Goal: Task Accomplishment & Management: Complete application form

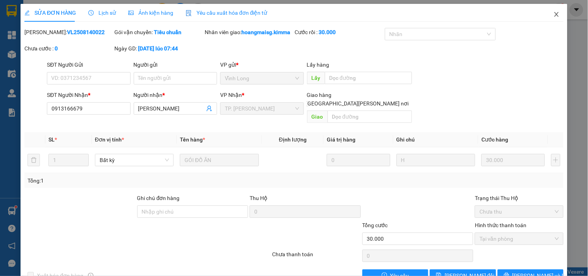
click at [553, 12] on icon "close" at bounding box center [556, 14] width 6 height 6
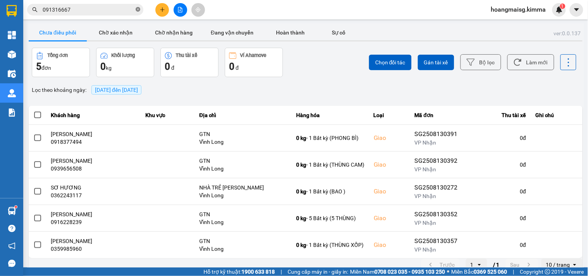
click at [137, 9] on icon "close-circle" at bounding box center [138, 9] width 5 height 5
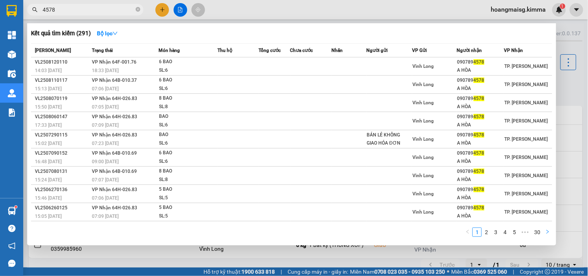
type input "4578"
click at [548, 232] on icon "right" at bounding box center [547, 232] width 2 height 4
click at [546, 233] on icon "right" at bounding box center [547, 231] width 5 height 5
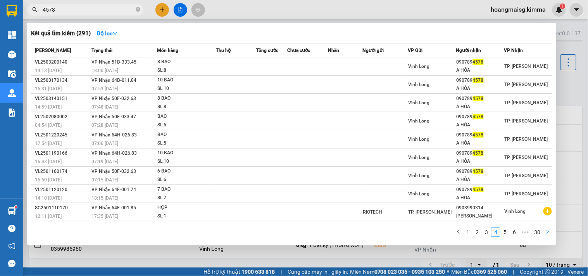
click at [549, 228] on button "button" at bounding box center [547, 231] width 9 height 9
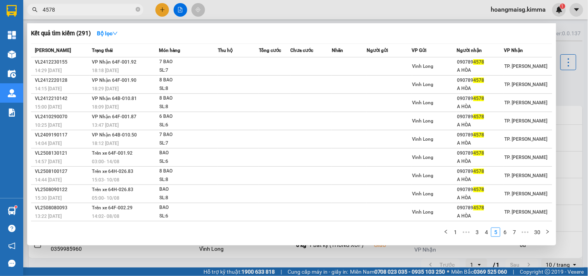
click at [549, 227] on div "Mã ĐH Trạng thái Món hàng Thu hộ Tổng cước Chưa cước Nhãn Người gửi VP Gửi Ngườ…" at bounding box center [291, 142] width 521 height 198
click at [139, 9] on icon "close-circle" at bounding box center [138, 9] width 5 height 5
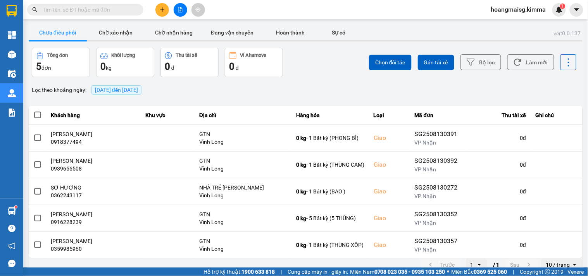
click at [75, 8] on input "text" at bounding box center [88, 9] width 91 height 9
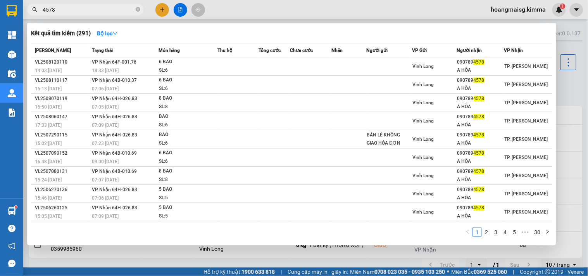
type input "4578"
click at [92, 12] on input "4578" at bounding box center [88, 9] width 91 height 9
click at [536, 236] on link "30" at bounding box center [536, 232] width 11 height 9
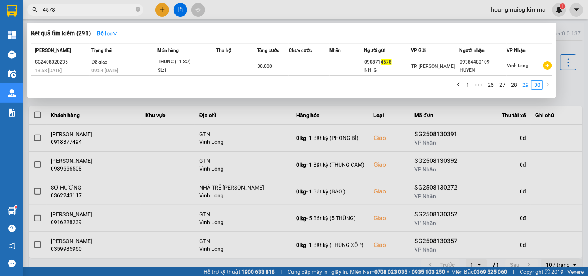
click at [524, 80] on li "29" at bounding box center [525, 84] width 12 height 9
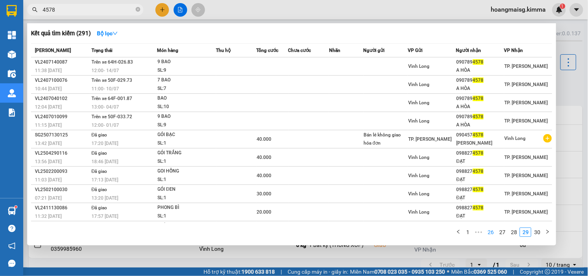
click at [494, 234] on link "26" at bounding box center [490, 232] width 11 height 9
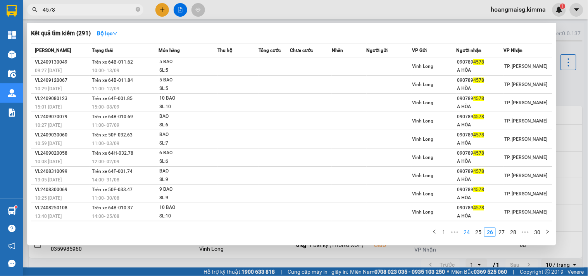
click at [466, 230] on link "24" at bounding box center [466, 232] width 11 height 9
click at [466, 231] on link "22" at bounding box center [466, 232] width 11 height 9
click at [468, 233] on link "20" at bounding box center [466, 232] width 11 height 9
click at [468, 233] on link "18" at bounding box center [466, 232] width 11 height 9
click at [468, 233] on link "16" at bounding box center [466, 232] width 11 height 9
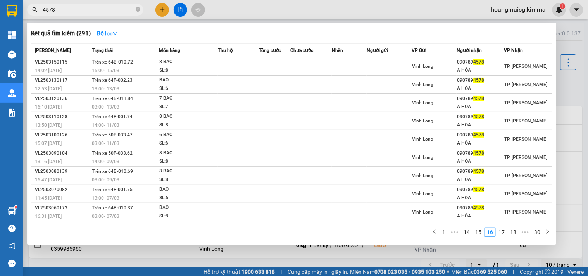
click at [468, 233] on link "14" at bounding box center [466, 232] width 11 height 9
click at [468, 233] on link "12" at bounding box center [466, 232] width 11 height 9
click at [468, 233] on link "10" at bounding box center [466, 232] width 11 height 9
click at [468, 233] on link "8" at bounding box center [470, 232] width 9 height 9
click at [468, 233] on span "•••" at bounding box center [463, 231] width 12 height 9
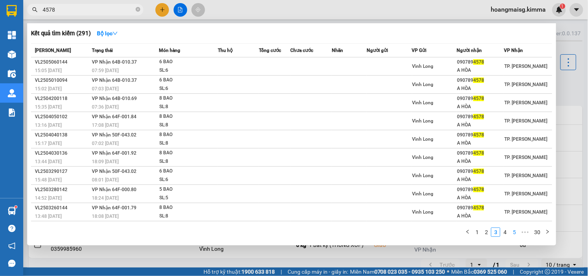
click at [510, 232] on link "5" at bounding box center [514, 232] width 9 height 9
click at [137, 9] on icon "close-circle" at bounding box center [138, 9] width 5 height 5
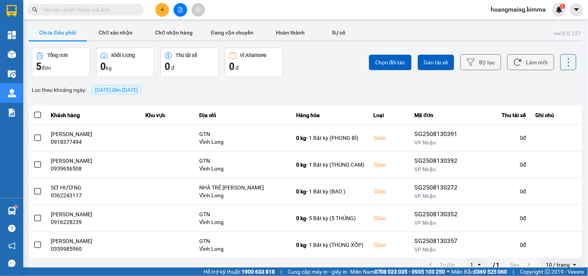
click at [270, 2] on div "Kết quả tìm kiếm ( 291 ) Bộ lọc Mã ĐH Trạng thái Món hàng Thu hộ Tổng cước Chưa…" at bounding box center [294, 9] width 588 height 19
click at [119, 10] on input "text" at bounding box center [88, 9] width 91 height 9
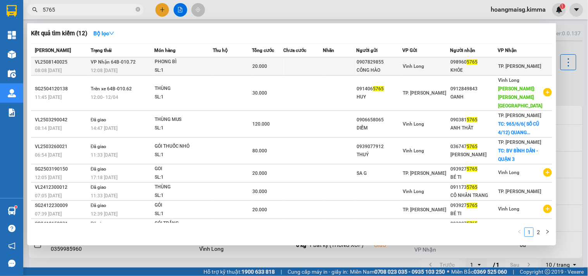
type input "5765"
click at [196, 69] on div "SL: 1" at bounding box center [184, 70] width 58 height 9
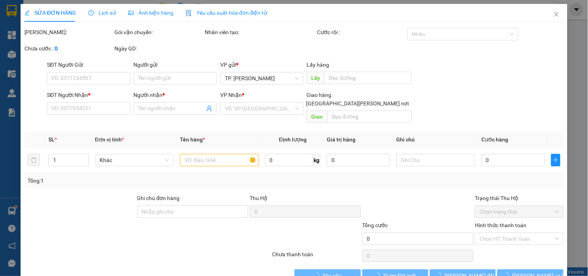
type input "0907829855"
type input "CÔNG HÀO"
type input "0989605765"
type input "KHỎE"
type input "20.000"
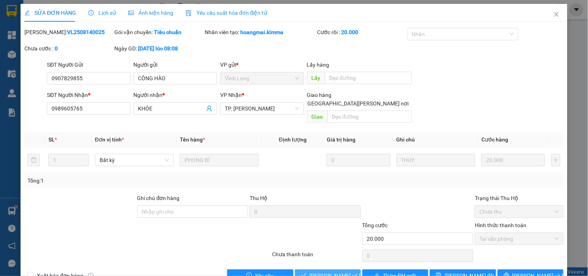
click at [324, 271] on span "[PERSON_NAME] và Giao hàng" at bounding box center [361, 275] width 105 height 9
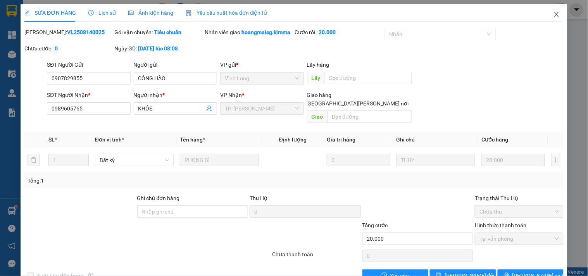
drag, startPoint x: 548, startPoint y: 12, endPoint x: 223, endPoint y: 7, distance: 325.4
click at [545, 12] on span "Close" at bounding box center [556, 15] width 22 height 22
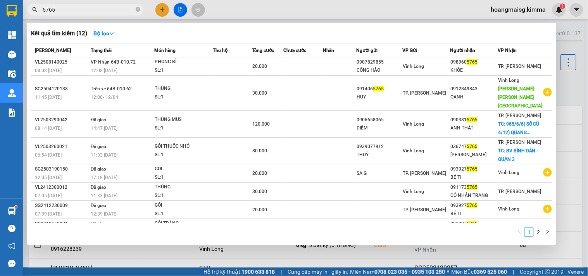
click at [106, 10] on input "5765" at bounding box center [88, 9] width 91 height 9
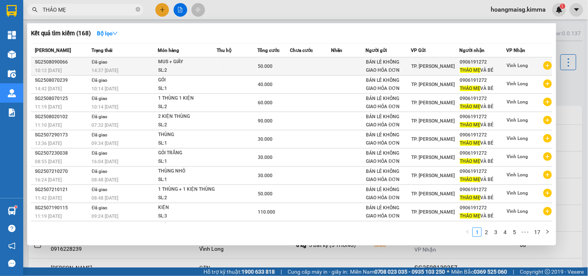
click at [424, 68] on span "TP. [PERSON_NAME]" at bounding box center [432, 66] width 43 height 5
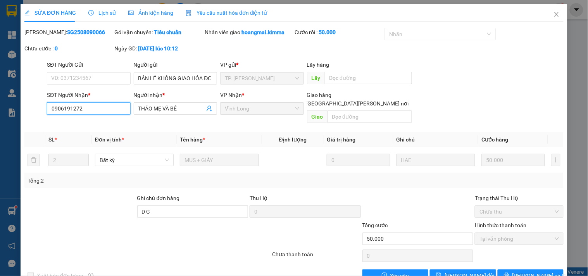
click at [86, 113] on input "0906191272" at bounding box center [88, 108] width 83 height 12
click at [553, 15] on icon "close" at bounding box center [556, 14] width 6 height 6
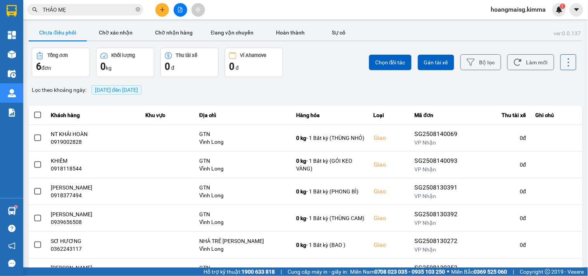
click at [89, 4] on span "THẢO MẸ" at bounding box center [85, 10] width 116 height 12
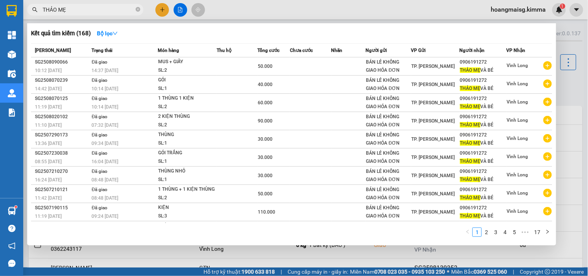
click at [88, 8] on input "THẢO MẸ" at bounding box center [88, 9] width 91 height 9
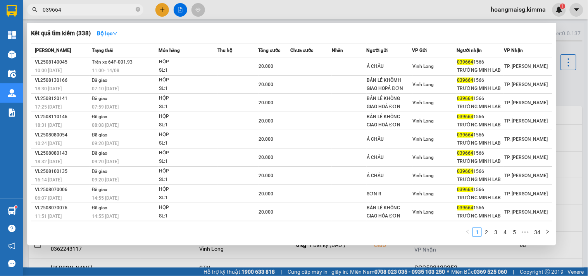
type input "039664"
click at [113, 14] on span "039664" at bounding box center [85, 10] width 116 height 12
click at [112, 10] on input "039664" at bounding box center [88, 9] width 91 height 9
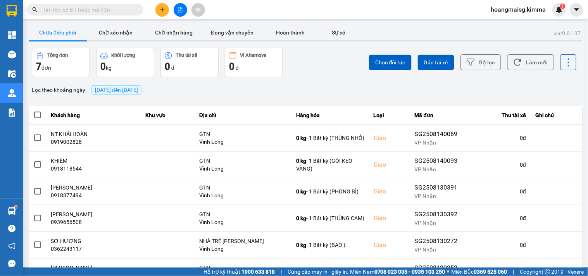
click at [105, 12] on input "text" at bounding box center [88, 9] width 91 height 9
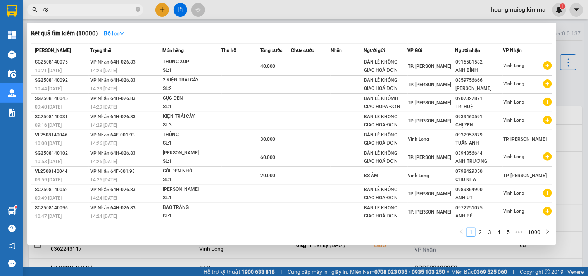
type input "/"
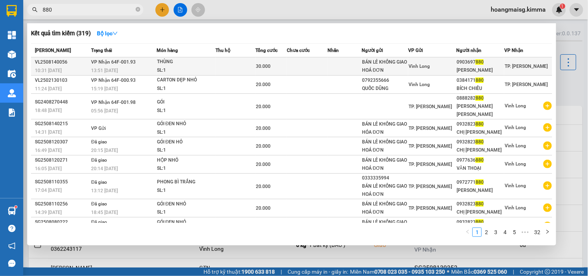
type input "880"
click at [134, 64] on span "VP Nhận 64F-001.93" at bounding box center [113, 61] width 45 height 5
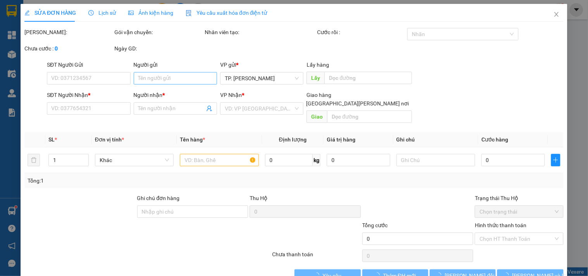
type input "BÁN LẺ KHÔNG GIAO HOÁ ĐƠN"
type input "0903697880"
type input "ANH HÙNG"
type input "30.000"
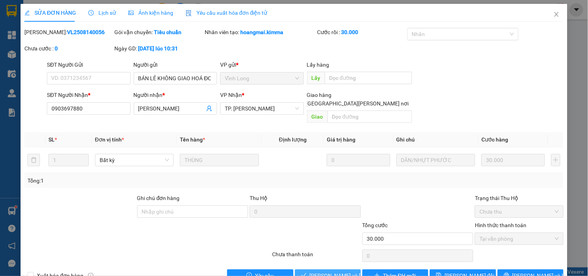
click at [327, 271] on span "Lưu và Giao hàng" at bounding box center [361, 275] width 105 height 9
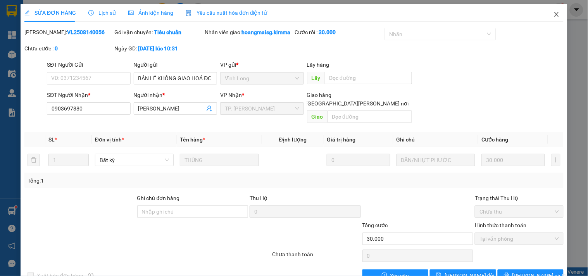
click at [553, 9] on span "Close" at bounding box center [556, 15] width 22 height 22
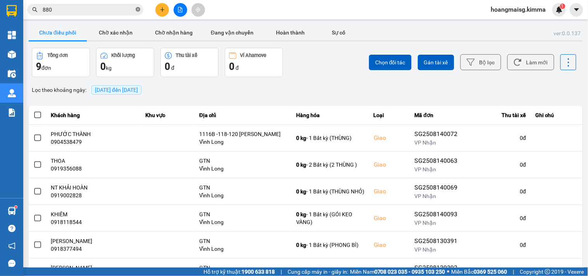
click at [137, 9] on icon "close-circle" at bounding box center [138, 9] width 5 height 5
click at [129, 11] on input "text" at bounding box center [88, 9] width 91 height 9
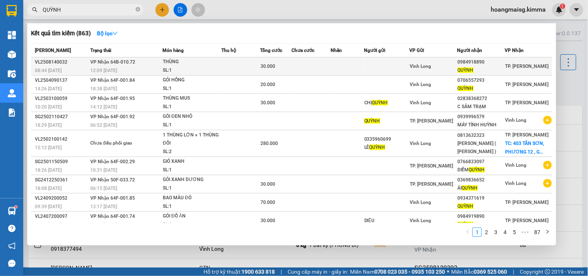
type input "QUỲNH"
click at [194, 67] on div "SL: 1" at bounding box center [192, 70] width 58 height 9
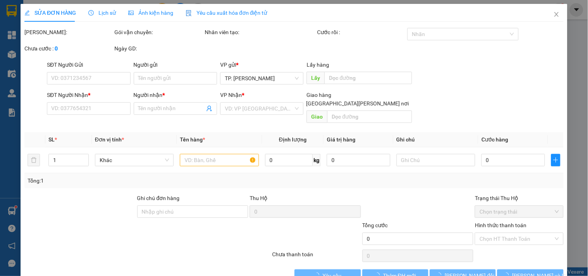
type input "0984918890"
type input "QUỲNH"
type input "30.000"
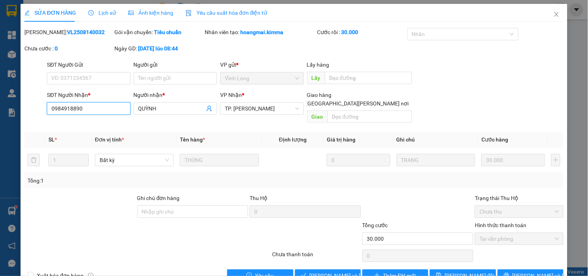
click at [72, 109] on input "0984918890" at bounding box center [88, 108] width 83 height 12
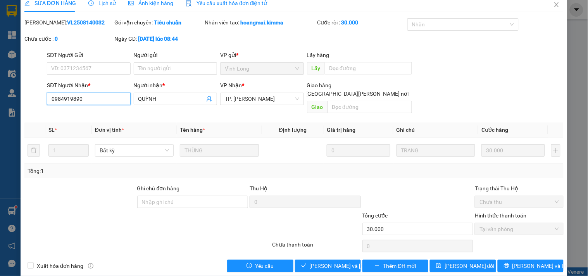
scroll to position [12, 0]
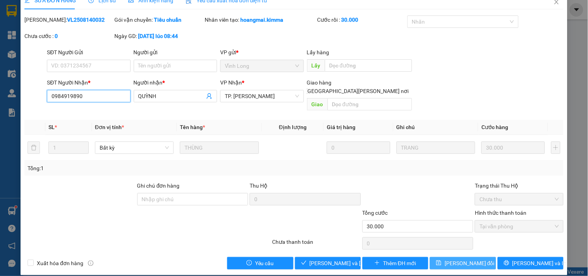
type input "0984919890"
click at [470, 259] on span "Lưu thay đổi" at bounding box center [469, 263] width 50 height 9
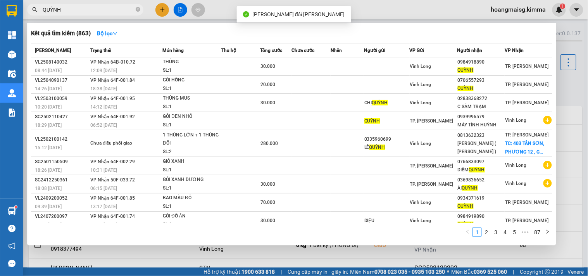
click at [103, 6] on input "QUỲNH" at bounding box center [88, 9] width 91 height 9
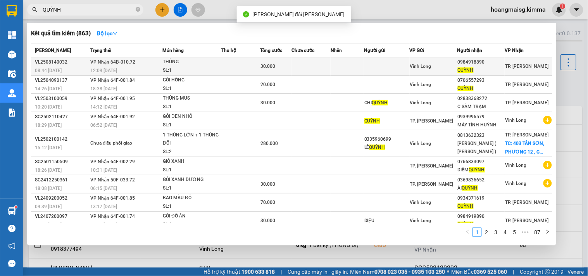
click at [136, 64] on td "VP Nhận 64B-010.72 12:09 - 14/08" at bounding box center [125, 66] width 74 height 18
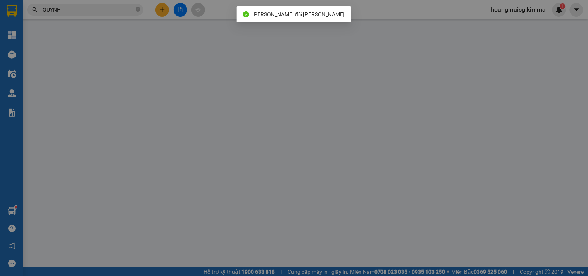
type input "0984919890"
type input "QUỲNH"
type input "30.000"
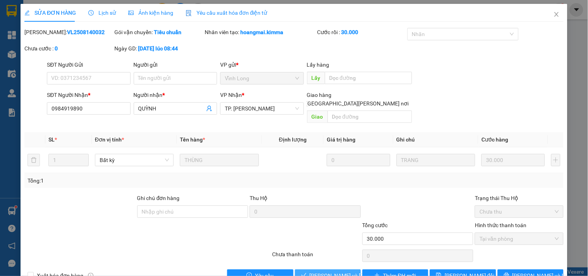
click at [316, 271] on span "Lưu và Giao hàng" at bounding box center [361, 275] width 105 height 9
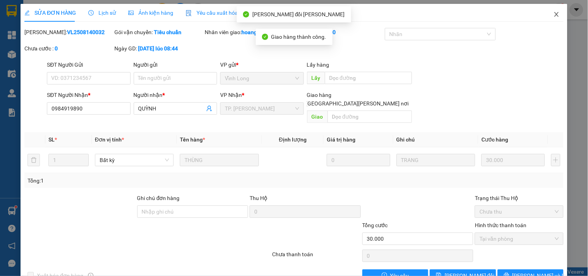
click at [553, 14] on icon "close" at bounding box center [556, 14] width 6 height 6
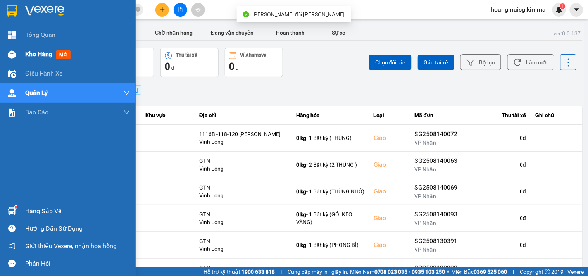
click at [11, 57] on img at bounding box center [12, 54] width 8 height 8
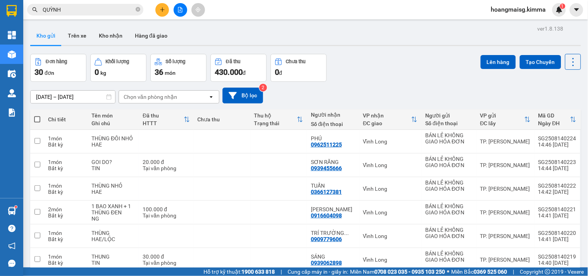
click at [179, 7] on icon "file-add" at bounding box center [180, 9] width 4 height 5
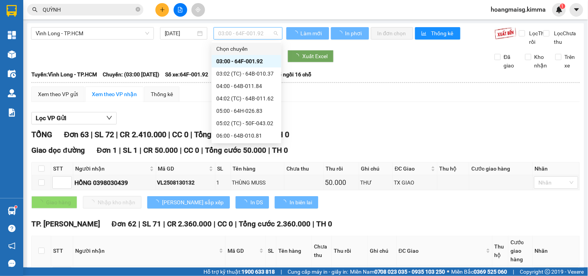
click at [245, 33] on span "03:00 - 64F-001.92" at bounding box center [248, 33] width 60 height 12
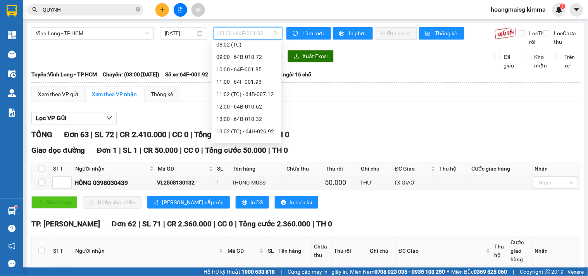
scroll to position [129, 0]
click at [259, 101] on div "12:00 - 64B-010.62" at bounding box center [246, 105] width 60 height 9
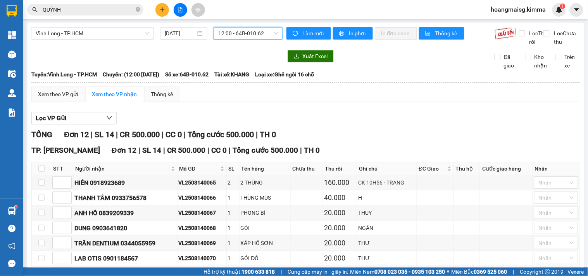
click at [262, 121] on div "Lọc VP Gửi" at bounding box center [305, 118] width 548 height 13
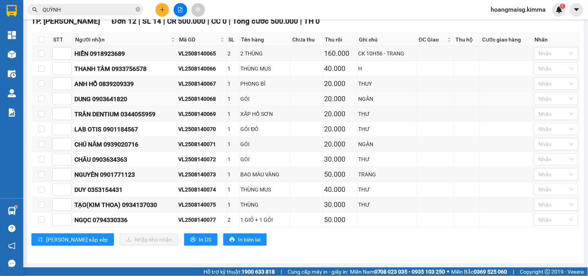
scroll to position [139, 0]
click at [138, 7] on icon "close-circle" at bounding box center [138, 9] width 5 height 5
click at [121, 5] on input "text" at bounding box center [88, 9] width 91 height 9
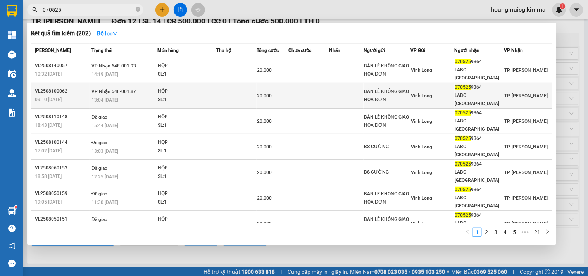
type input "070525"
click at [124, 89] on span "VP Nhận 64F-001.87" at bounding box center [113, 91] width 45 height 5
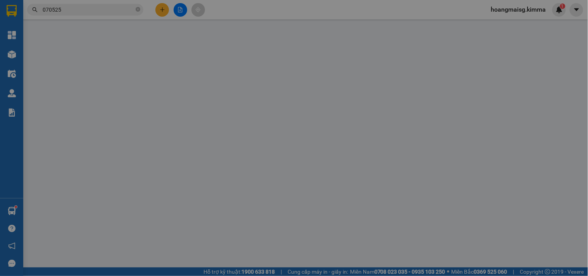
type input "BÁN LẺ KHÔNG GIAO HÓA ĐƠN"
type input "0705259364"
type input "LABO VIỆT MỸ"
type input "20.000"
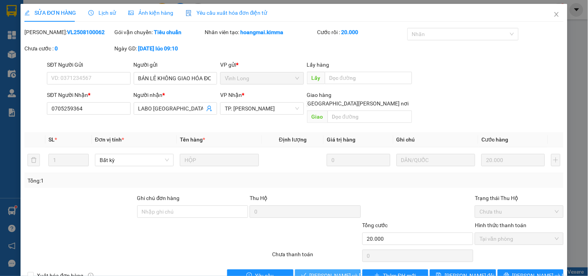
click at [324, 269] on button "Lưu và Giao hàng" at bounding box center [328, 275] width 66 height 12
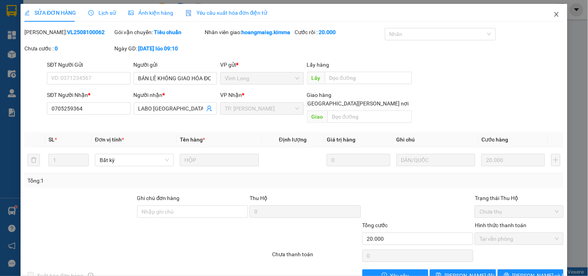
click at [553, 14] on icon "close" at bounding box center [556, 14] width 6 height 6
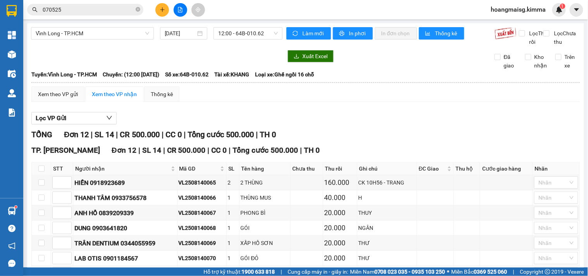
click at [120, 14] on span "070525" at bounding box center [85, 10] width 116 height 12
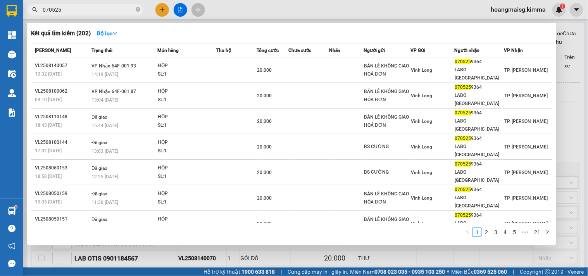
click at [119, 9] on input "070525" at bounding box center [88, 9] width 91 height 9
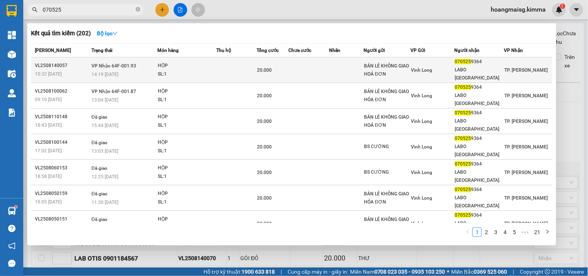
click at [134, 70] on div "14:19 - 14/08" at bounding box center [123, 74] width 65 height 9
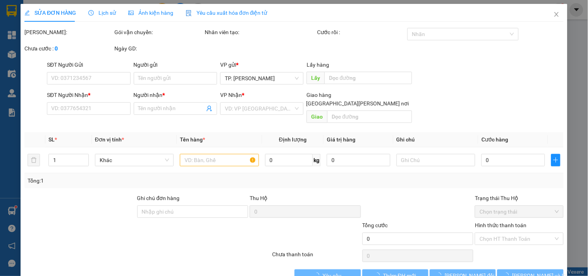
type input "BÁN LẺ KHÔNG GIAO HOÁ ĐƠN"
type input "0705259364"
type input "LABO VIỆT MỸ"
type input "20.000"
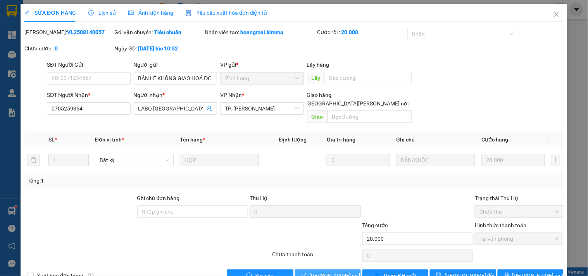
click at [337, 271] on span "Lưu và Giao hàng" at bounding box center [361, 275] width 105 height 9
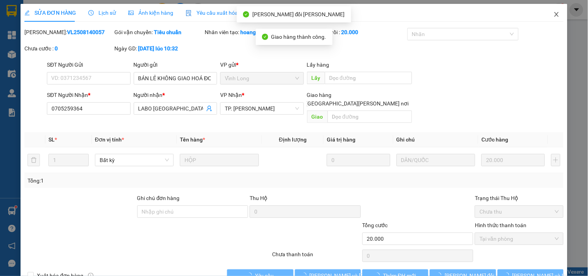
click at [545, 15] on span "Close" at bounding box center [556, 15] width 22 height 22
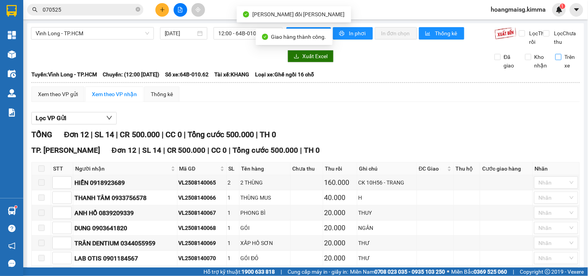
click at [555, 60] on input "Trên xe" at bounding box center [558, 57] width 6 height 6
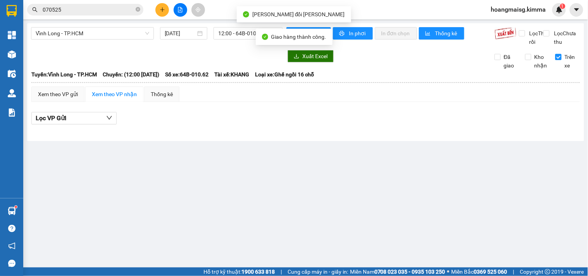
click at [560, 60] on input "Trên xe" at bounding box center [558, 57] width 6 height 6
checkbox input "false"
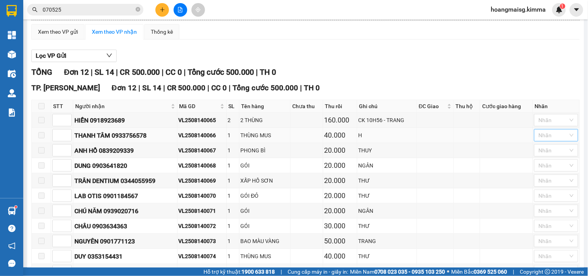
scroll to position [129, 0]
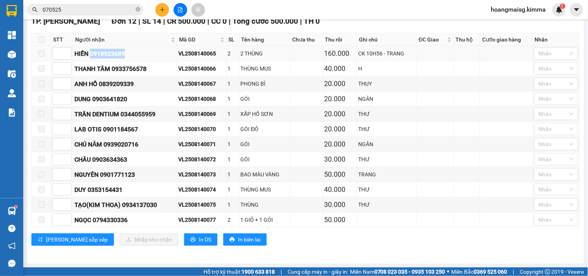
drag, startPoint x: 91, startPoint y: 60, endPoint x: 131, endPoint y: 61, distance: 39.9
click at [131, 58] on div "HIỀN 0918923689" at bounding box center [124, 54] width 101 height 10
click at [442, 150] on td at bounding box center [435, 144] width 37 height 15
click at [137, 9] on icon "close-circle" at bounding box center [138, 9] width 5 height 5
click at [130, 12] on input "text" at bounding box center [88, 9] width 91 height 9
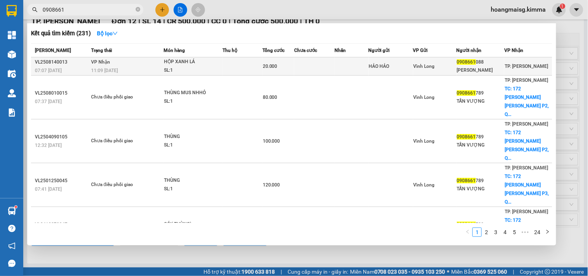
type input "0908661"
click at [212, 68] on div "SL: 1" at bounding box center [193, 70] width 58 height 9
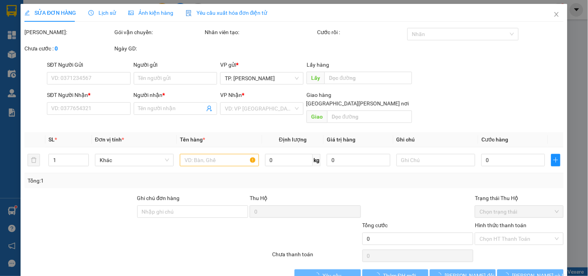
type input "HẢO HẢO"
type input "0908661088"
type input "LÊ QUÂN"
type input "20.000"
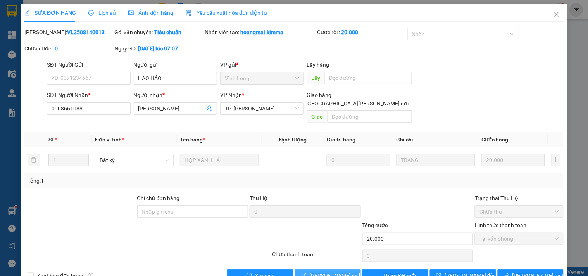
click at [339, 271] on span "Lưu và Giao hàng" at bounding box center [361, 275] width 105 height 9
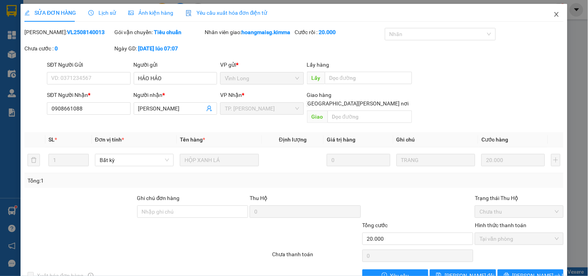
click at [553, 15] on icon "close" at bounding box center [556, 14] width 6 height 6
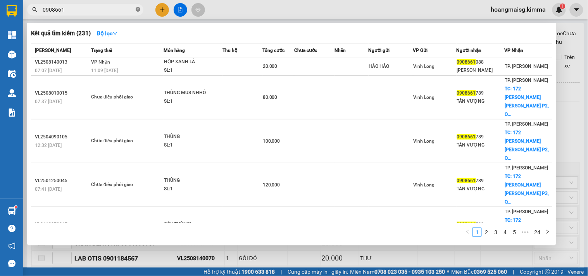
click at [137, 10] on icon "close-circle" at bounding box center [138, 9] width 5 height 5
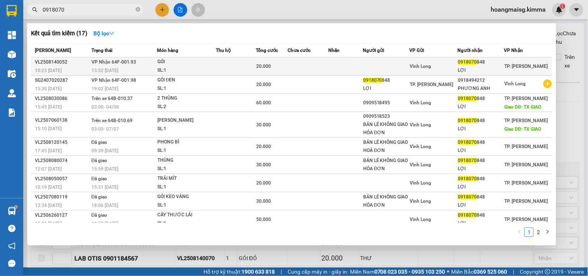
type input "0918070"
click at [264, 72] on td "20.000" at bounding box center [272, 66] width 32 height 18
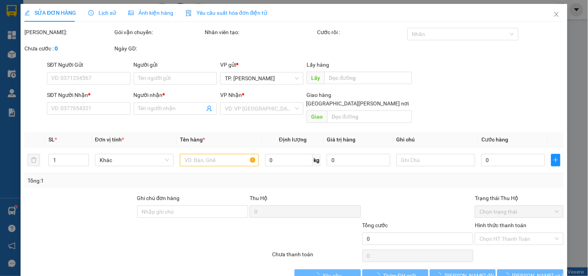
type input "0918070848"
type input "LỢI"
type input "20.000"
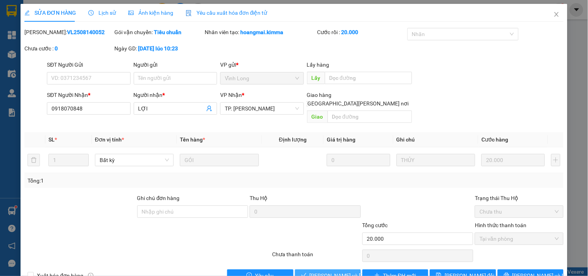
click at [332, 271] on span "Lưu và Giao hàng" at bounding box center [361, 275] width 105 height 9
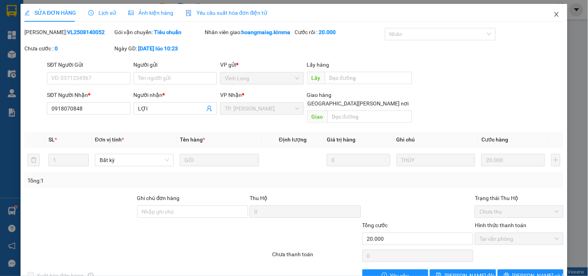
drag, startPoint x: 552, startPoint y: 14, endPoint x: 530, endPoint y: 3, distance: 24.6
click at [553, 14] on icon "close" at bounding box center [556, 14] width 6 height 6
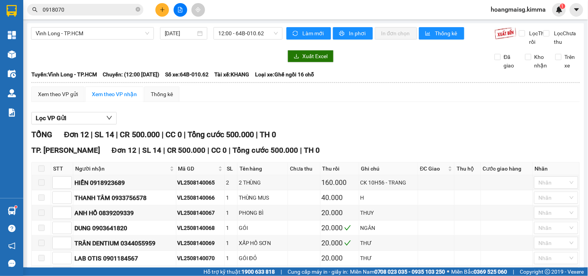
click at [156, 8] on div at bounding box center [180, 10] width 58 height 14
click at [164, 8] on icon "plus" at bounding box center [162, 9] width 5 height 5
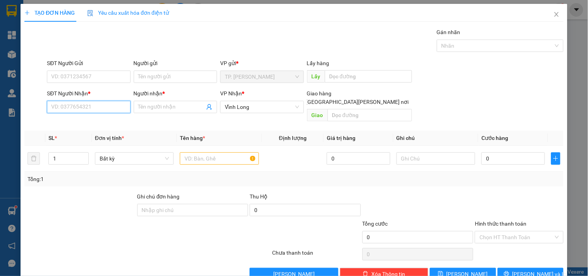
click at [99, 110] on input "SĐT Người Nhận *" at bounding box center [88, 107] width 83 height 12
click at [92, 120] on div "0931260679 - QUẾ" at bounding box center [87, 122] width 73 height 9
type input "0931260679"
type input "QUẾ"
type input "0931260679"
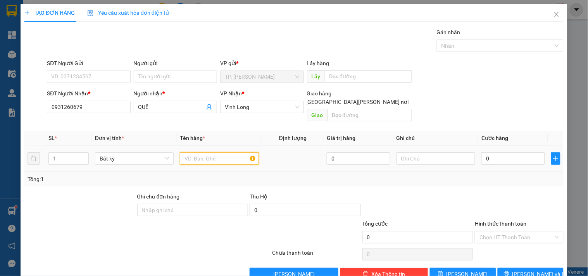
click at [208, 152] on input "text" at bounding box center [219, 158] width 79 height 12
type input "GÓI"
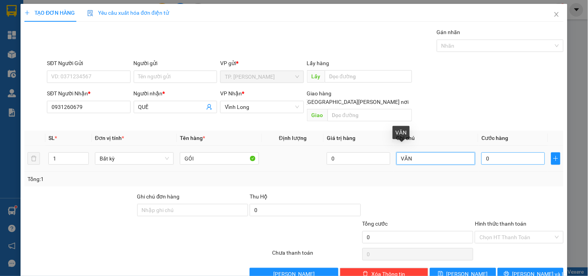
type input "VĂN"
click at [502, 152] on input "0" at bounding box center [513, 158] width 64 height 12
type input "4"
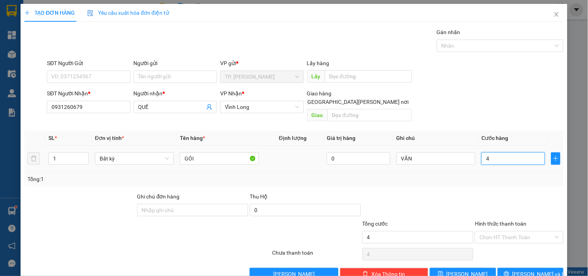
type input "40"
type input "40.000"
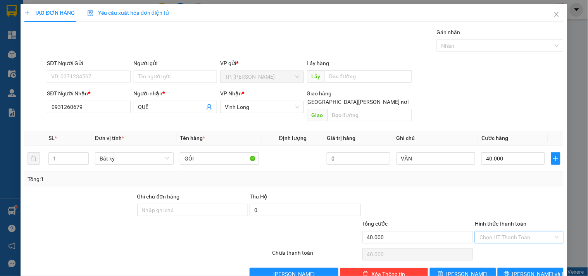
click at [504, 231] on input "Hình thức thanh toán" at bounding box center [516, 237] width 74 height 12
click at [498, 244] on div "Tại văn phòng" at bounding box center [514, 244] width 78 height 9
type input "0"
click at [161, 78] on input "Người gửi" at bounding box center [175, 76] width 83 height 12
type input "B"
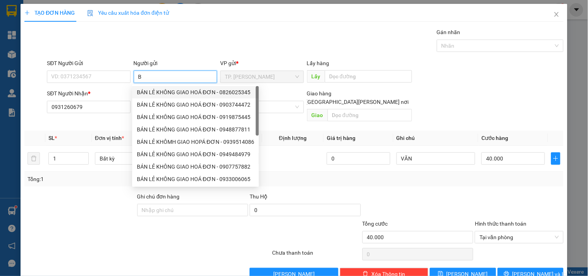
click at [159, 93] on div "BÁN LẺ KHÔNG GIAO HOÁ ĐƠN - 0826025345" at bounding box center [195, 92] width 117 height 9
type input "0826025345"
type input "BÁN LẺ KHÔNG GIAO HOÁ ĐƠN"
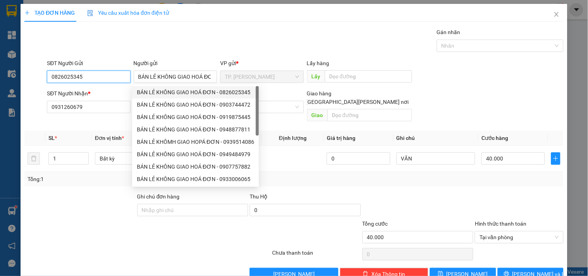
click at [121, 79] on input "0826025345" at bounding box center [88, 76] width 83 height 12
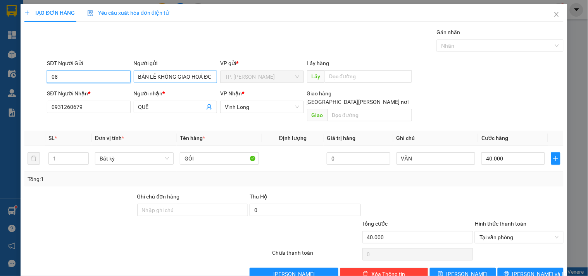
type input "0"
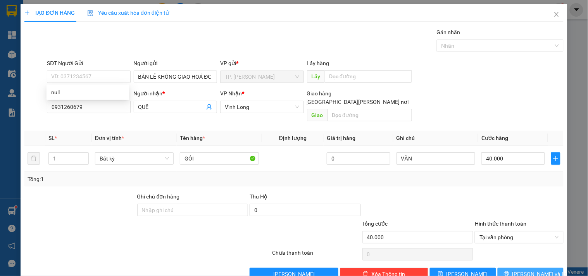
click at [517, 268] on button "[PERSON_NAME] và In" at bounding box center [530, 274] width 66 height 12
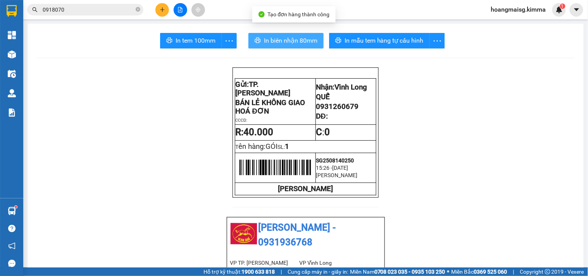
click at [299, 39] on span "In biên nhận 80mm" at bounding box center [290, 41] width 53 height 10
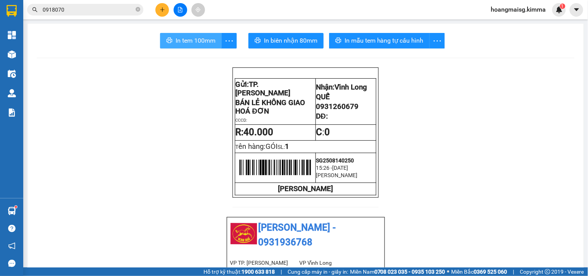
click at [200, 42] on span "In tem 100mm" at bounding box center [195, 41] width 40 height 10
click at [165, 7] on icon "plus" at bounding box center [162, 9] width 5 height 5
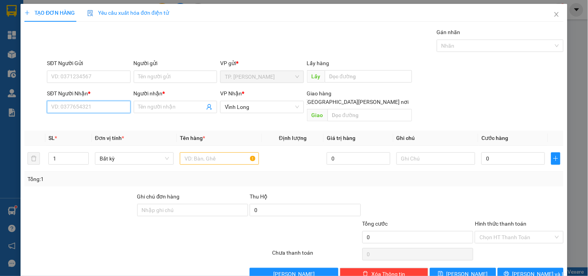
click at [80, 104] on input "SĐT Người Nhận *" at bounding box center [88, 107] width 83 height 12
click at [84, 123] on div "0916824515 - ANH THÀNH" at bounding box center [87, 122] width 73 height 9
type input "0916824515"
type input "ANH THÀNH"
type input "0916824515"
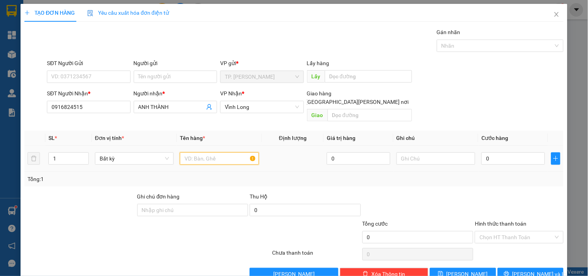
click at [190, 154] on input "text" at bounding box center [219, 158] width 79 height 12
type input "GÓI"
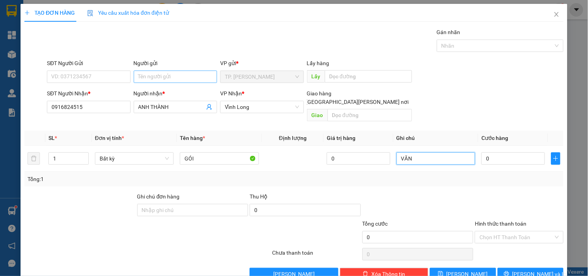
type input "VĂN"
click at [173, 70] on input "Người gửi" at bounding box center [175, 76] width 83 height 12
type input "B"
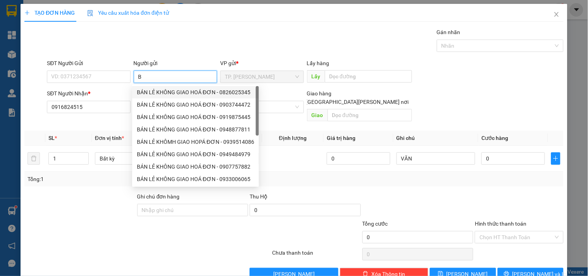
click at [175, 89] on div "BÁN LẺ KHÔNG GIAO HOÁ ĐƠN - 0826025345" at bounding box center [195, 92] width 117 height 9
type input "0826025345"
type input "BÁN LẺ KHÔNG GIAO HOÁ ĐƠN"
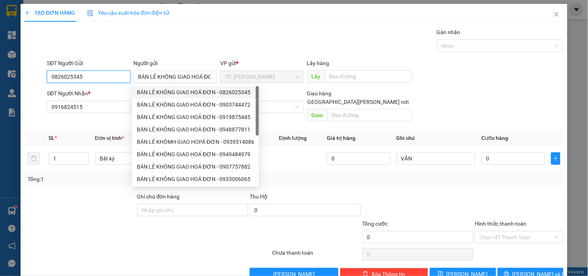
click at [107, 71] on input "0826025345" at bounding box center [88, 76] width 83 height 12
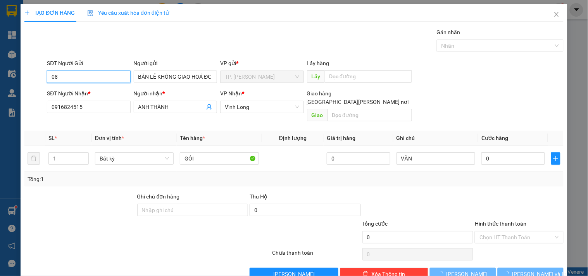
type input "0"
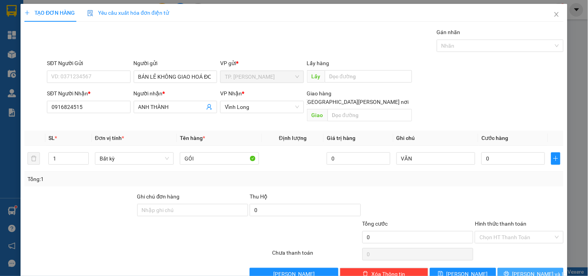
click at [509, 271] on icon "printer" at bounding box center [505, 273] width 5 height 5
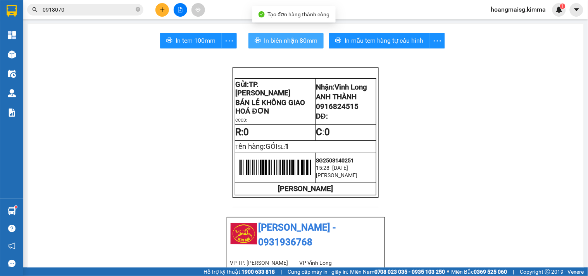
click at [298, 40] on span "In biên nhận 80mm" at bounding box center [290, 41] width 53 height 10
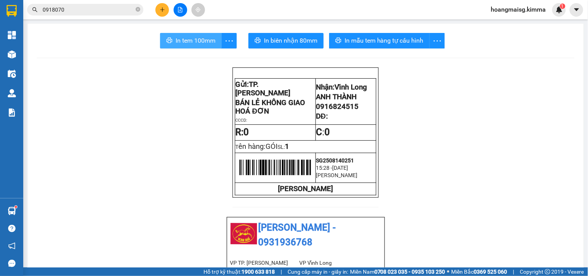
click at [191, 41] on span "In tem 100mm" at bounding box center [195, 41] width 40 height 10
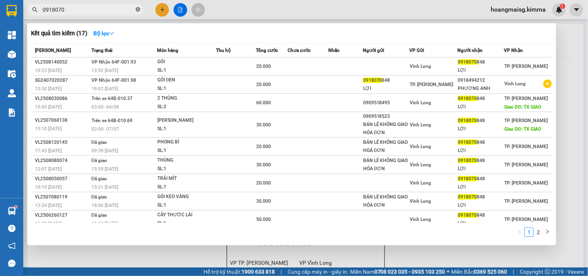
click at [138, 10] on icon "close-circle" at bounding box center [138, 9] width 5 height 5
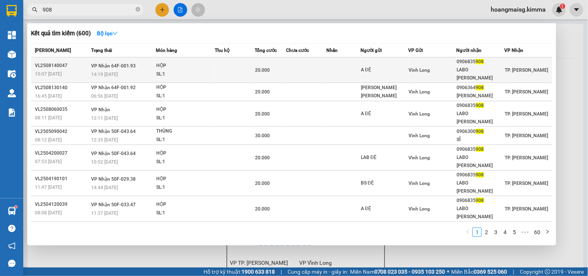
type input "908"
click at [230, 70] on td at bounding box center [235, 70] width 40 height 26
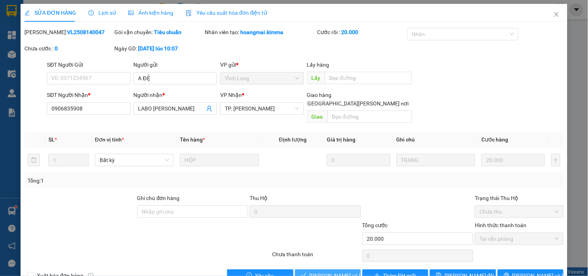
click at [340, 271] on span "Lưu và Giao hàng" at bounding box center [361, 275] width 105 height 9
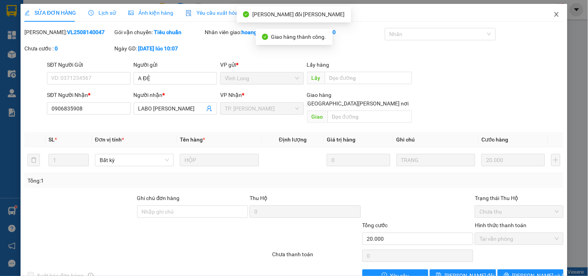
click at [554, 13] on icon "close" at bounding box center [556, 14] width 4 height 5
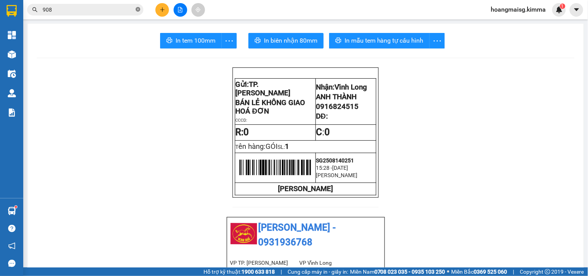
click at [136, 10] on icon "close-circle" at bounding box center [138, 9] width 5 height 5
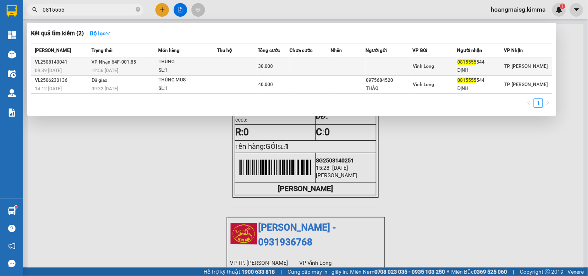
type input "0815555"
click at [361, 67] on td at bounding box center [348, 66] width 34 height 18
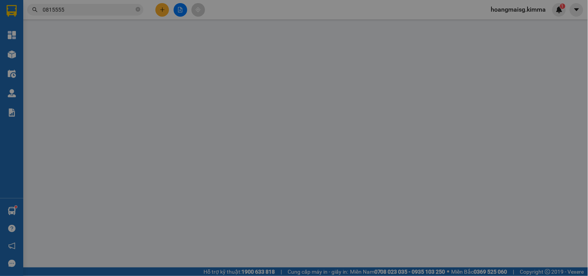
type input "0815555544"
type input "ĐỊNH"
type input "30.000"
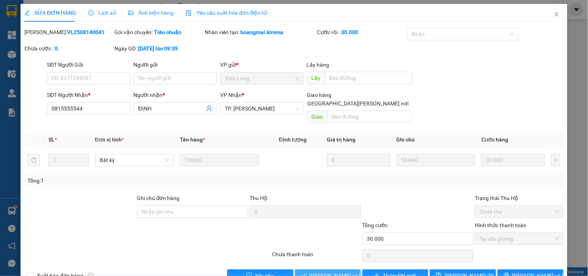
click at [335, 271] on span "Lưu và Giao hàng" at bounding box center [361, 275] width 105 height 9
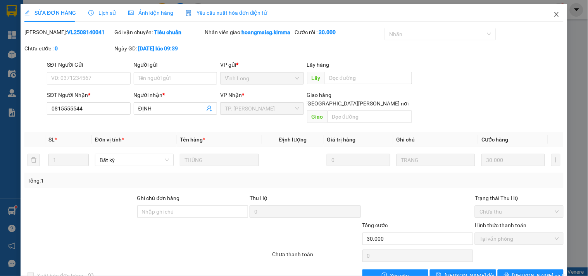
click at [554, 22] on span "Close" at bounding box center [556, 15] width 22 height 22
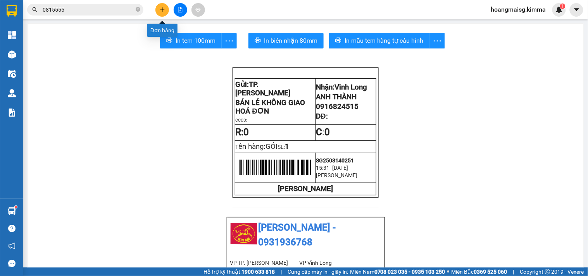
click at [155, 10] on button at bounding box center [162, 10] width 14 height 14
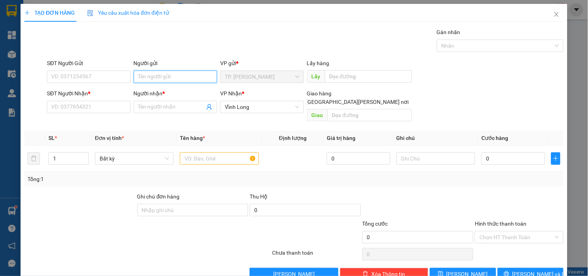
click at [184, 74] on input "Người gửi" at bounding box center [175, 76] width 83 height 12
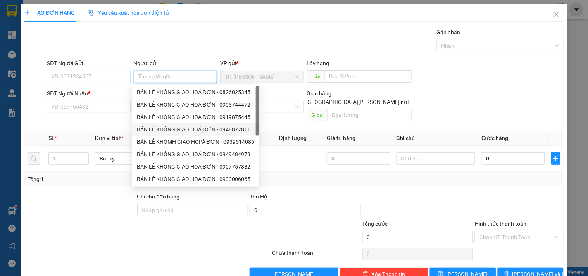
click at [191, 127] on div "BÁN LẺ KHÔNG GIAO HOÁ ĐƠN - 0948877811" at bounding box center [195, 129] width 117 height 9
type input "0948877811"
type input "BÁN LẺ KHÔNG GIAO HOÁ ĐƠN"
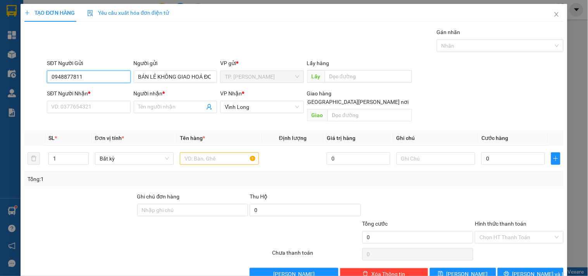
drag, startPoint x: 91, startPoint y: 75, endPoint x: 34, endPoint y: 74, distance: 57.0
click at [34, 74] on div "SĐT Người Gửi 0948877811 0948877811 Người gửi BÁN LẺ KHÔNG GIAO HOÁ ĐƠN VP gửi …" at bounding box center [294, 72] width 540 height 27
click at [82, 97] on div "SĐT Người Nhận *" at bounding box center [88, 93] width 83 height 9
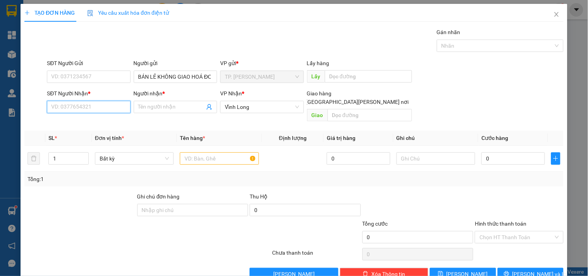
click at [82, 101] on input "SĐT Người Nhận *" at bounding box center [88, 107] width 83 height 12
click at [82, 102] on input "SĐT Người Nhận *" at bounding box center [88, 107] width 83 height 12
type input "0915505053"
click at [66, 125] on div "0915505053 - CHỊ TRANG" at bounding box center [89, 122] width 76 height 9
type input "CHỊ TRANG"
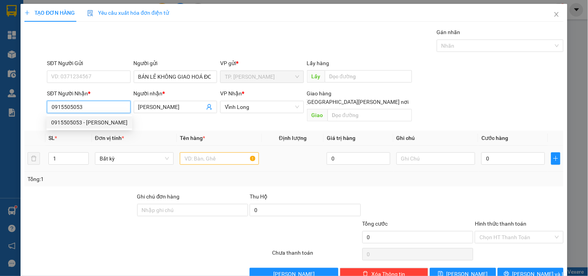
type input "0915505053"
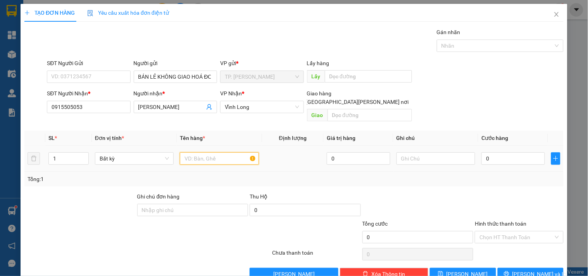
click at [202, 152] on input "text" at bounding box center [219, 158] width 79 height 12
type input "GÓI TRẮNG"
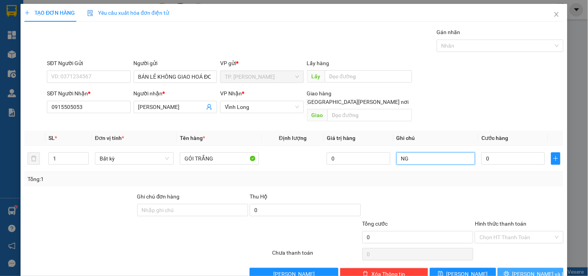
type input "NG"
click at [531, 270] on span "[PERSON_NAME] và In" at bounding box center [539, 274] width 54 height 9
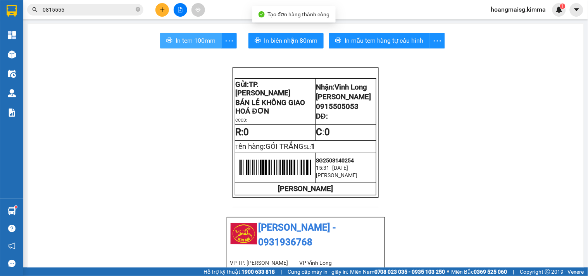
click at [198, 38] on span "In tem 100mm" at bounding box center [195, 41] width 40 height 10
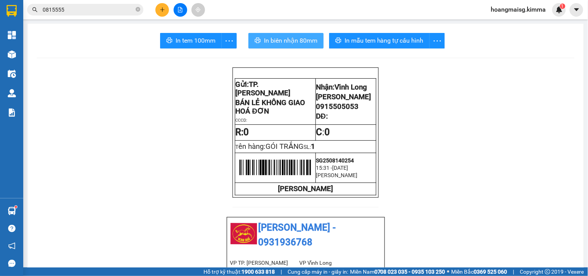
click at [295, 43] on span "In biên nhận 80mm" at bounding box center [290, 41] width 53 height 10
click at [158, 4] on button at bounding box center [162, 10] width 14 height 14
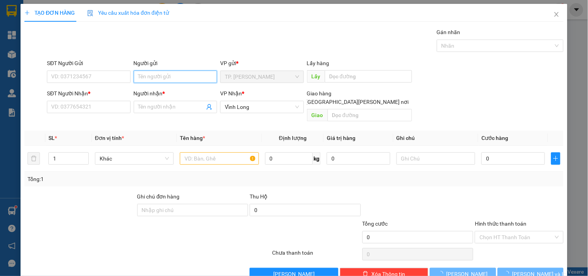
click at [154, 76] on input "Người gửi" at bounding box center [175, 76] width 83 height 12
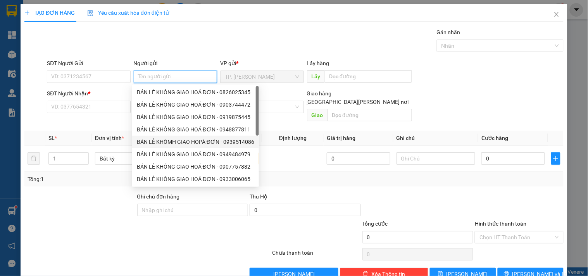
type input "B"
click at [180, 137] on div "BÁN LẺ KHÔMH GIAO HOPÁ ĐƠN - 0939514086" at bounding box center [195, 141] width 117 height 9
type input "0939514086"
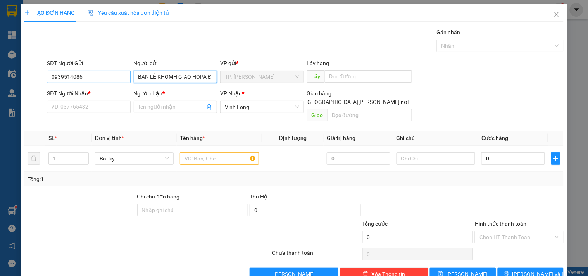
type input "BÁN LẺ KHÔMH GIAO HOPÁ ĐƠN"
drag, startPoint x: 85, startPoint y: 76, endPoint x: 19, endPoint y: 76, distance: 65.8
click at [19, 76] on div "TẠO ĐƠN HÀNG Yêu cầu xuất hóa đơn điện tử Transit Pickup Surcharge Ids Transit …" at bounding box center [294, 138] width 588 height 276
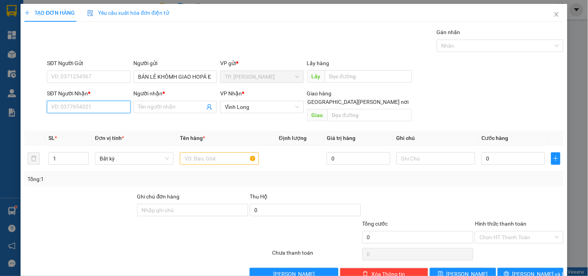
click at [67, 107] on input "SĐT Người Nhận *" at bounding box center [88, 107] width 83 height 12
type input "0919002828"
click at [97, 123] on div "0919002828 - NT KHẢI HOÀN" at bounding box center [87, 122] width 73 height 9
type input "NT KHẢI HOÀN"
checkbox input "true"
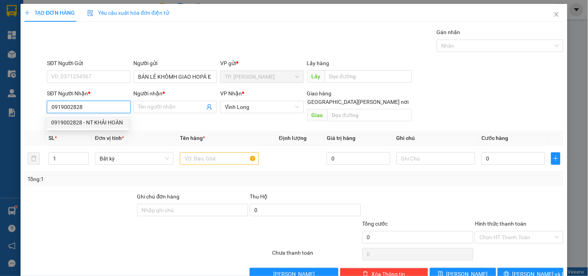
type input "GTN"
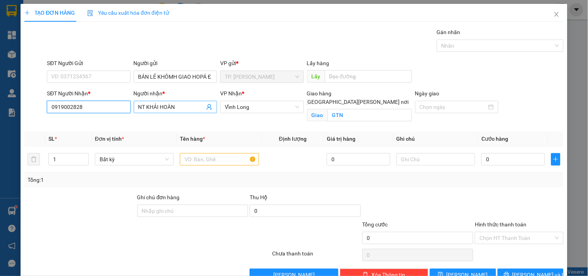
type input "0919002828"
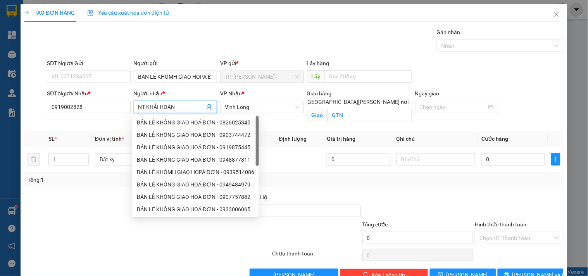
drag, startPoint x: 184, startPoint y: 107, endPoint x: 136, endPoint y: 105, distance: 48.0
click at [138, 105] on input "NT KHẢI HOÀN" at bounding box center [171, 107] width 66 height 9
type input "KIỀU LOAN"
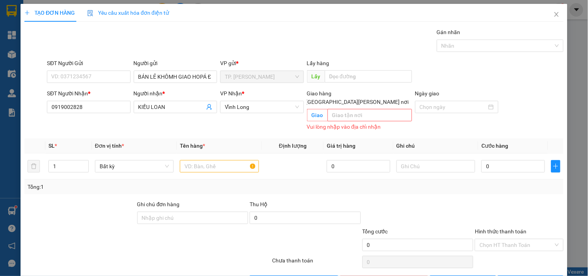
click at [303, 99] on span at bounding box center [300, 102] width 6 height 6
click at [302, 99] on input "[GEOGRAPHIC_DATA] tận nơi" at bounding box center [299, 101] width 5 height 5
checkbox input "false"
click at [239, 160] on input "text" at bounding box center [219, 166] width 79 height 12
type input "GÓI TRẮNG"
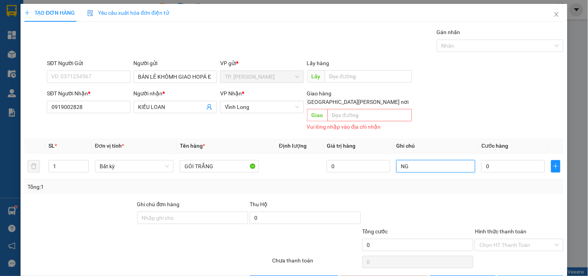
type input "NG"
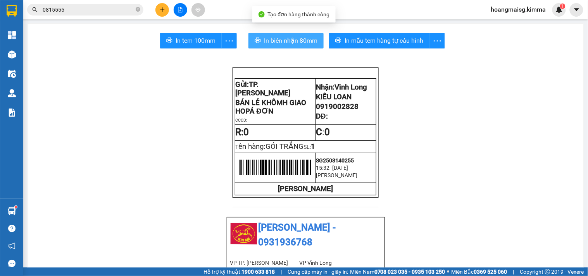
click at [273, 40] on span "In biên nhận 80mm" at bounding box center [290, 41] width 53 height 10
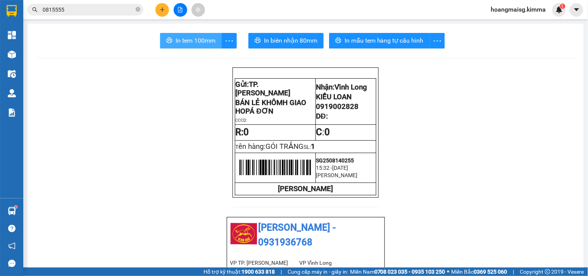
click at [167, 39] on icon "printer" at bounding box center [170, 40] width 6 height 5
click at [161, 8] on icon "plus" at bounding box center [162, 9] width 5 height 5
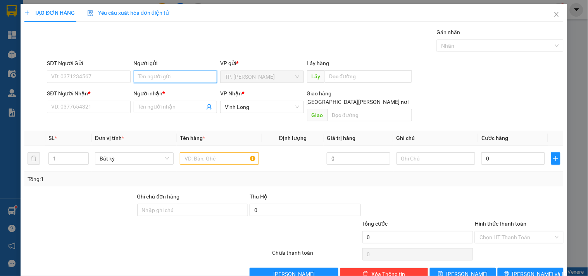
click at [189, 76] on input "Người gửi" at bounding box center [175, 76] width 83 height 12
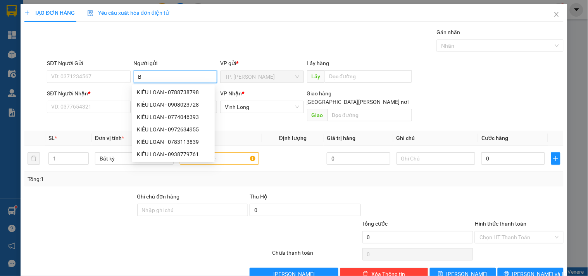
type input "BA"
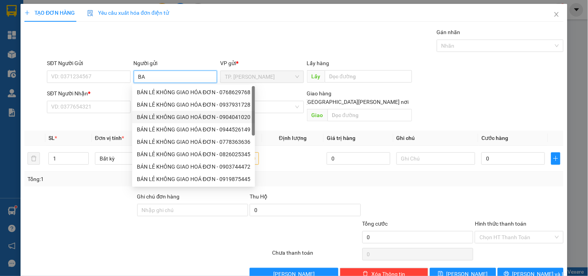
click at [154, 119] on div "BÁN LẺ KHÔNG GIAO HOÁ ĐƠN - 0904041020" at bounding box center [193, 117] width 113 height 9
type input "0904041020"
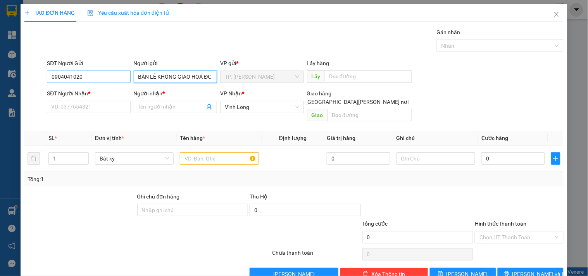
type input "BÁN LẺ KHÔNG GIAO HOÁ ĐƠN"
click at [100, 79] on div "SĐT Người Gửi 0904041020" at bounding box center [88, 72] width 83 height 27
drag, startPoint x: 100, startPoint y: 77, endPoint x: 22, endPoint y: 83, distance: 78.0
click at [22, 83] on div "TẠO ĐƠN HÀNG Yêu cầu xuất hóa đơn điện tử Transit Pickup Surcharge Ids Transit …" at bounding box center [294, 145] width 546 height 282
click at [118, 100] on div "SĐT Người Nhận *" at bounding box center [88, 95] width 83 height 12
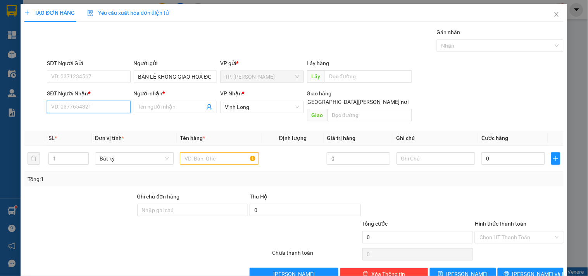
click at [115, 107] on input "SĐT Người Nhận *" at bounding box center [88, 107] width 83 height 12
click at [94, 136] on div "0907916008 - PHÚC TỚI" at bounding box center [87, 135] width 73 height 9
type input "0907916008"
type input "PHÚC TỚI"
type input "0907916008"
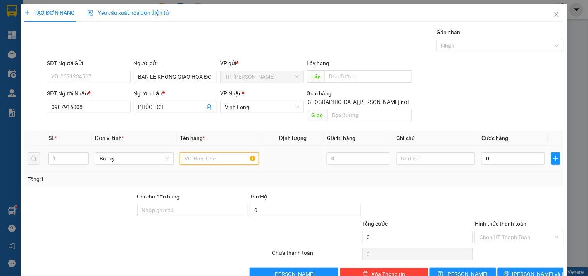
click at [241, 153] on input "text" at bounding box center [219, 158] width 79 height 12
type input "GÓI NHỎ"
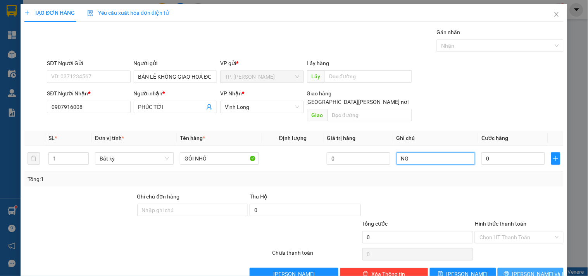
type input "NG"
click at [510, 268] on button "[PERSON_NAME] và In" at bounding box center [530, 274] width 66 height 12
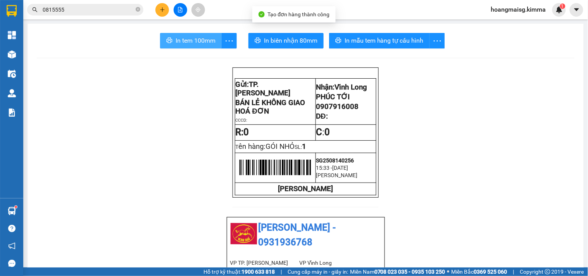
click at [194, 35] on button "In tem 100mm" at bounding box center [191, 40] width 62 height 15
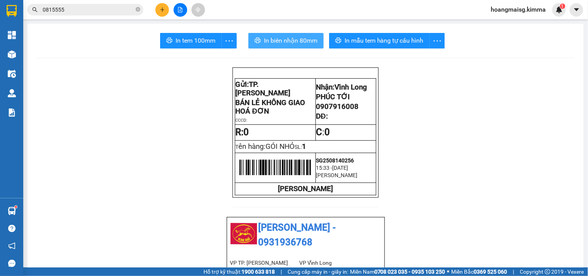
click at [276, 41] on span "In biên nhận 80mm" at bounding box center [290, 41] width 53 height 10
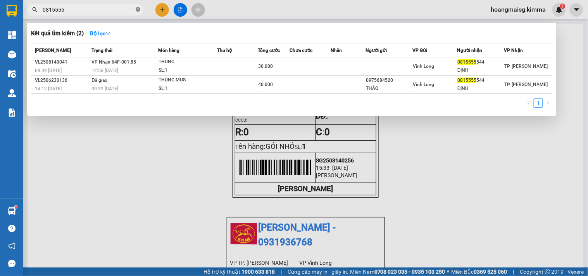
click at [139, 9] on icon "close-circle" at bounding box center [138, 9] width 5 height 5
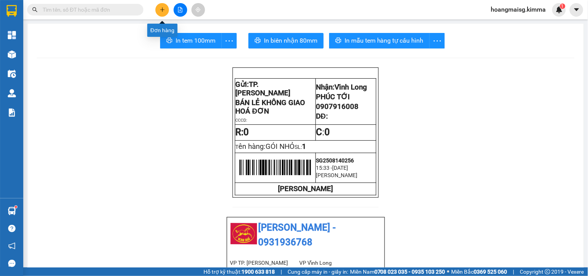
click at [161, 8] on icon "plus" at bounding box center [162, 9] width 5 height 5
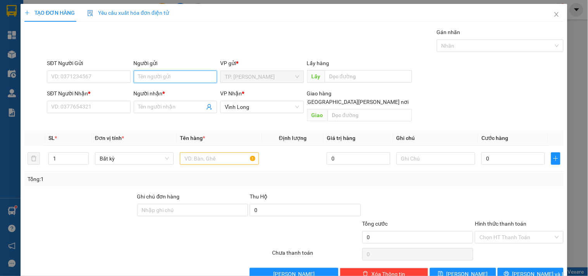
click at [147, 77] on input "Người gửi" at bounding box center [175, 76] width 83 height 12
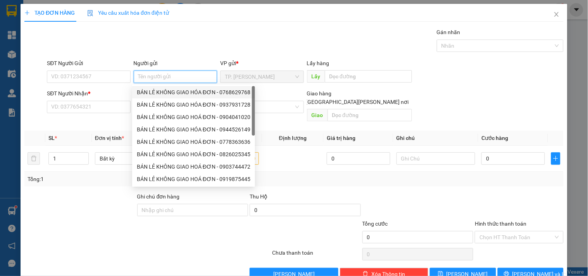
click at [149, 92] on div "BÁN LẺ KHÔNG GIAO HÓA ĐƠN - 0768629768" at bounding box center [193, 92] width 113 height 9
type input "0768629768"
type input "BÁN LẺ KHÔNG GIAO HÓA ĐƠN"
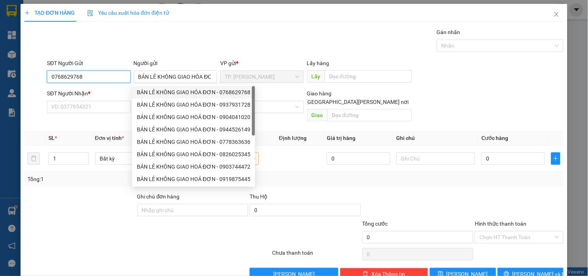
click at [114, 77] on input "0768629768" at bounding box center [88, 76] width 83 height 12
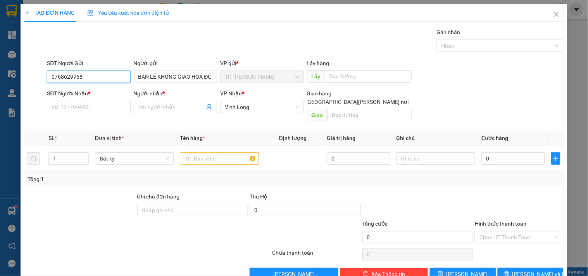
click at [114, 77] on input "0768629768" at bounding box center [88, 76] width 83 height 12
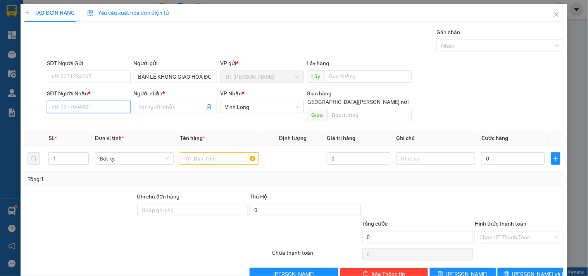
click at [120, 108] on input "SĐT Người Nhận *" at bounding box center [88, 107] width 83 height 12
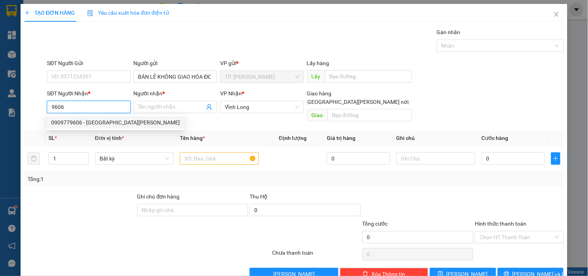
click at [83, 124] on div "0909779606 - TRÍ TRƯỜNG SƠN" at bounding box center [115, 122] width 129 height 9
type input "0909779606"
type input "TRÍ TRƯỜNG SƠN"
type input "0909779606"
click at [194, 152] on input "text" at bounding box center [219, 158] width 79 height 12
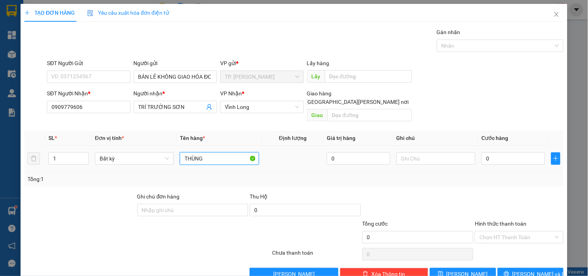
type input "THÙNG"
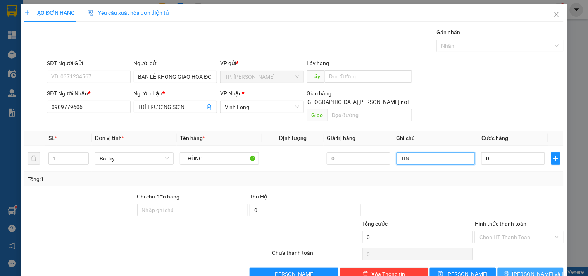
type input "TÍN"
click at [524, 270] on span "[PERSON_NAME] và In" at bounding box center [539, 274] width 54 height 9
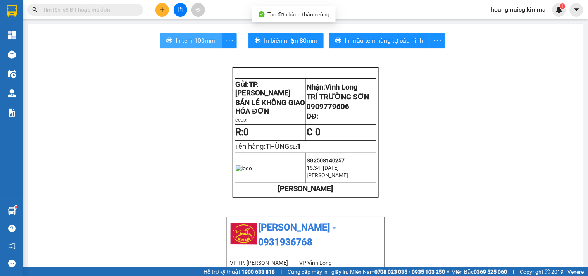
click at [193, 41] on span "In tem 100mm" at bounding box center [195, 41] width 40 height 10
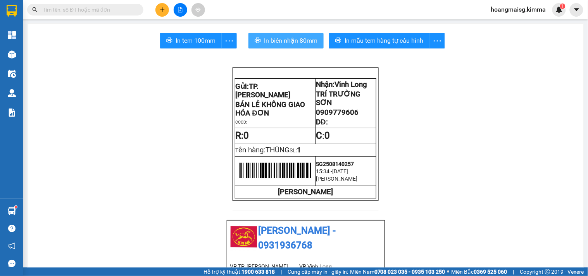
click at [290, 41] on span "In biên nhận 80mm" at bounding box center [290, 41] width 53 height 10
click at [168, 11] on button at bounding box center [162, 10] width 14 height 14
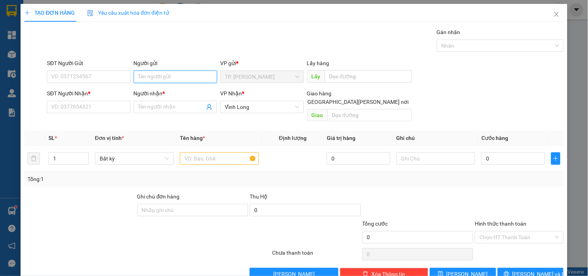
click at [152, 74] on input "Người gửi" at bounding box center [175, 76] width 83 height 12
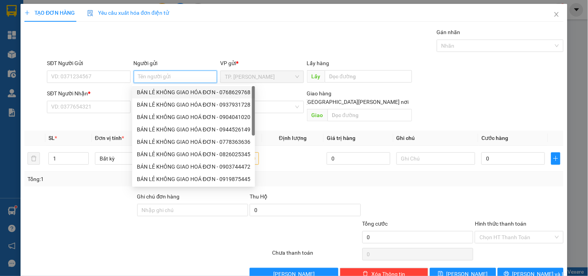
click at [158, 93] on div "BÁN LẺ KHÔNG GIAO HÓA ĐƠN - 0768629768" at bounding box center [193, 92] width 113 height 9
type input "0768629768"
type input "BÁN LẺ KHÔNG GIAO HÓA ĐƠN"
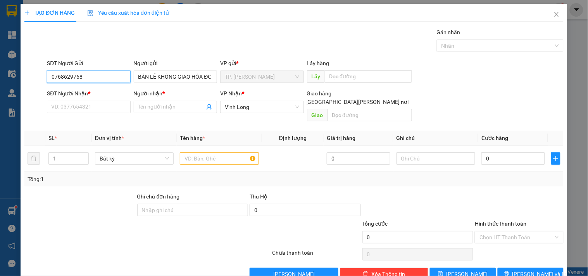
click at [97, 72] on input "0768629768" at bounding box center [88, 76] width 83 height 12
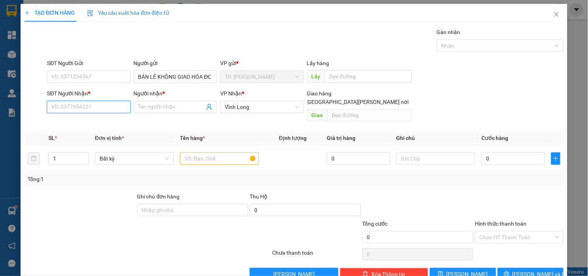
click at [97, 103] on input "SĐT Người Nhận *" at bounding box center [88, 107] width 83 height 12
click at [90, 127] on div "0769101239 - TRÂM" at bounding box center [87, 122] width 82 height 12
type input "0769101239"
type input "TRÂM"
type input "0769101239"
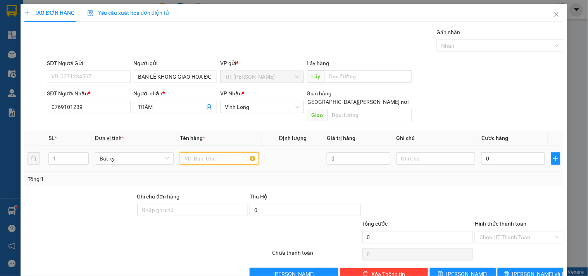
click at [200, 152] on input "text" at bounding box center [219, 158] width 79 height 12
type input "GÓI THÙNG"
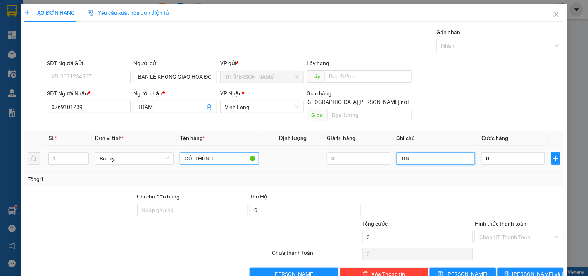
type input "TÍN"
click at [520, 270] on span "[PERSON_NAME] và In" at bounding box center [539, 274] width 54 height 9
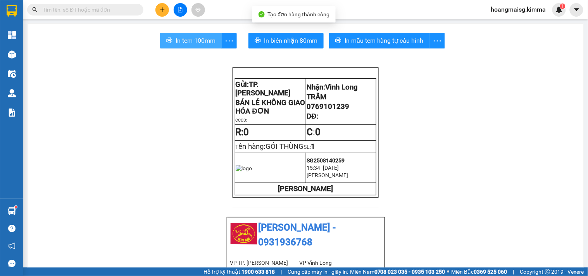
click at [175, 39] on span "In tem 100mm" at bounding box center [195, 41] width 40 height 10
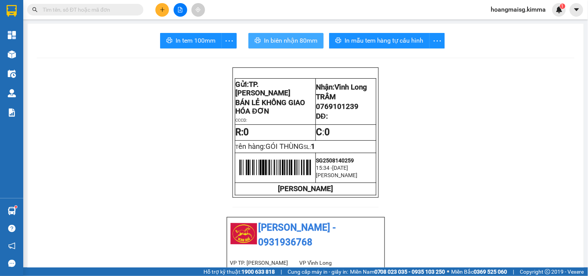
click at [291, 46] on button "In biên nhận 80mm" at bounding box center [285, 40] width 75 height 15
click at [124, 6] on input "text" at bounding box center [88, 9] width 91 height 9
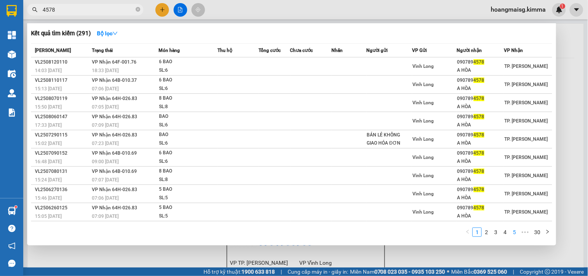
type input "4578"
click at [515, 233] on link "5" at bounding box center [514, 232] width 9 height 9
click at [502, 236] on link "6" at bounding box center [504, 232] width 9 height 9
click at [489, 233] on link "5" at bounding box center [486, 232] width 9 height 9
click at [534, 233] on link "30" at bounding box center [536, 232] width 11 height 9
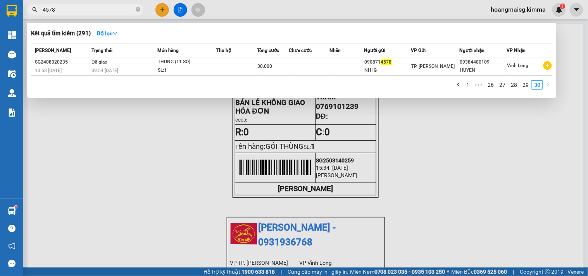
click at [529, 93] on div "1 ••• 26 27 28 29 30" at bounding box center [291, 87] width 521 height 14
click at [526, 87] on link "29" at bounding box center [525, 85] width 11 height 9
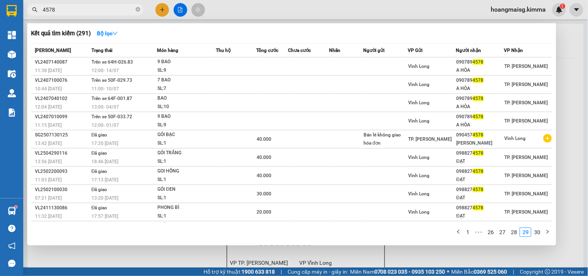
click at [161, 5] on div at bounding box center [294, 138] width 588 height 276
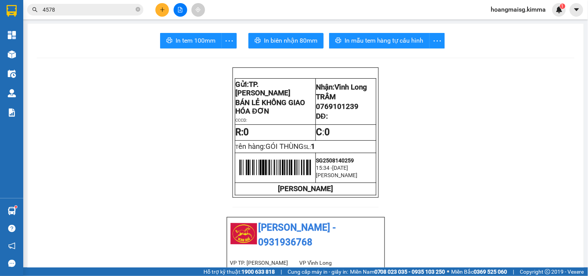
click at [161, 6] on button at bounding box center [162, 10] width 14 height 14
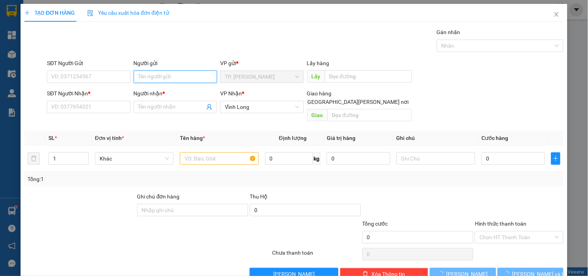
click at [158, 78] on input "Người gửi" at bounding box center [175, 76] width 83 height 12
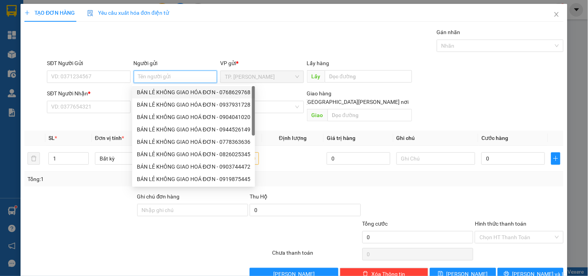
click at [186, 91] on div "BÁN LẺ KHÔNG GIAO HÓA ĐƠN - 0768629768" at bounding box center [193, 92] width 113 height 9
type input "0768629768"
type input "BÁN LẺ KHÔNG GIAO HÓA ĐƠN"
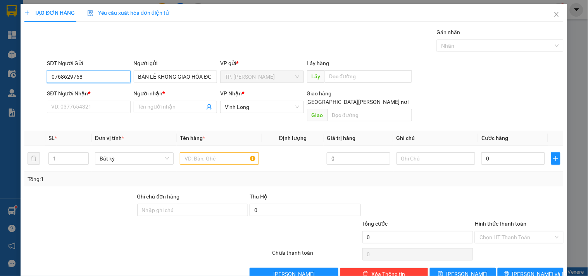
click at [125, 76] on input "0768629768" at bounding box center [88, 76] width 83 height 12
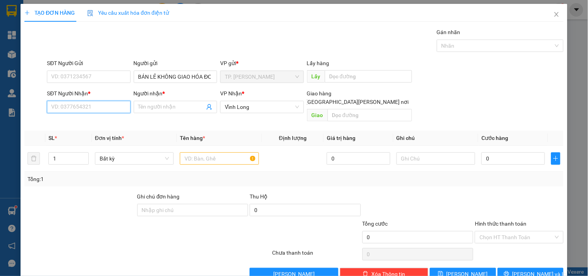
click at [115, 104] on input "SĐT Người Nhận *" at bounding box center [88, 107] width 83 height 12
click at [108, 122] on div "0932884849 - ANH THẾ" at bounding box center [87, 122] width 73 height 9
type input "0932884849"
type input "ANH THẾ"
type input "0932884849"
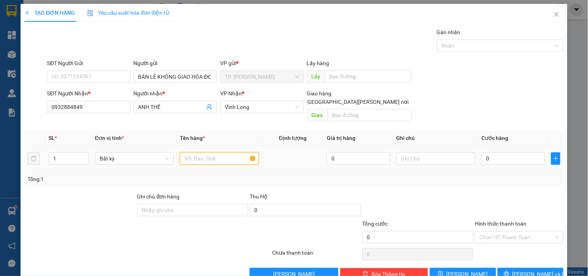
click at [208, 152] on input "text" at bounding box center [219, 158] width 79 height 12
type input "GÓI ĐEN DÀI NHỎ"
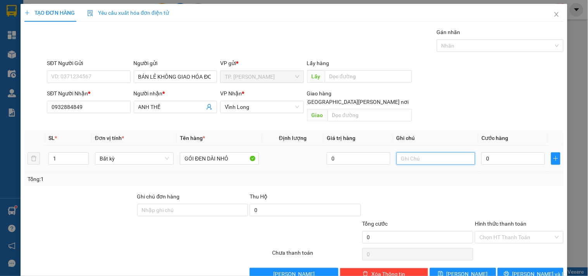
drag, startPoint x: 417, startPoint y: 150, endPoint x: 421, endPoint y: 152, distance: 5.2
click at [417, 152] on input "text" at bounding box center [435, 158] width 79 height 12
drag, startPoint x: 533, startPoint y: 262, endPoint x: 553, endPoint y: 253, distance: 22.0
click at [533, 270] on span "[PERSON_NAME] và In" at bounding box center [539, 274] width 54 height 9
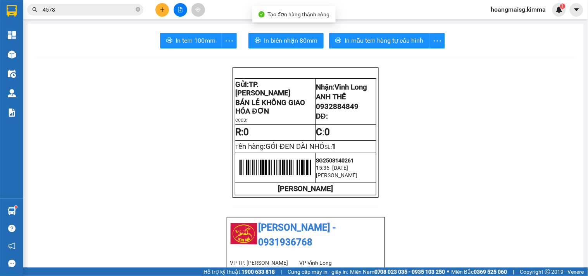
click at [179, 37] on span "In tem 100mm" at bounding box center [195, 41] width 40 height 10
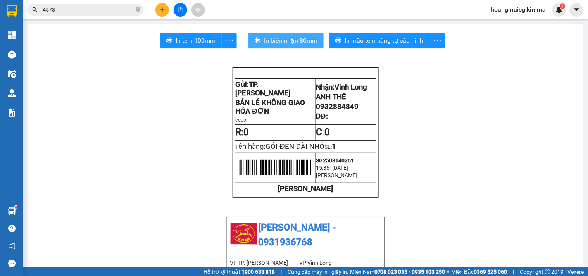
click at [282, 44] on span "In biên nhận 80mm" at bounding box center [290, 41] width 53 height 10
click at [165, 7] on icon "plus" at bounding box center [162, 9] width 5 height 5
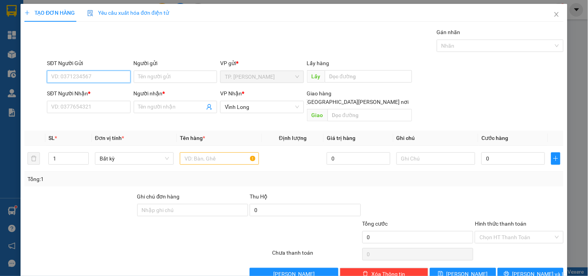
click at [220, 76] on div "TP. [PERSON_NAME]" at bounding box center [261, 76] width 83 height 12
click at [203, 76] on input "Người gửi" at bounding box center [175, 76] width 83 height 12
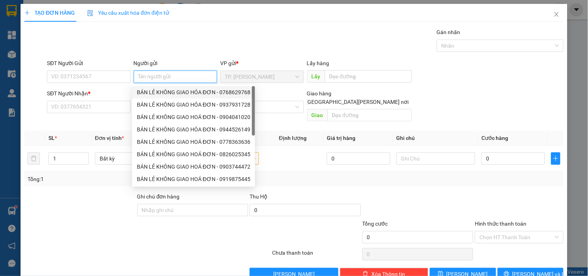
click at [173, 91] on div "BÁN LẺ KHÔNG GIAO HÓA ĐƠN - 0768629768" at bounding box center [193, 92] width 113 height 9
type input "0768629768"
type input "BÁN LẺ KHÔNG GIAO HÓA ĐƠN"
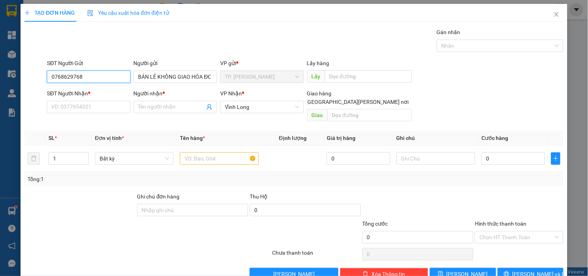
click at [112, 74] on input "0768629768" at bounding box center [88, 76] width 83 height 12
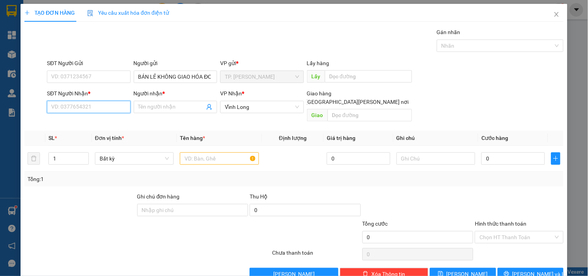
click at [92, 106] on input "SĐT Người Nhận *" at bounding box center [88, 107] width 83 height 12
drag, startPoint x: 103, startPoint y: 120, endPoint x: 199, endPoint y: 145, distance: 99.5
click at [105, 121] on div "0906709552 - HỒNG NGỌC VIÊN" at bounding box center [89, 122] width 76 height 9
type input "0906709552"
type input "HỒNG NGỌC VIÊN"
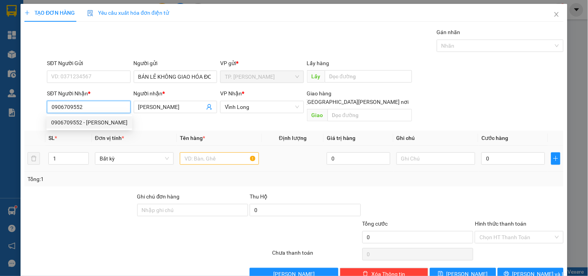
type input "0906709552"
click at [217, 152] on input "text" at bounding box center [219, 158] width 79 height 12
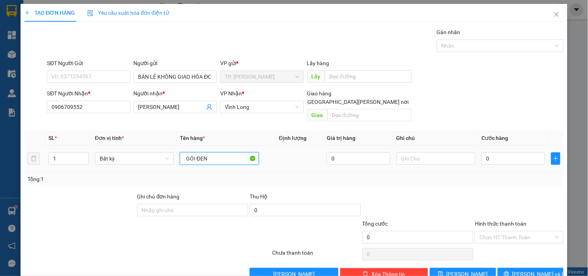
type input ".GÓI ĐEN"
type input "TÍN"
click at [543, 268] on button "[PERSON_NAME] và In" at bounding box center [530, 274] width 66 height 12
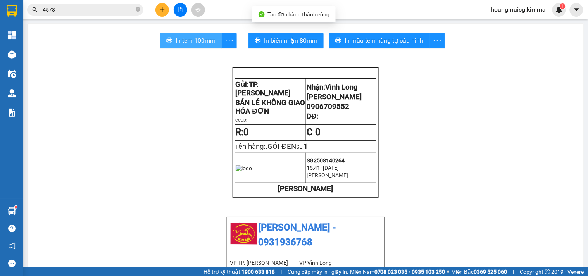
click at [199, 39] on span "In tem 100mm" at bounding box center [195, 41] width 40 height 10
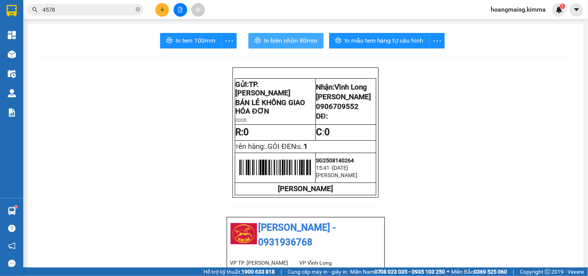
click at [278, 43] on span "In biên nhận 80mm" at bounding box center [290, 41] width 53 height 10
click at [160, 9] on icon "plus" at bounding box center [162, 9] width 5 height 5
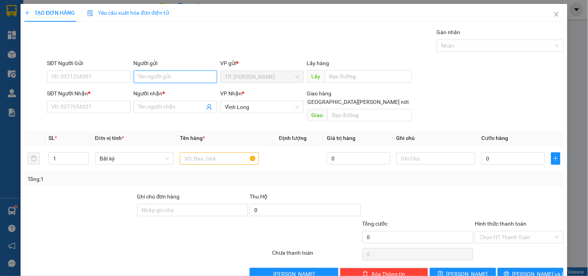
click at [143, 77] on input "Người gửi" at bounding box center [175, 76] width 83 height 12
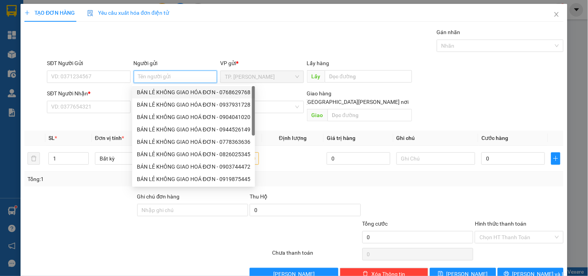
click at [149, 91] on div "BÁN LẺ KHÔNG GIAO HÓA ĐƠN - 0768629768" at bounding box center [193, 92] width 113 height 9
type input "0768629768"
type input "BÁN LẺ KHÔNG GIAO HÓA ĐƠN"
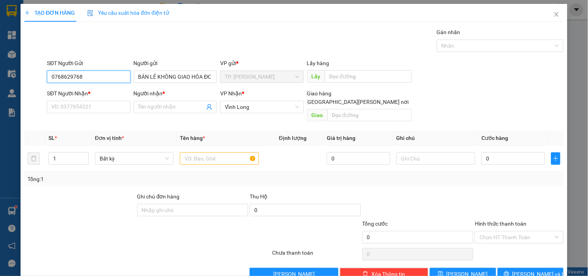
click at [122, 81] on input "0768629768" at bounding box center [88, 76] width 83 height 12
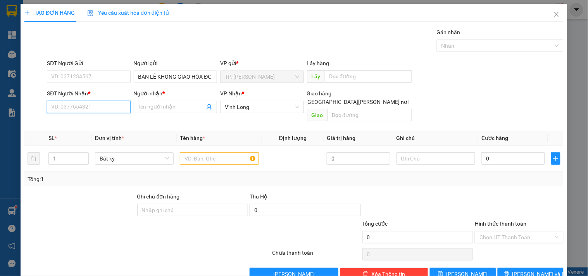
click at [105, 112] on input "SĐT Người Nhận *" at bounding box center [88, 107] width 83 height 12
drag, startPoint x: 558, startPoint y: 19, endPoint x: 526, endPoint y: 18, distance: 32.2
click at [558, 19] on span "Close" at bounding box center [556, 15] width 22 height 22
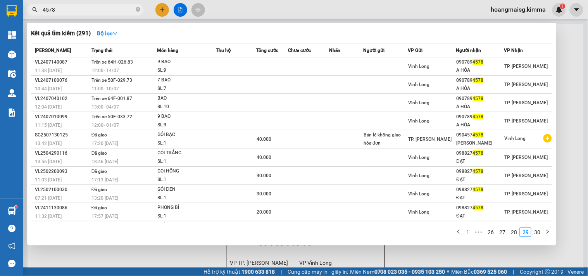
click at [81, 11] on input "4578" at bounding box center [88, 9] width 91 height 9
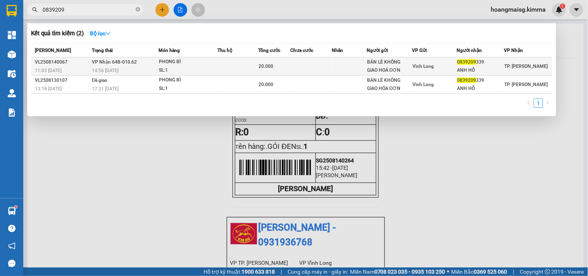
type input "0839209"
click at [181, 69] on div "SL: 1" at bounding box center [188, 70] width 58 height 9
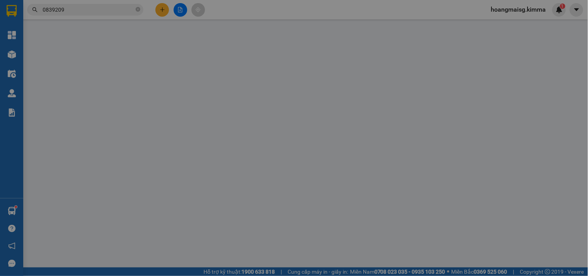
type input "BÁN LẺ KHÔNG GIAO HOÁ ĐƠN"
type input "0839209339"
type input "ANH HỒ"
type input "20.000"
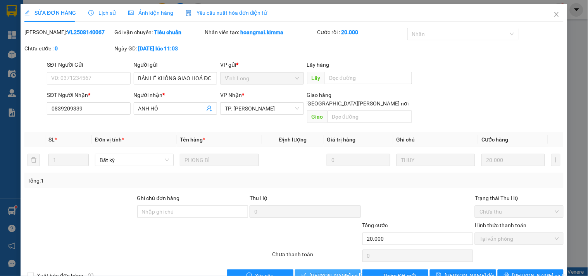
click at [335, 271] on span "Lưu và Giao hàng" at bounding box center [361, 275] width 105 height 9
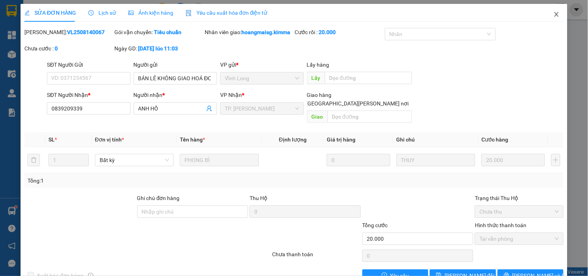
drag, startPoint x: 554, startPoint y: 12, endPoint x: 295, endPoint y: 12, distance: 258.7
click at [552, 12] on span "Close" at bounding box center [556, 15] width 22 height 22
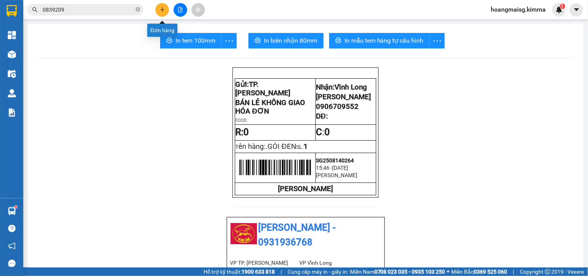
click at [161, 11] on icon "plus" at bounding box center [162, 9] width 5 height 5
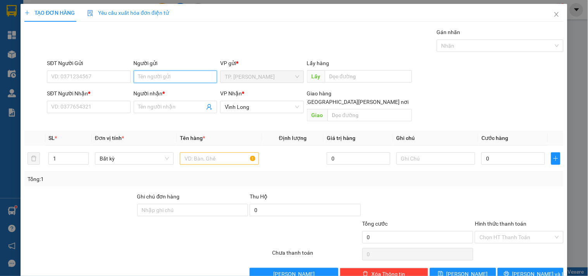
click at [158, 72] on input "Người gửi" at bounding box center [175, 76] width 83 height 12
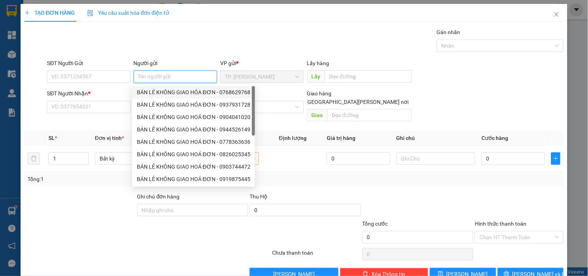
click at [155, 93] on div "BÁN LẺ KHÔNG GIAO HÓA ĐƠN - 0768629768" at bounding box center [193, 92] width 113 height 9
type input "0768629768"
type input "BÁN LẺ KHÔNG GIAO HÓA ĐƠN"
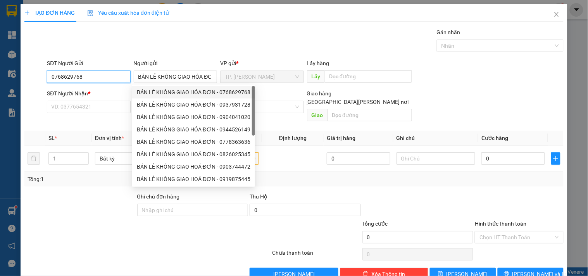
click at [105, 79] on input "0768629768" at bounding box center [88, 76] width 83 height 12
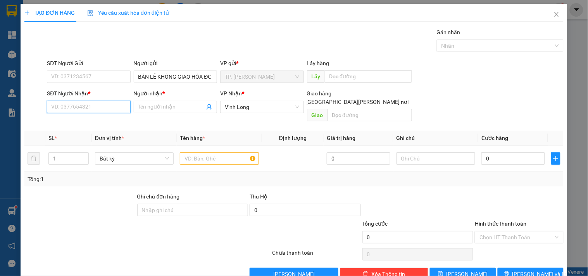
click at [84, 109] on input "SĐT Người Nhận *" at bounding box center [88, 107] width 83 height 12
type input "0849417357"
click at [95, 118] on div "0849417357 - QUYÊN" at bounding box center [87, 122] width 73 height 9
type input "QUYÊN"
type input "0849417357"
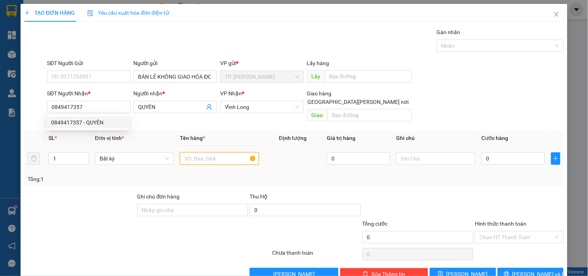
click at [210, 152] on input "text" at bounding box center [219, 158] width 79 height 12
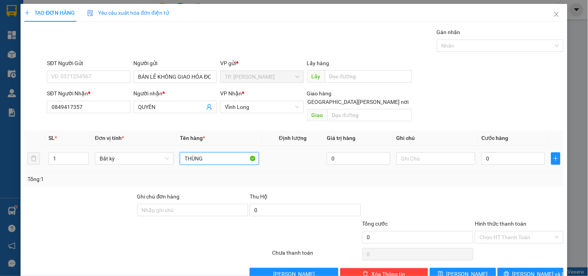
type input "THÙNG"
type input "TI"
click at [509, 268] on button "[PERSON_NAME] và In" at bounding box center [530, 274] width 66 height 12
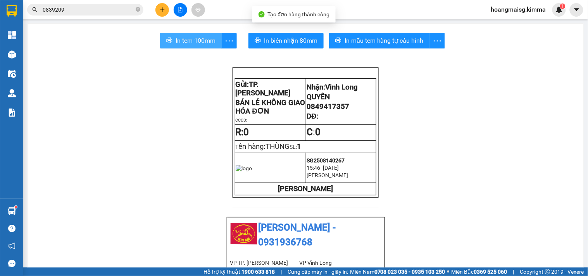
click at [201, 34] on button "In tem 100mm" at bounding box center [191, 40] width 62 height 15
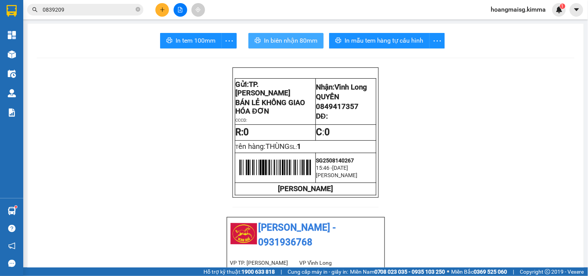
click at [289, 40] on span "In biên nhận 80mm" at bounding box center [290, 41] width 53 height 10
click at [183, 14] on button at bounding box center [181, 10] width 14 height 14
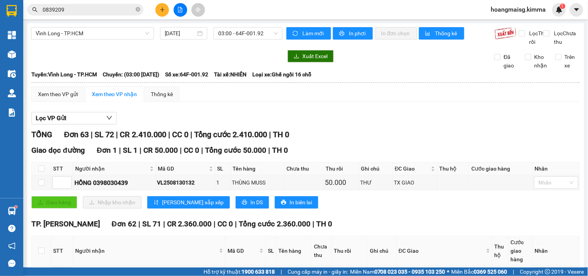
click at [177, 62] on div at bounding box center [156, 56] width 251 height 12
click at [116, 34] on span "Vĩnh Long - TP.HCM" at bounding box center [92, 33] width 113 height 12
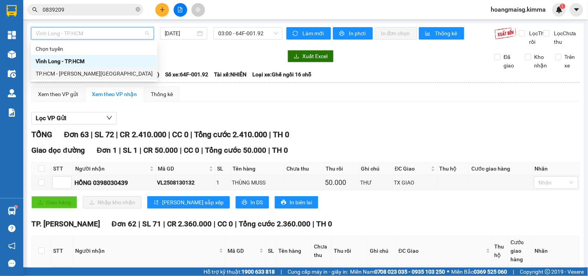
click at [44, 74] on div "TP.HCM - Vĩnh Long" at bounding box center [94, 73] width 117 height 9
type input "[DATE]"
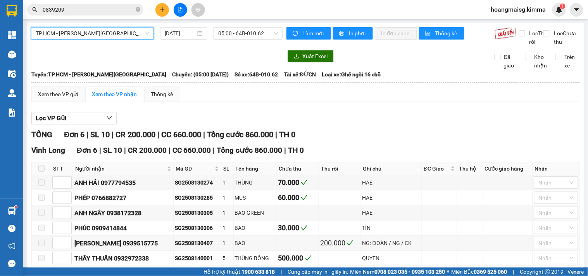
click at [160, 7] on icon "plus" at bounding box center [162, 9] width 5 height 5
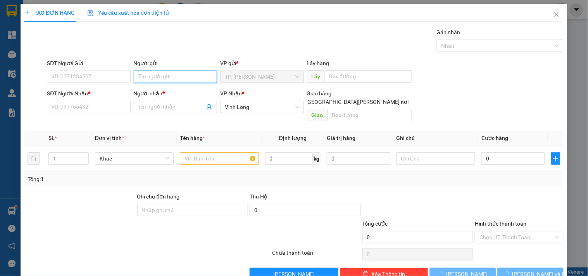
click at [159, 78] on input "Người gửi" at bounding box center [175, 76] width 83 height 12
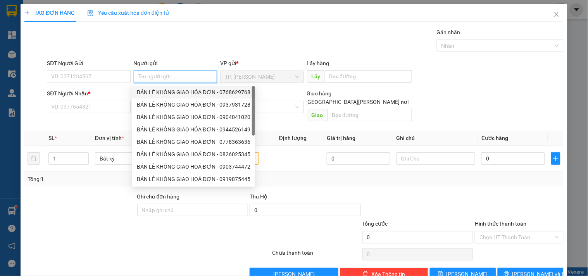
drag, startPoint x: 160, startPoint y: 89, endPoint x: 129, endPoint y: 82, distance: 31.8
click at [160, 88] on div "BÁN LẺ KHÔNG GIAO HÓA ĐƠN - 0768629768" at bounding box center [193, 92] width 113 height 9
type input "0768629768"
type input "BÁN LẺ KHÔNG GIAO HÓA ĐƠN"
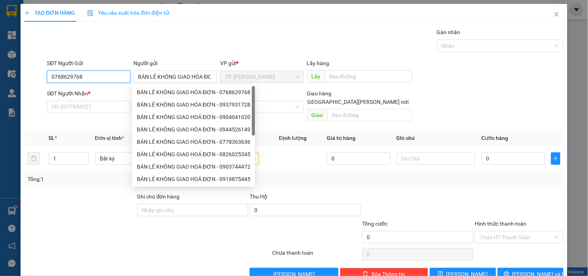
click at [115, 79] on input "0768629768" at bounding box center [88, 76] width 83 height 12
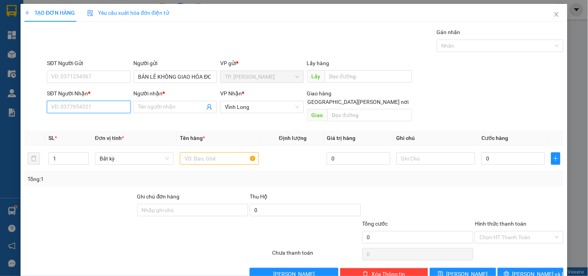
drag, startPoint x: 86, startPoint y: 107, endPoint x: 86, endPoint y: 100, distance: 7.4
click at [86, 106] on input "SĐT Người Nhận *" at bounding box center [88, 107] width 83 height 12
type input "0793916589"
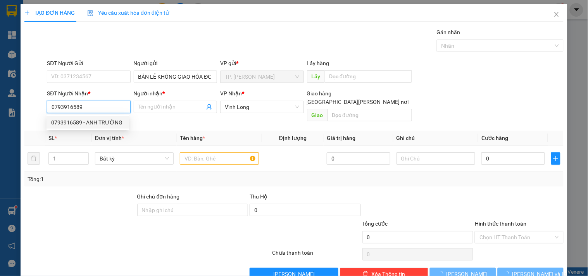
click at [110, 126] on div "0793916589 - ANH TRƯỜNG" at bounding box center [87, 122] width 73 height 9
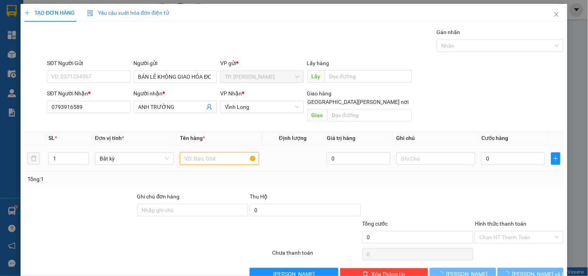
click at [232, 154] on input "text" at bounding box center [219, 158] width 79 height 12
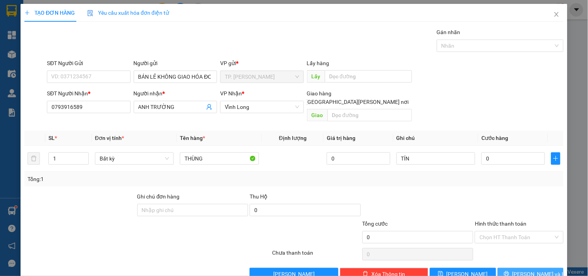
drag, startPoint x: 534, startPoint y: 262, endPoint x: 529, endPoint y: 257, distance: 7.1
click at [533, 270] on span "[PERSON_NAME] và In" at bounding box center [539, 274] width 54 height 9
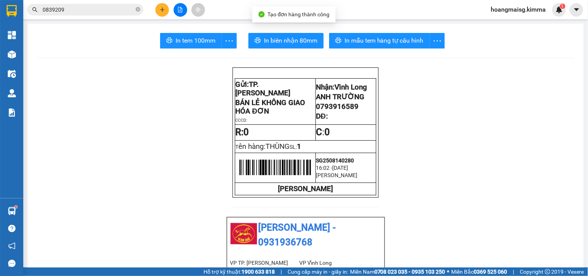
click at [202, 36] on span "In tem 100mm" at bounding box center [195, 41] width 40 height 10
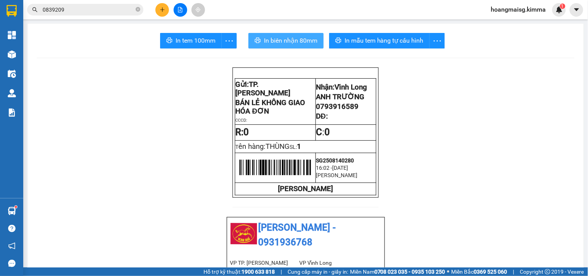
click at [294, 40] on span "In biên nhận 80mm" at bounding box center [290, 41] width 53 height 10
click at [161, 12] on icon "plus" at bounding box center [162, 9] width 5 height 5
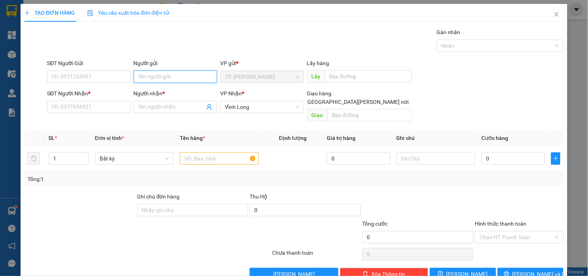
click at [157, 79] on input "Người gửi" at bounding box center [175, 76] width 83 height 12
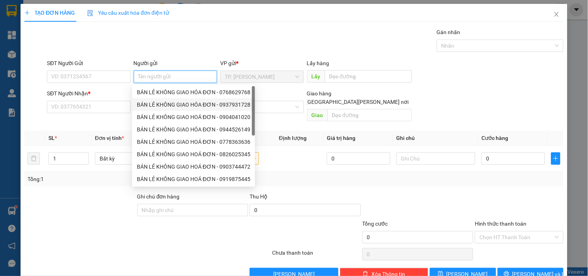
click at [172, 90] on div "BÁN LẺ KHÔNG GIAO HÓA ĐƠN - 0768629768" at bounding box center [193, 92] width 113 height 9
type input "0768629768"
type input "BÁN LẺ KHÔNG GIAO HÓA ĐƠN"
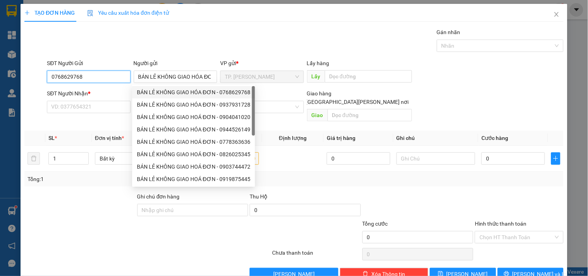
click at [121, 81] on input "0768629768" at bounding box center [88, 76] width 83 height 12
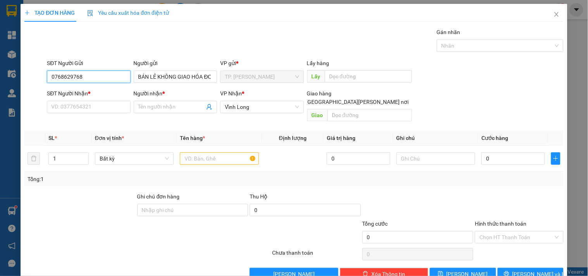
click at [121, 81] on input "0768629768" at bounding box center [88, 76] width 83 height 12
type input "2"
click at [84, 155] on icon "up" at bounding box center [84, 156] width 3 height 3
click at [199, 152] on input "text" at bounding box center [219, 158] width 79 height 12
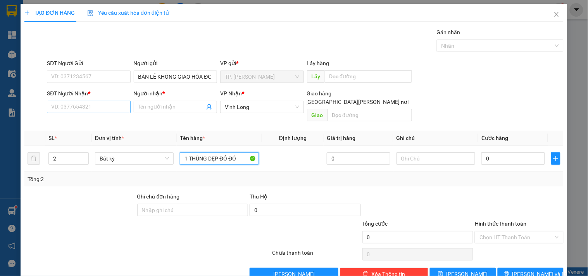
type input "1 THÙNG DẸP ĐỎ ĐÔ"
click at [111, 102] on input "SĐT Người Nhận *" at bounding box center [88, 107] width 83 height 12
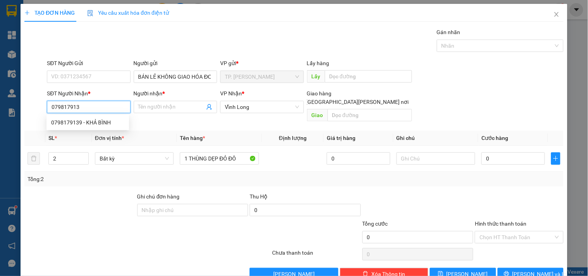
type input "0798179139"
click at [117, 127] on div "0798179139 - KHẢ BÌNH" at bounding box center [87, 122] width 82 height 12
type input "KHẢ BÌNH"
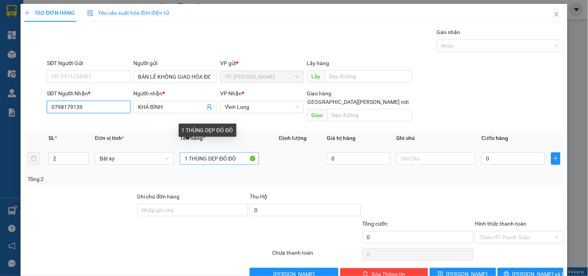
type input "0798179139"
click at [241, 152] on input "1 THÙNG DẸP ĐỎ ĐÔ" at bounding box center [219, 158] width 79 height 12
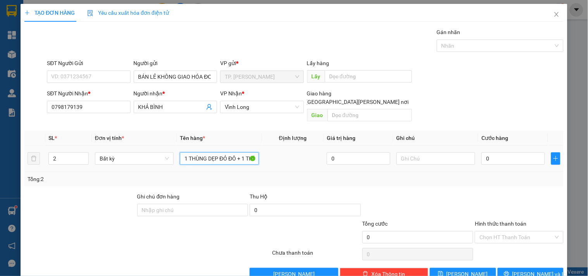
type input "1 THÙNG DẸP ĐỎ ĐÔ + 1 THÙNG"
click at [517, 268] on button "[PERSON_NAME] và In" at bounding box center [530, 274] width 66 height 12
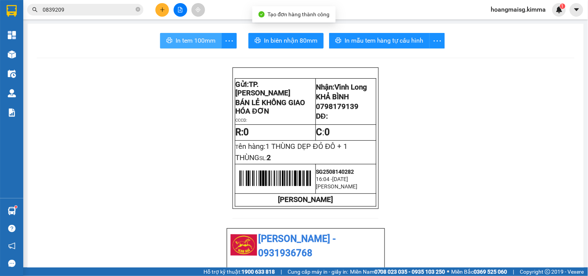
click at [199, 33] on button "In tem 100mm" at bounding box center [191, 40] width 62 height 15
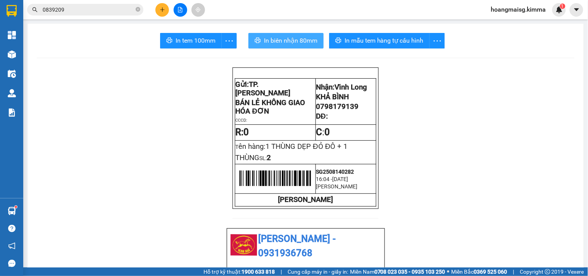
click at [286, 44] on span "In biên nhận 80mm" at bounding box center [290, 41] width 53 height 10
click at [154, 10] on div at bounding box center [180, 10] width 58 height 14
click at [155, 10] on div at bounding box center [180, 10] width 58 height 14
click at [158, 10] on button at bounding box center [162, 10] width 14 height 14
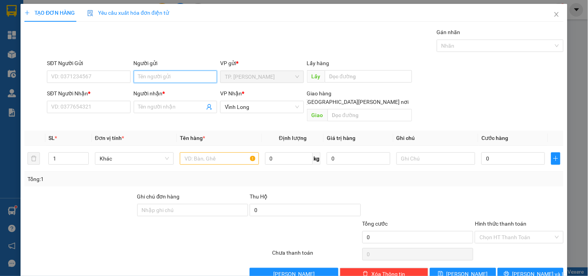
click at [167, 75] on input "Người gửi" at bounding box center [175, 76] width 83 height 12
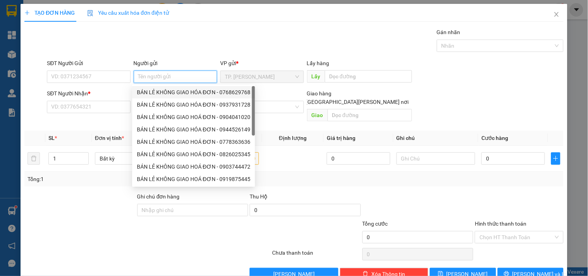
click at [164, 88] on div "BÁN LẺ KHÔNG GIAO HÓA ĐƠN - 0768629768" at bounding box center [193, 92] width 113 height 9
type input "0768629768"
type input "BÁN LẺ KHÔNG GIAO HÓA ĐƠN"
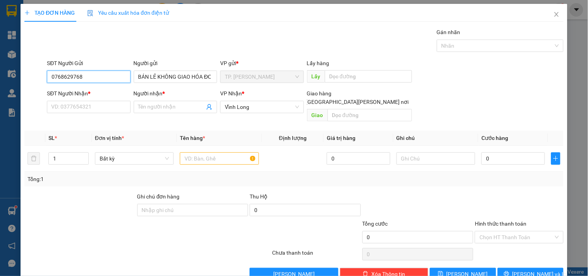
click at [125, 80] on input "0768629768" at bounding box center [88, 76] width 83 height 12
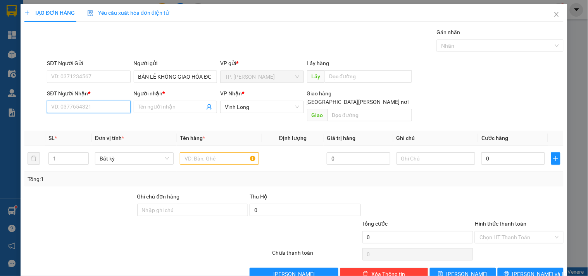
click at [105, 105] on input "SĐT Người Nhận *" at bounding box center [88, 107] width 83 height 12
drag, startPoint x: 91, startPoint y: 121, endPoint x: 154, endPoint y: 131, distance: 63.5
click at [92, 121] on div "0989953339 - TUẤN HIỀN" at bounding box center [89, 122] width 76 height 9
type input "0989953339"
type input "TUẤN HIỀN"
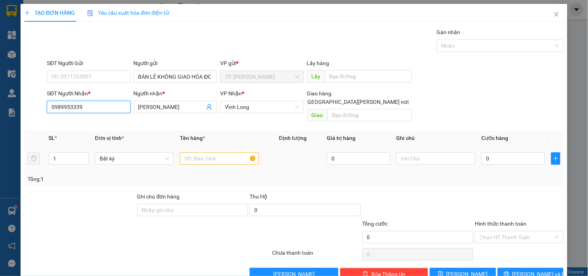
type input "0989953339"
click at [193, 152] on input "text" at bounding box center [219, 158] width 79 height 12
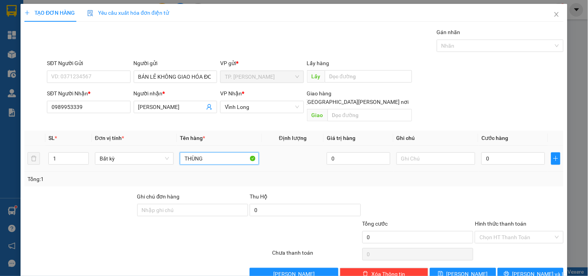
type input "THÙNG"
type input "TÍN"
click at [524, 270] on span "[PERSON_NAME] và In" at bounding box center [539, 274] width 54 height 9
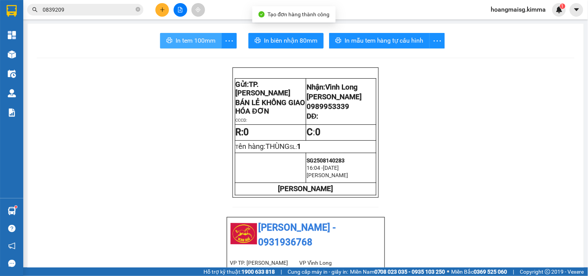
click at [187, 46] on button "In tem 100mm" at bounding box center [191, 40] width 62 height 15
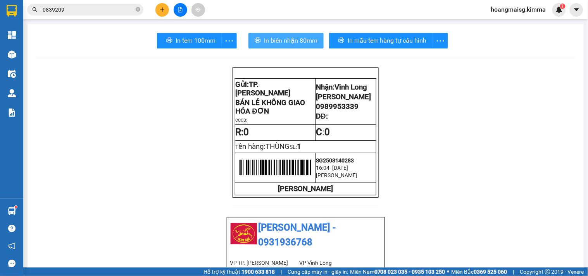
click at [287, 40] on span "In biên nhận 80mm" at bounding box center [290, 41] width 53 height 10
click at [153, 10] on div at bounding box center [180, 10] width 58 height 14
click at [156, 10] on button at bounding box center [162, 10] width 14 height 14
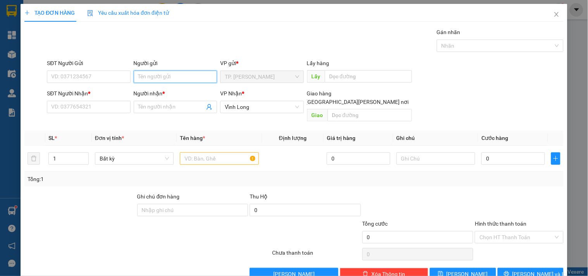
click at [153, 75] on input "Người gửi" at bounding box center [175, 76] width 83 height 12
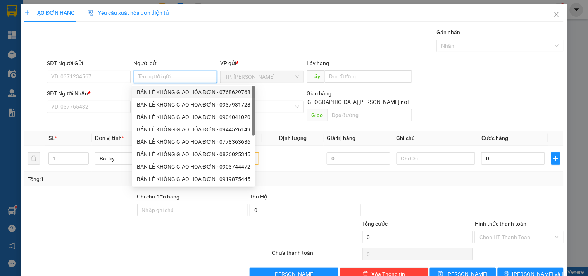
click at [154, 92] on div "BÁN LẺ KHÔNG GIAO HÓA ĐƠN - 0768629768" at bounding box center [193, 92] width 113 height 9
type input "0768629768"
type input "BÁN LẺ KHÔNG GIAO HÓA ĐƠN"
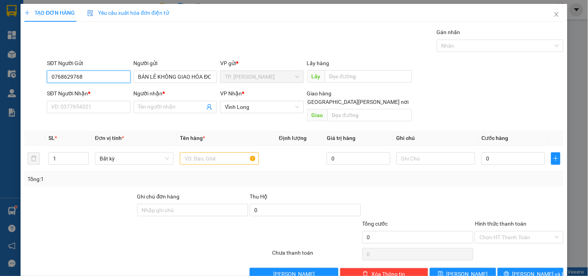
click at [103, 81] on input "0768629768" at bounding box center [88, 76] width 83 height 12
click at [103, 79] on input "0768629768" at bounding box center [88, 76] width 83 height 12
type input "076862976"
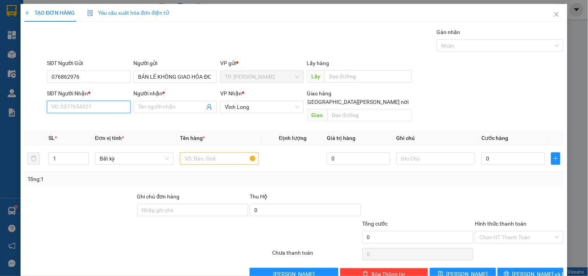
click at [94, 106] on input "SĐT Người Nhận *" at bounding box center [88, 107] width 83 height 12
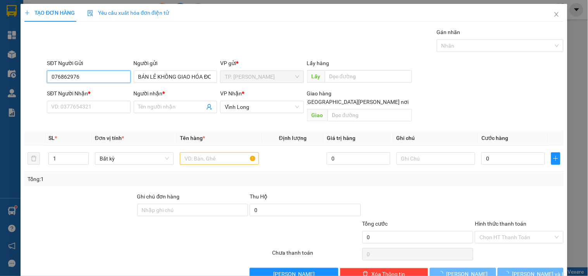
click at [90, 72] on input "076862976" at bounding box center [88, 76] width 83 height 12
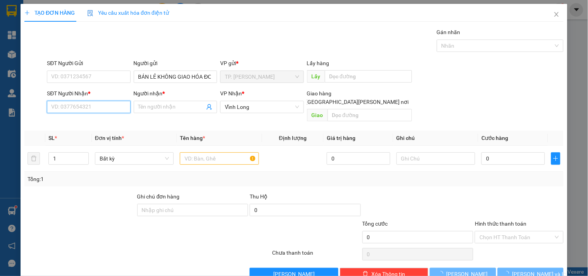
click at [91, 102] on input "SĐT Người Nhận *" at bounding box center [88, 107] width 83 height 12
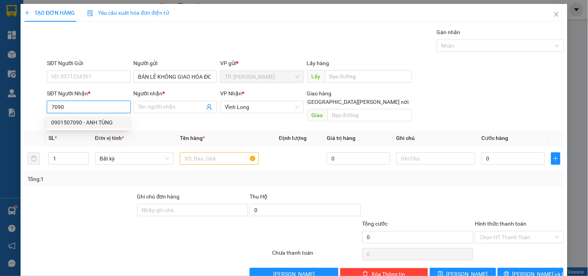
click at [96, 119] on div "0901507090 - ANH TÙNG" at bounding box center [87, 122] width 73 height 9
type input "0901507090"
type input "ANH TÙNG"
type input "0901507090"
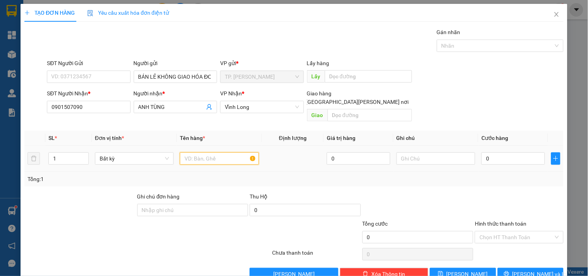
click at [196, 152] on input "text" at bounding box center [219, 158] width 79 height 12
click at [190, 152] on input "text" at bounding box center [219, 158] width 79 height 12
type input "HỘP KEOV"
click at [509, 271] on icon "printer" at bounding box center [505, 273] width 5 height 5
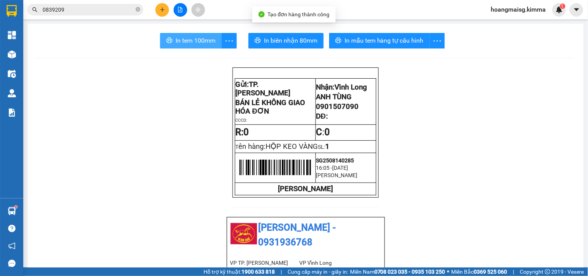
click at [196, 41] on span "In tem 100mm" at bounding box center [195, 41] width 40 height 10
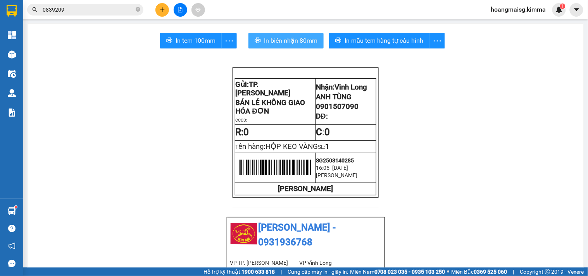
click at [271, 46] on button "In biên nhận 80mm" at bounding box center [285, 40] width 75 height 15
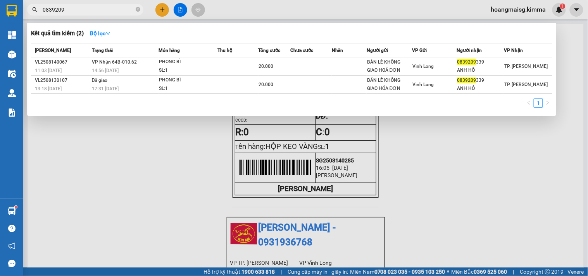
click at [87, 10] on input "0839209" at bounding box center [88, 9] width 91 height 9
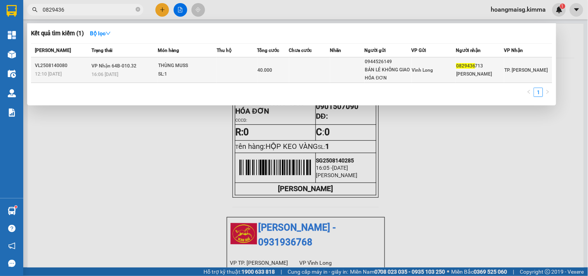
type input "0829436"
click at [161, 66] on div "THÙNG MUSS" at bounding box center [187, 66] width 58 height 9
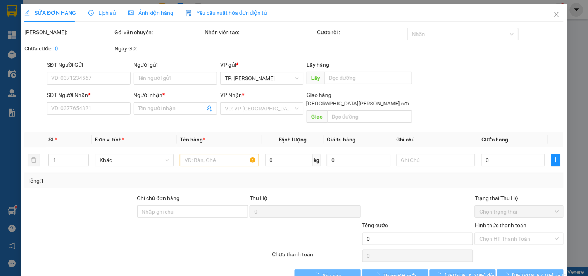
type input "0944526149"
type input "BÁN LẺ KHÔNG GIAO HÓA ĐƠN"
type input "0829436713"
type input "THANH LAN"
type input "40.000"
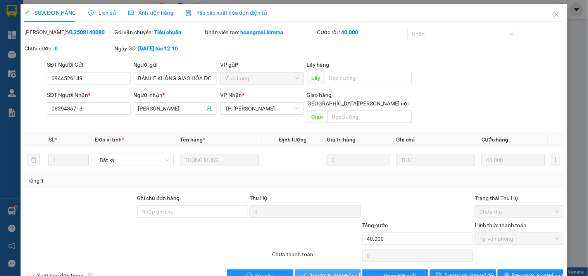
click at [332, 271] on span "Lưu và Giao hàng" at bounding box center [361, 275] width 105 height 9
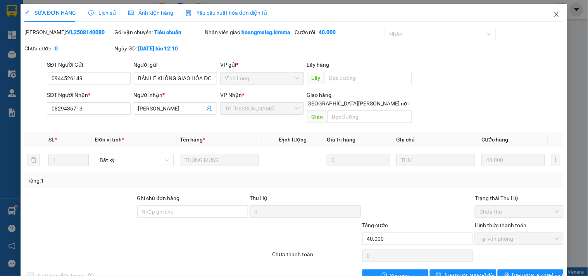
click at [555, 13] on span "Close" at bounding box center [556, 15] width 22 height 22
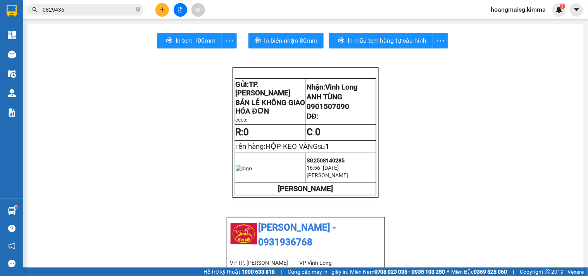
click at [110, 13] on input "0829436" at bounding box center [88, 9] width 91 height 9
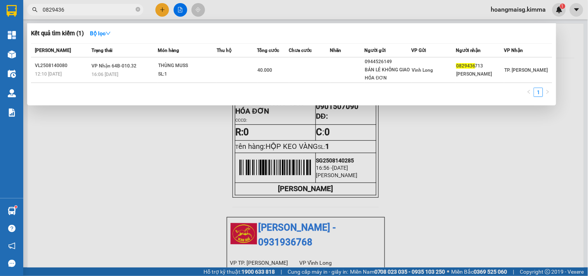
click at [110, 13] on input "0829436" at bounding box center [88, 9] width 91 height 9
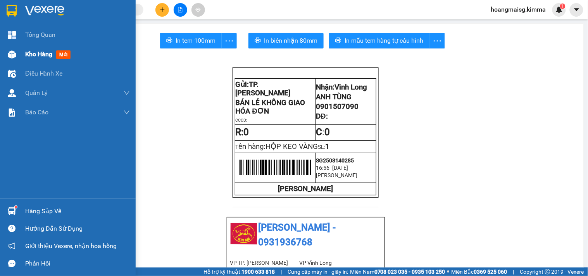
click at [22, 56] on div "Kho hàng mới" at bounding box center [68, 54] width 136 height 19
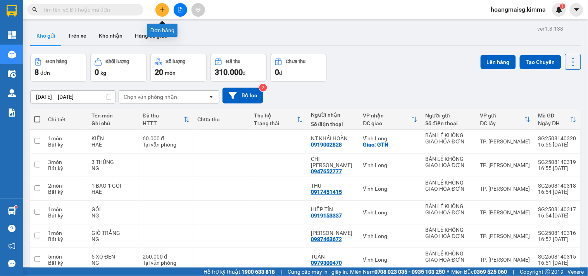
click at [160, 10] on icon "plus" at bounding box center [162, 9] width 5 height 5
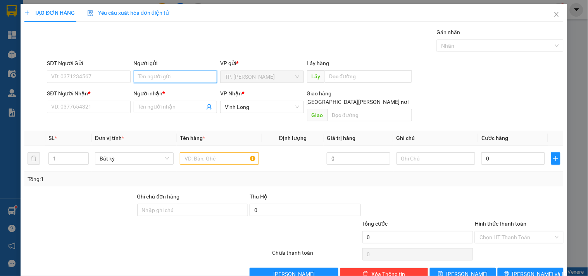
click at [146, 79] on input "Người gửi" at bounding box center [175, 76] width 83 height 12
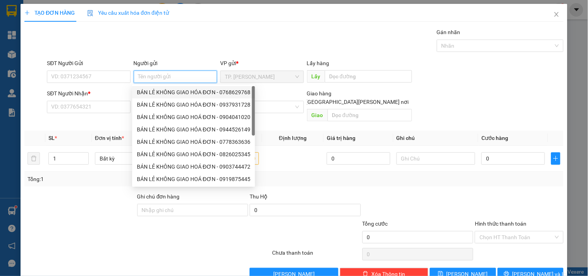
click at [149, 92] on div "BÁN LẺ KHÔNG GIAO HÓA ĐƠN - 0768629768" at bounding box center [193, 92] width 113 height 9
type input "0768629768"
type input "BÁN LẺ KHÔNG GIAO HÓA ĐƠN"
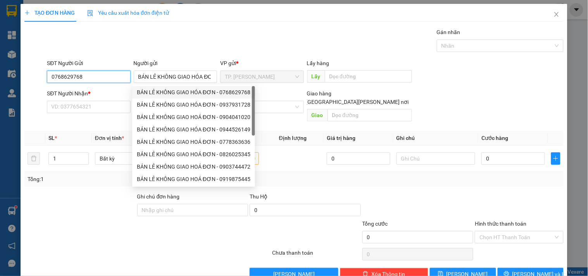
click at [113, 77] on input "0768629768" at bounding box center [88, 76] width 83 height 12
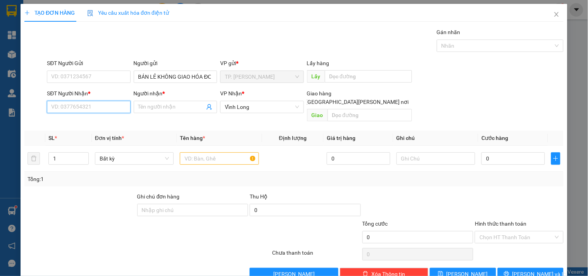
click at [104, 107] on input "SĐT Người Nhận *" at bounding box center [88, 107] width 83 height 12
type input "0934624232"
click at [102, 109] on input "0934624232" at bounding box center [88, 107] width 83 height 12
click at [553, 15] on icon "close" at bounding box center [556, 14] width 6 height 6
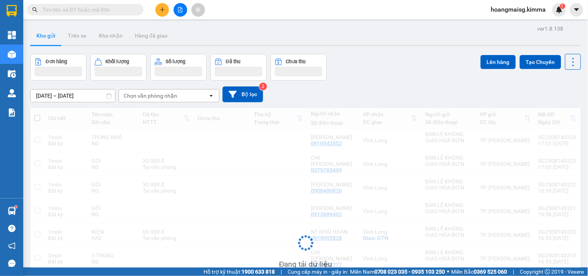
click at [123, 9] on input "text" at bounding box center [88, 9] width 91 height 9
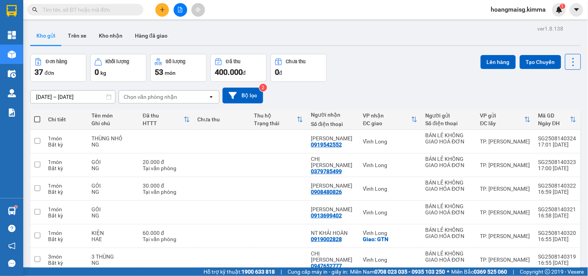
paste input "0934624232"
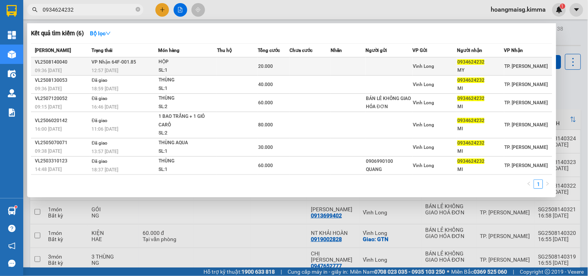
type input "0934624232"
click at [208, 65] on div "HỘP" at bounding box center [187, 62] width 58 height 9
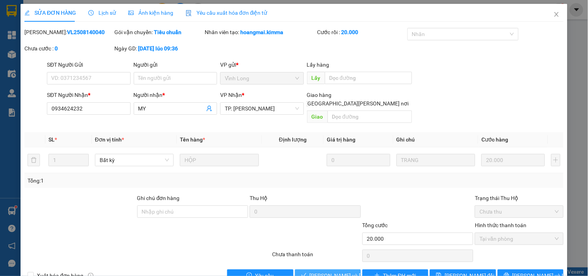
click at [344, 271] on span "Lưu và Giao hàng" at bounding box center [361, 275] width 105 height 9
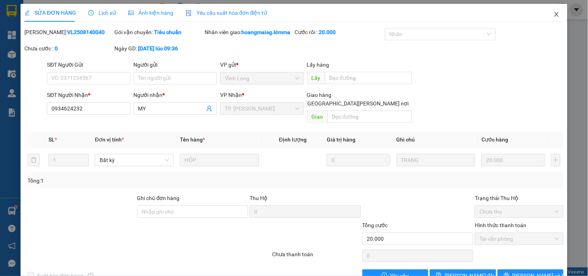
drag, startPoint x: 551, startPoint y: 9, endPoint x: 242, endPoint y: 15, distance: 309.5
click at [551, 9] on span "Close" at bounding box center [556, 15] width 22 height 22
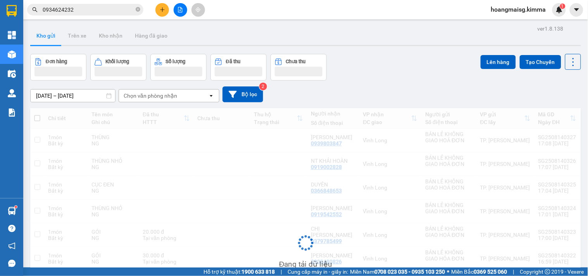
click at [158, 12] on button at bounding box center [162, 10] width 14 height 14
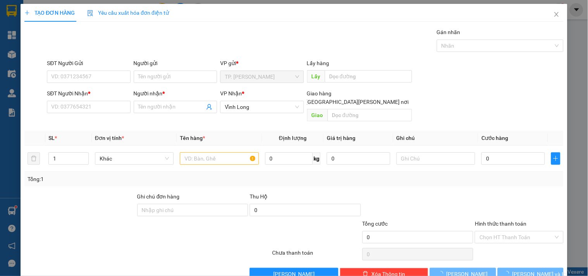
click at [160, 69] on div "Người gửi" at bounding box center [175, 65] width 83 height 12
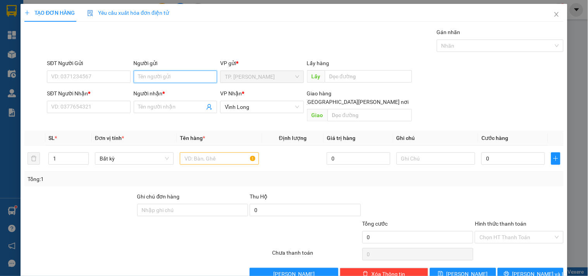
click at [161, 74] on input "Người gửi" at bounding box center [175, 76] width 83 height 12
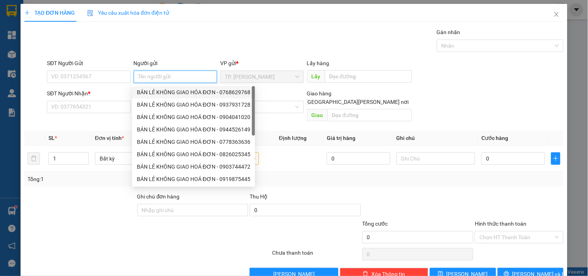
drag, startPoint x: 165, startPoint y: 88, endPoint x: 116, endPoint y: 83, distance: 49.0
click at [165, 88] on div "BÁN LẺ KHÔNG GIAO HÓA ĐƠN - 0768629768" at bounding box center [193, 92] width 113 height 9
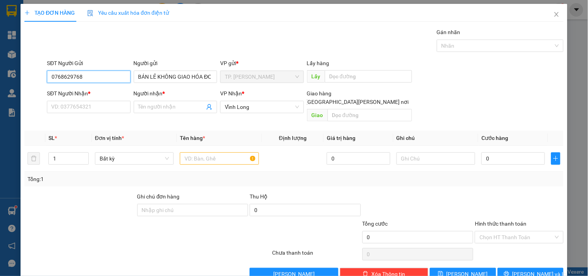
click at [105, 79] on input "0768629768" at bounding box center [88, 76] width 83 height 12
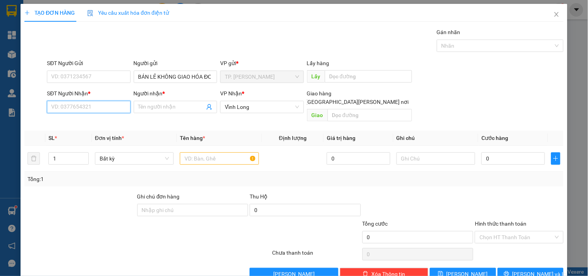
click at [99, 105] on input "SĐT Người Nhận *" at bounding box center [88, 107] width 83 height 12
click at [110, 125] on div "0913478341 - NI" at bounding box center [87, 122] width 73 height 9
drag, startPoint x: 201, startPoint y: 147, endPoint x: 198, endPoint y: 136, distance: 11.1
click at [201, 152] on input "text" at bounding box center [219, 158] width 79 height 12
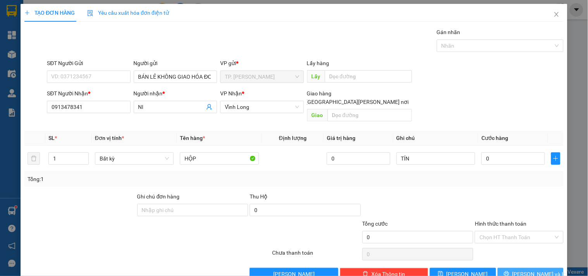
click at [540, 268] on button "[PERSON_NAME] và In" at bounding box center [530, 274] width 66 height 12
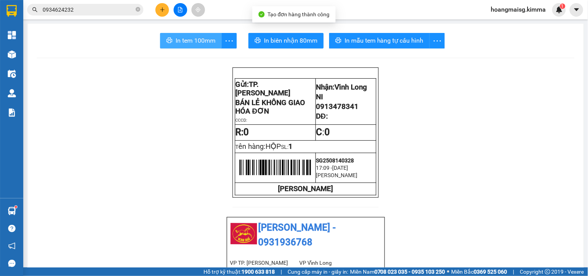
drag, startPoint x: 546, startPoint y: 259, endPoint x: 188, endPoint y: 42, distance: 418.8
click at [187, 43] on span "In tem 100mm" at bounding box center [195, 41] width 40 height 10
click at [188, 42] on span "In tem 100mm" at bounding box center [195, 41] width 40 height 10
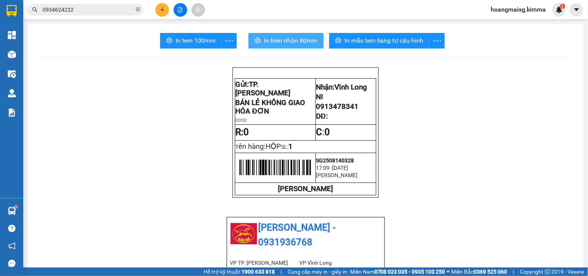
click at [295, 36] on span "In biên nhận 80mm" at bounding box center [290, 41] width 53 height 10
click at [167, 9] on button at bounding box center [162, 10] width 14 height 14
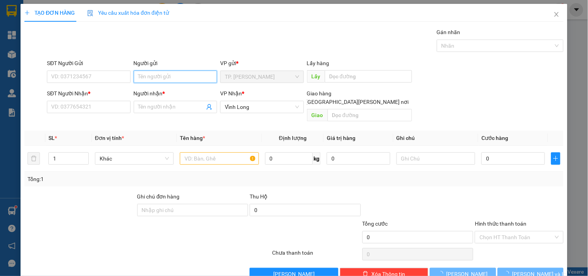
click at [156, 79] on input "Người gửi" at bounding box center [175, 76] width 83 height 12
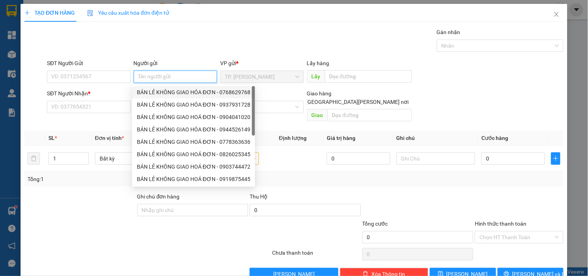
click at [164, 92] on div "BÁN LẺ KHÔNG GIAO HÓA ĐƠN - 0768629768" at bounding box center [193, 92] width 113 height 9
type input "0768629768"
type input "BÁN LẺ KHÔNG GIAO HÓA ĐƠN"
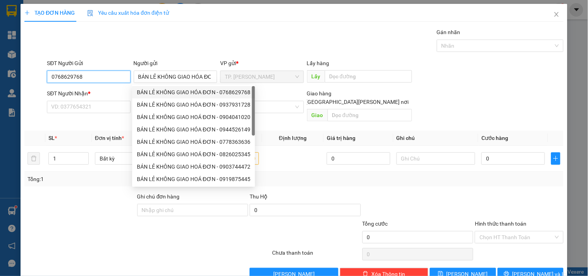
click at [102, 74] on input "0768629768" at bounding box center [88, 76] width 83 height 12
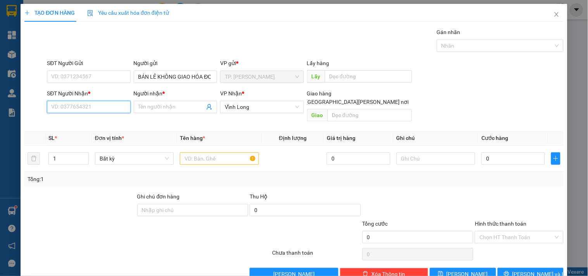
click at [102, 106] on input "SĐT Người Nhận *" at bounding box center [88, 107] width 83 height 12
click at [101, 118] on div "0974235845 - ANH TÂM" at bounding box center [87, 122] width 73 height 9
click at [187, 152] on input "text" at bounding box center [219, 158] width 79 height 12
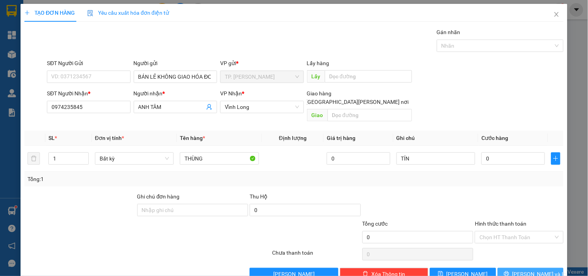
click at [536, 270] on span "[PERSON_NAME] và In" at bounding box center [539, 274] width 54 height 9
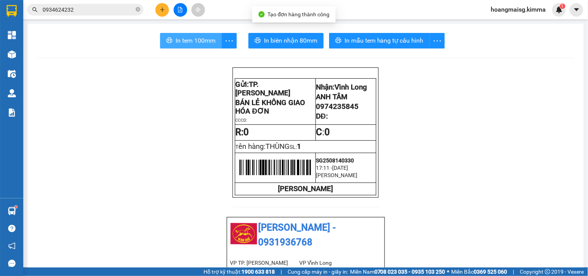
click at [198, 44] on span "In tem 100mm" at bounding box center [195, 41] width 40 height 10
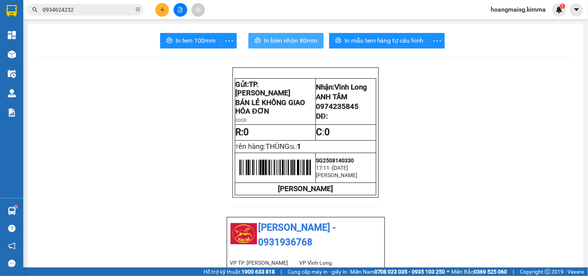
click at [275, 36] on span "In biên nhận 80mm" at bounding box center [290, 41] width 53 height 10
click at [168, 12] on button at bounding box center [162, 10] width 14 height 14
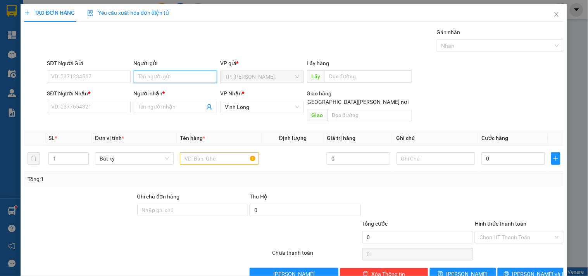
click at [161, 72] on input "Người gửi" at bounding box center [175, 76] width 83 height 12
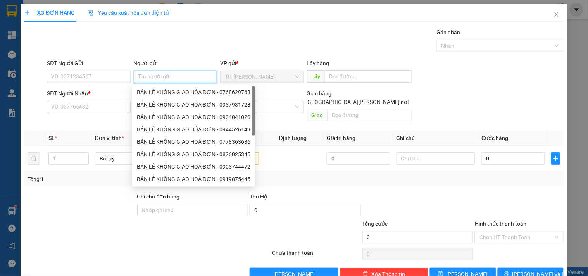
click at [156, 88] on div "BÁN LẺ KHÔNG GIAO HÓA ĐƠN - 0768629768" at bounding box center [193, 92] width 113 height 9
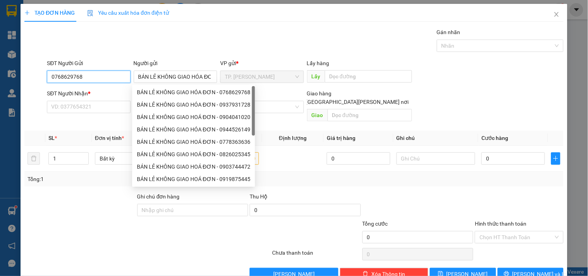
click at [117, 76] on input "0768629768" at bounding box center [88, 76] width 83 height 12
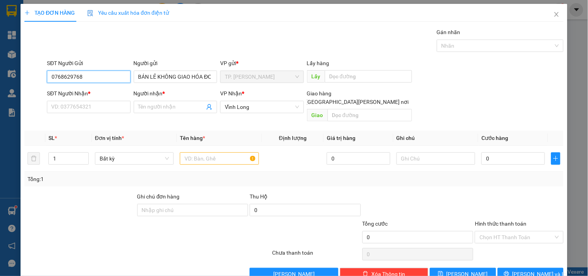
click at [117, 76] on input "0768629768" at bounding box center [88, 76] width 83 height 12
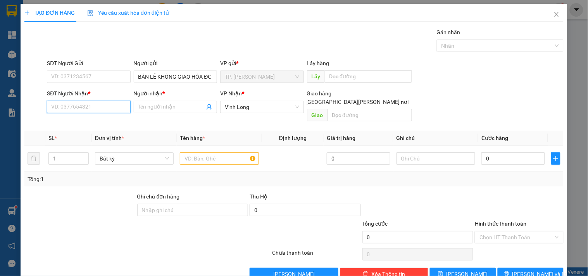
click at [90, 107] on input "SĐT Người Nhận *" at bounding box center [88, 107] width 83 height 12
click at [101, 121] on div "0937142337 - HOÀNG QUYÊN" at bounding box center [89, 122] width 76 height 9
click at [204, 153] on input "text" at bounding box center [219, 158] width 79 height 12
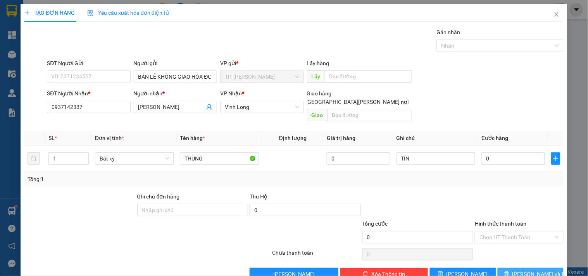
click at [524, 268] on button "[PERSON_NAME] và In" at bounding box center [530, 274] width 66 height 12
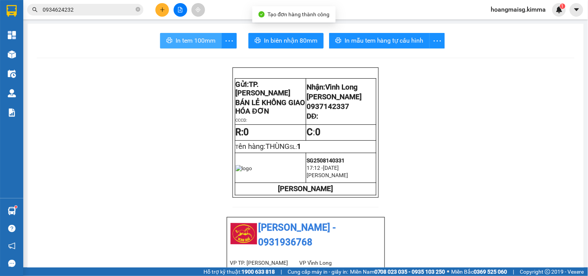
click at [175, 44] on span "In tem 100mm" at bounding box center [195, 41] width 40 height 10
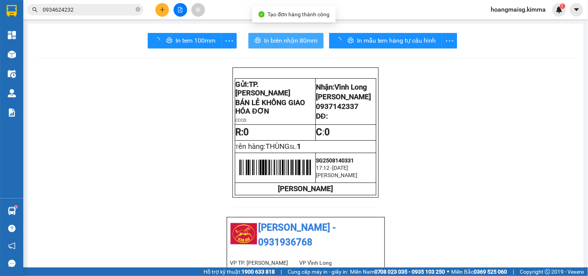
click at [284, 41] on span "In biên nhận 80mm" at bounding box center [290, 41] width 53 height 10
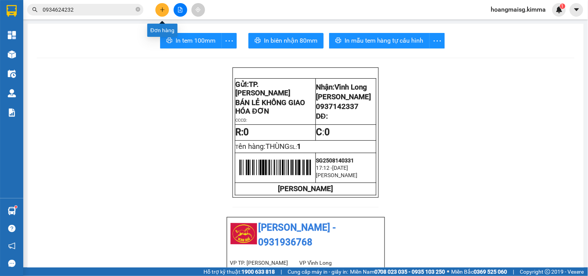
click at [161, 4] on button at bounding box center [162, 10] width 14 height 14
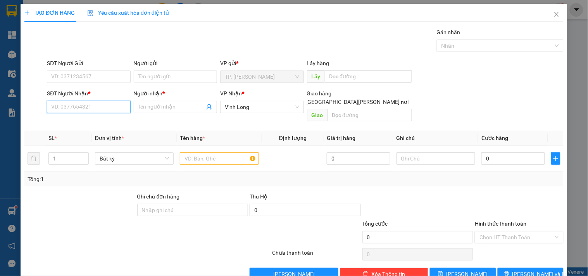
click at [70, 102] on input "SĐT Người Nhận *" at bounding box center [88, 107] width 83 height 12
click at [77, 122] on div "0906558230 - TÚ" at bounding box center [87, 122] width 73 height 9
click at [204, 153] on input "text" at bounding box center [219, 158] width 79 height 12
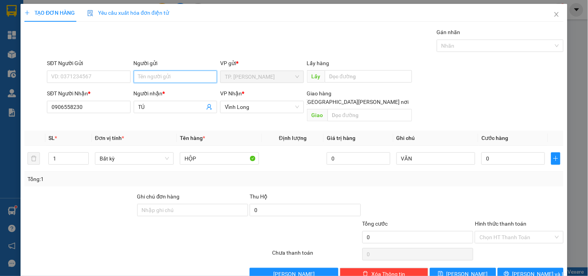
click at [146, 79] on input "Người gửi" at bounding box center [175, 76] width 83 height 12
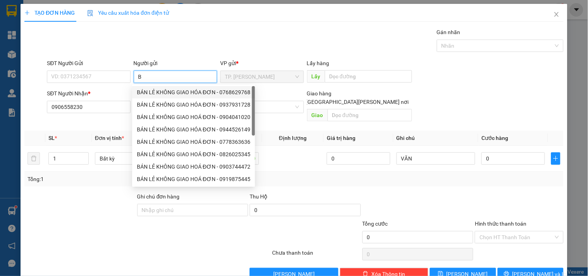
click at [161, 90] on div "BÁN LẺ KHÔNG GIAO HÓA ĐƠN - 0768629768" at bounding box center [193, 92] width 113 height 9
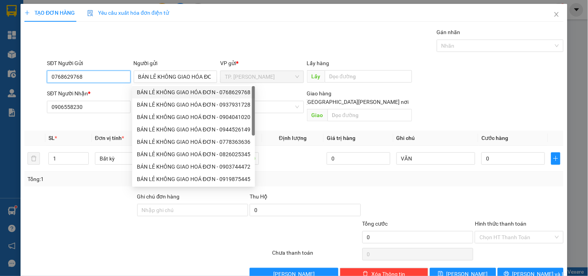
click at [106, 76] on input "0768629768" at bounding box center [88, 76] width 83 height 12
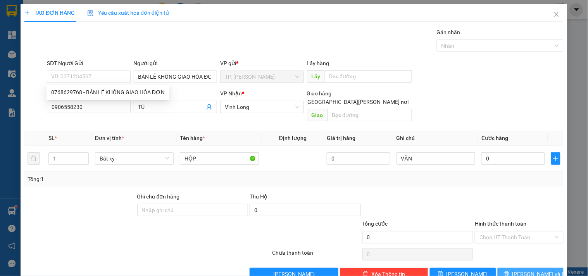
click at [514, 268] on button "[PERSON_NAME] và In" at bounding box center [530, 274] width 66 height 12
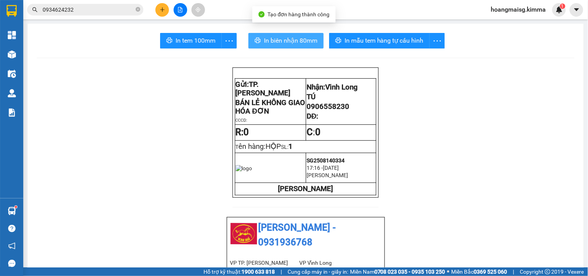
click at [277, 41] on span "In biên nhận 80mm" at bounding box center [290, 41] width 53 height 10
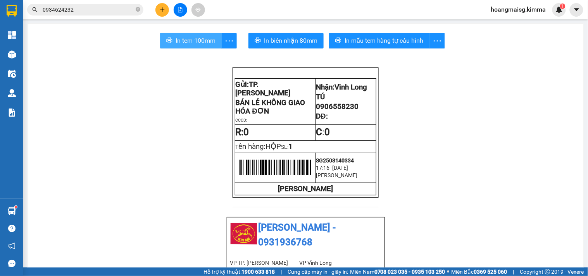
click at [199, 38] on span "In tem 100mm" at bounding box center [195, 41] width 40 height 10
click at [166, 12] on button at bounding box center [162, 10] width 14 height 14
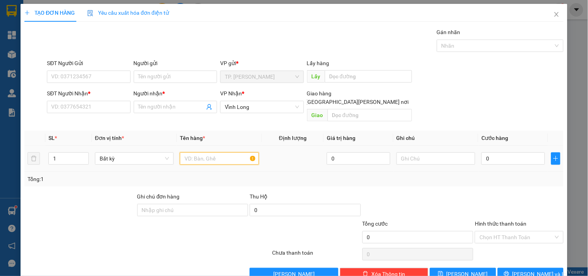
click at [185, 154] on input "text" at bounding box center [219, 158] width 79 height 12
click at [77, 153] on input "1" at bounding box center [69, 159] width 40 height 12
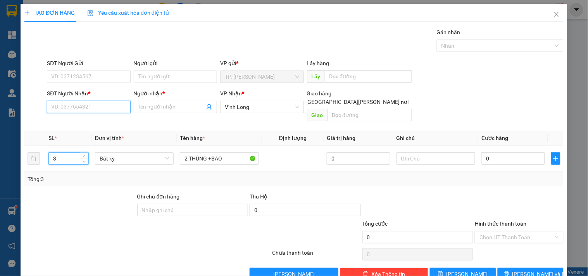
click at [80, 109] on input "SĐT Người Nhận *" at bounding box center [88, 107] width 83 height 12
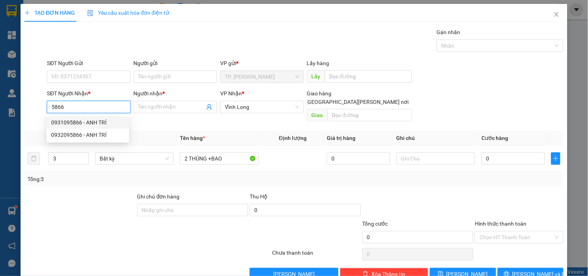
click at [94, 119] on div "0931095866 - ANH TRÍ" at bounding box center [87, 122] width 73 height 9
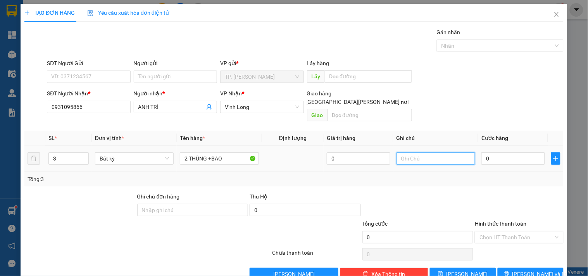
click at [441, 153] on input "text" at bounding box center [435, 158] width 79 height 12
click at [153, 79] on input "Người gửi" at bounding box center [175, 76] width 83 height 12
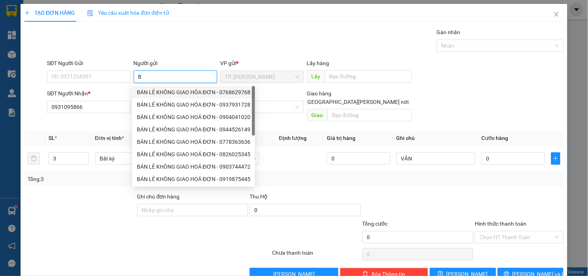
click at [156, 91] on div "BÁN LẺ KHÔNG GIAO HÓA ĐƠN - 0768629768" at bounding box center [193, 92] width 113 height 9
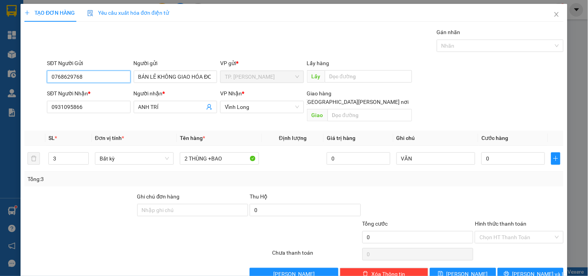
click at [99, 79] on input "0768629768" at bounding box center [88, 76] width 83 height 12
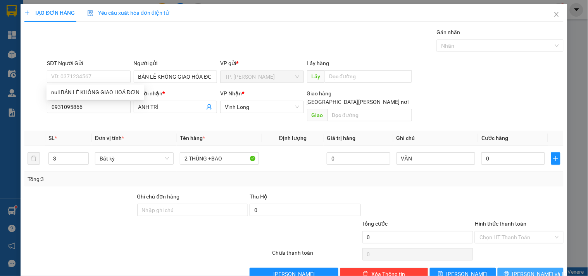
click at [531, 270] on span "[PERSON_NAME] và In" at bounding box center [539, 274] width 54 height 9
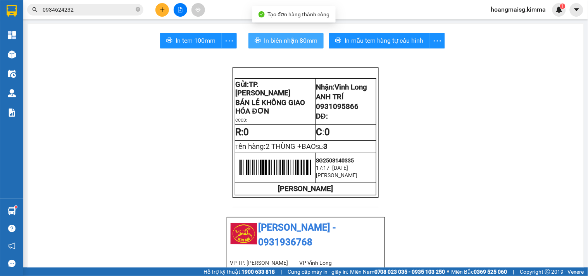
click at [280, 45] on button "In biên nhận 80mm" at bounding box center [285, 40] width 75 height 15
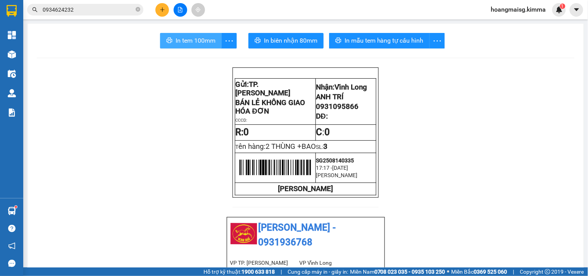
click at [180, 40] on span "In tem 100mm" at bounding box center [195, 41] width 40 height 10
click at [166, 9] on button at bounding box center [162, 10] width 14 height 14
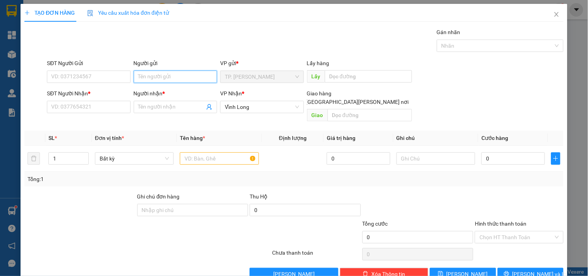
click at [152, 76] on input "Người gửi" at bounding box center [175, 76] width 83 height 12
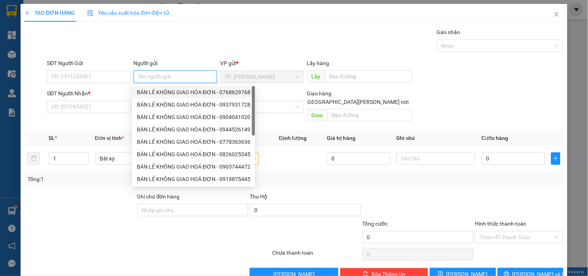
click at [150, 91] on div "BÁN LẺ KHÔNG GIAO HÓA ĐƠN - 0768629768" at bounding box center [193, 92] width 113 height 9
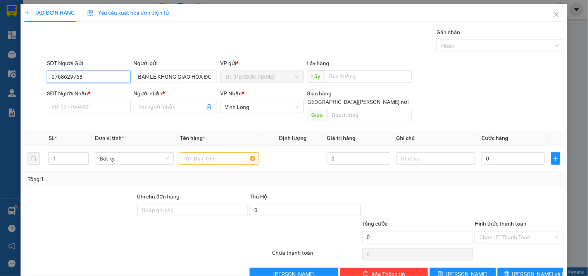
click at [114, 79] on input "0768629768" at bounding box center [88, 76] width 83 height 12
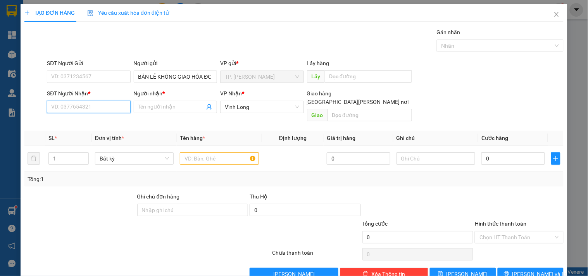
click at [89, 102] on input "SĐT Người Nhận *" at bounding box center [88, 107] width 83 height 12
click at [91, 121] on div "0973353097 - ANH HOAN" at bounding box center [87, 122] width 73 height 9
click at [214, 152] on input "text" at bounding box center [219, 158] width 79 height 12
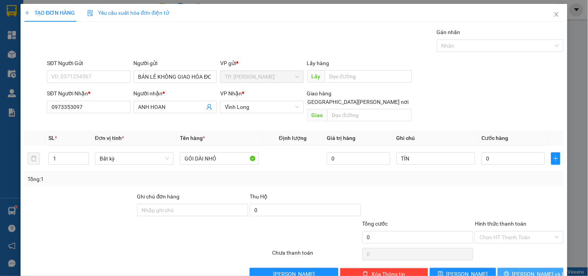
click at [528, 270] on span "[PERSON_NAME] và In" at bounding box center [539, 274] width 54 height 9
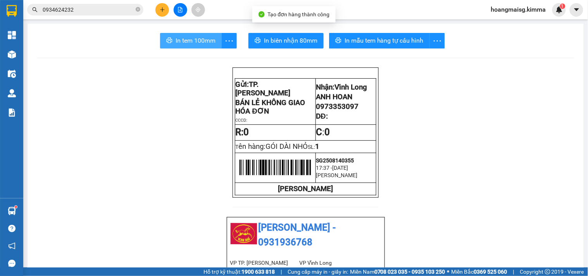
click at [208, 41] on span "In tem 100mm" at bounding box center [195, 41] width 40 height 10
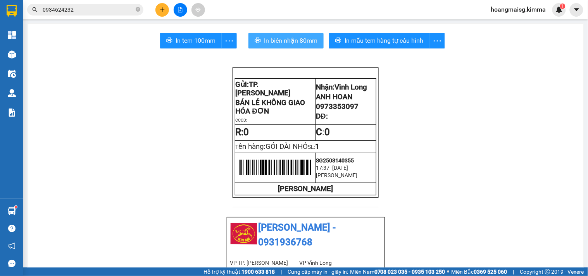
click at [282, 37] on span "In biên nhận 80mm" at bounding box center [290, 41] width 53 height 10
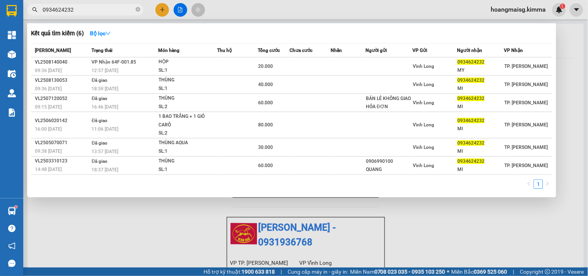
click at [101, 7] on input "0934624232" at bounding box center [88, 9] width 91 height 9
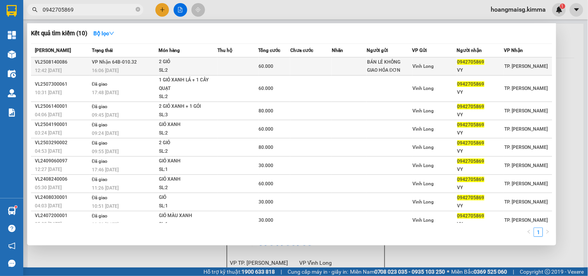
click at [119, 59] on span "VP Nhận 64B-010.32" at bounding box center [114, 61] width 45 height 5
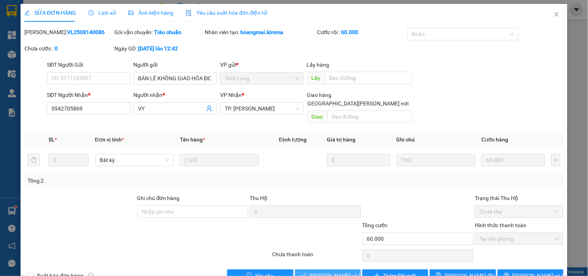
click at [318, 271] on span "Lưu và Giao hàng" at bounding box center [361, 275] width 105 height 9
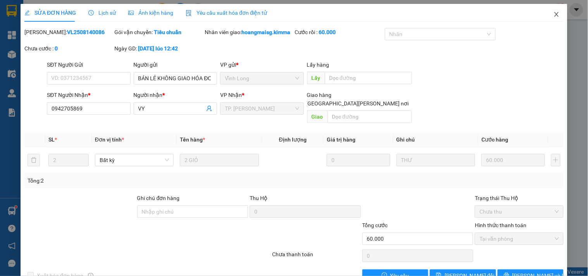
click at [545, 15] on span "Close" at bounding box center [556, 15] width 22 height 22
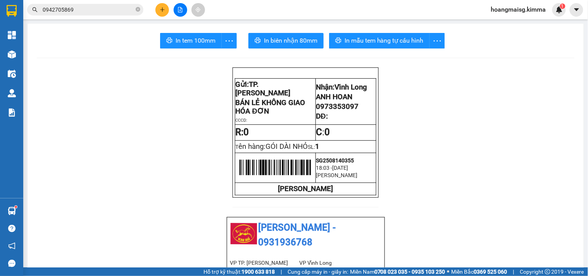
click at [163, 3] on button at bounding box center [162, 10] width 14 height 14
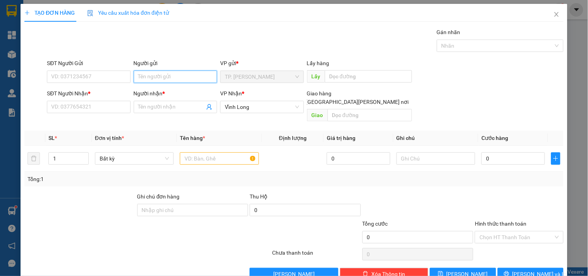
click at [164, 79] on input "Người gửi" at bounding box center [175, 76] width 83 height 12
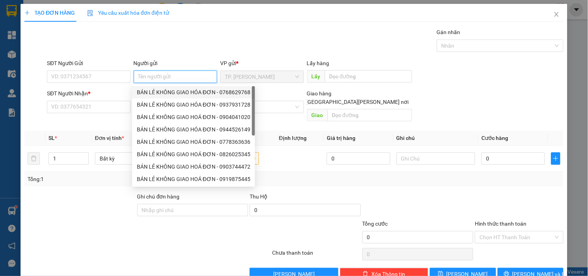
drag, startPoint x: 157, startPoint y: 94, endPoint x: 141, endPoint y: 91, distance: 16.1
click at [156, 94] on div "BÁN LẺ KHÔNG GIAO HÓA ĐƠN - 0768629768" at bounding box center [193, 92] width 113 height 9
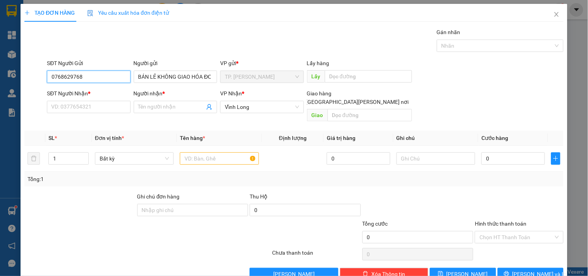
click at [103, 77] on input "0768629768" at bounding box center [88, 76] width 83 height 12
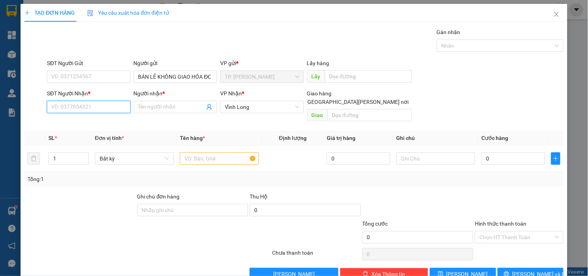
click at [96, 108] on input "SĐT Người Nhận *" at bounding box center [88, 107] width 83 height 12
click at [82, 154] on span "up" at bounding box center [84, 156] width 5 height 5
click at [195, 152] on input "text" at bounding box center [219, 158] width 79 height 12
click at [80, 157] on span "Decrease Value" at bounding box center [84, 160] width 9 height 7
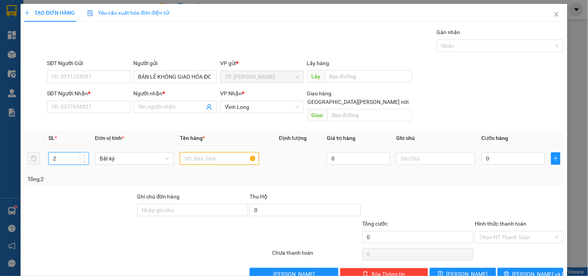
click at [199, 152] on input "text" at bounding box center [219, 158] width 79 height 12
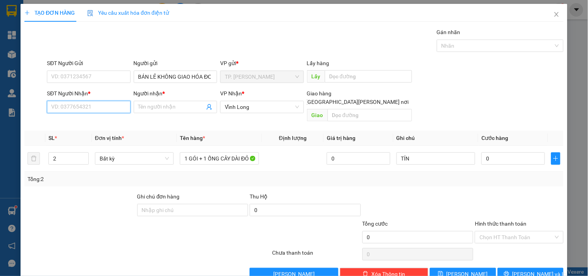
click at [87, 103] on input "SĐT Người Nhận *" at bounding box center [88, 107] width 83 height 12
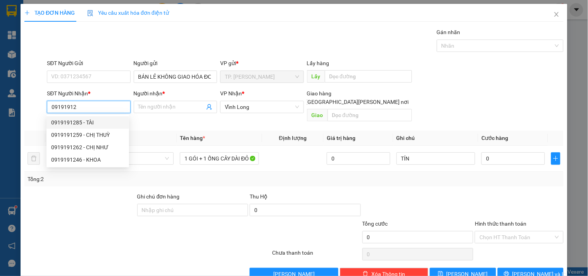
click at [88, 123] on div "0919191285 - TÀI" at bounding box center [87, 122] width 73 height 9
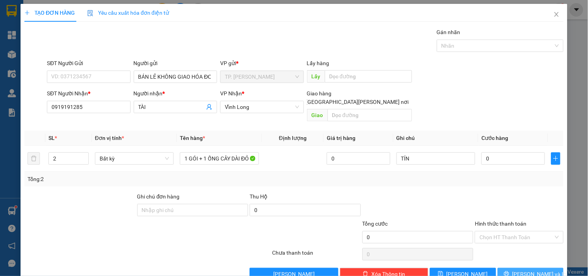
click at [544, 268] on button "[PERSON_NAME] và In" at bounding box center [530, 274] width 66 height 12
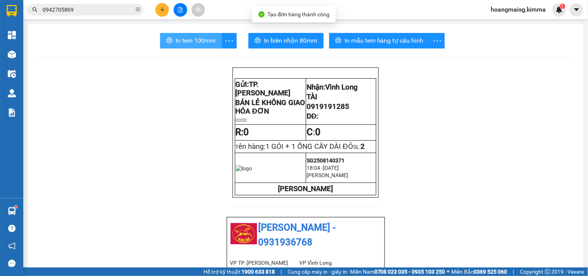
click at [192, 41] on span "In tem 100mm" at bounding box center [195, 41] width 40 height 10
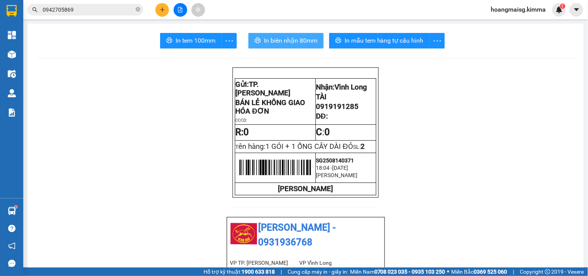
click at [297, 41] on span "In biên nhận 80mm" at bounding box center [290, 41] width 53 height 10
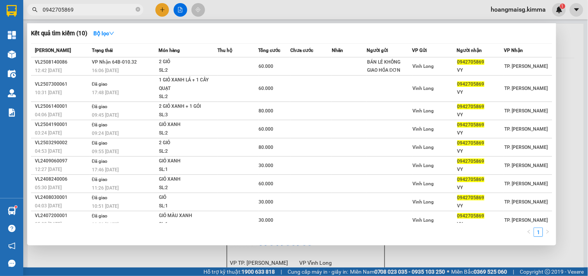
click at [127, 7] on input "0942705869" at bounding box center [88, 9] width 91 height 9
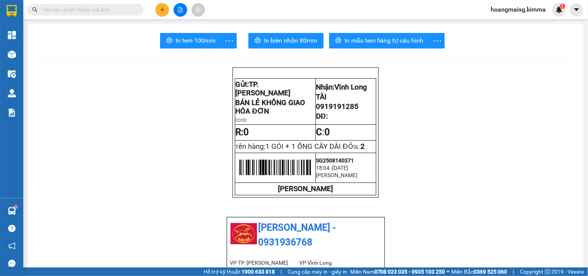
click at [127, 12] on input "text" at bounding box center [88, 9] width 91 height 9
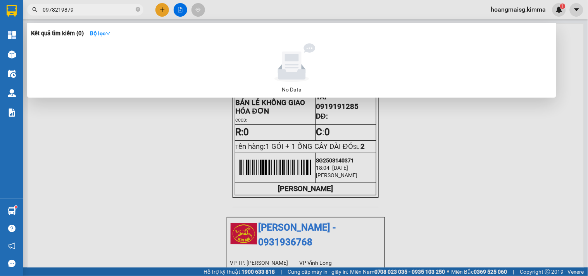
click at [109, 12] on input "0978219879" at bounding box center [88, 9] width 91 height 9
click at [165, 9] on div at bounding box center [294, 138] width 588 height 276
click at [165, 9] on button at bounding box center [162, 10] width 14 height 14
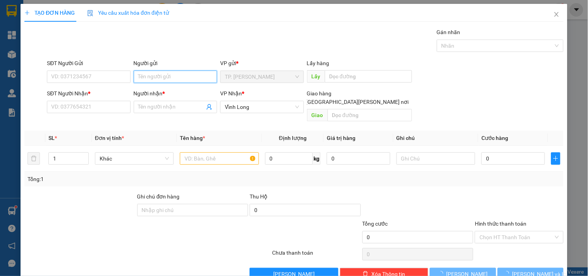
click at [146, 80] on input "Người gửi" at bounding box center [175, 76] width 83 height 12
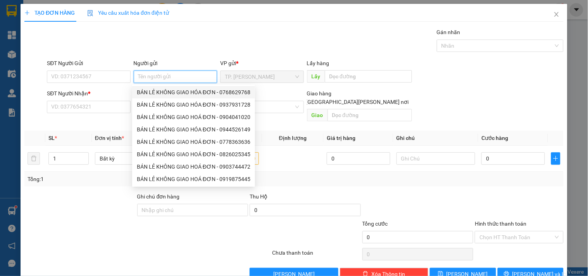
click at [167, 91] on div "BÁN LẺ KHÔNG GIAO HÓA ĐƠN - 0768629768" at bounding box center [193, 92] width 113 height 9
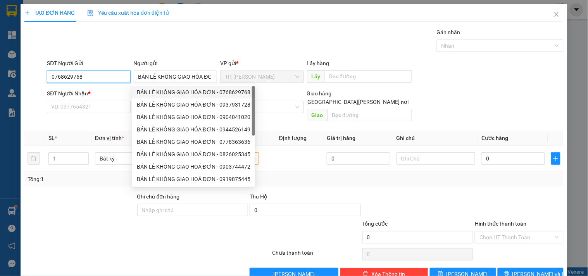
click at [108, 79] on input "0768629768" at bounding box center [88, 76] width 83 height 12
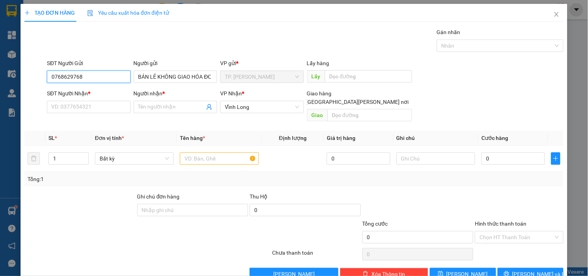
click at [108, 79] on input "0768629768" at bounding box center [88, 76] width 83 height 12
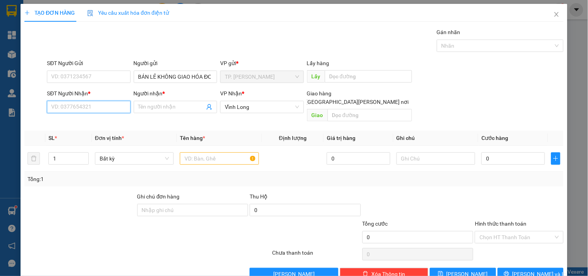
click at [104, 107] on input "SĐT Người Nhận *" at bounding box center [88, 107] width 83 height 12
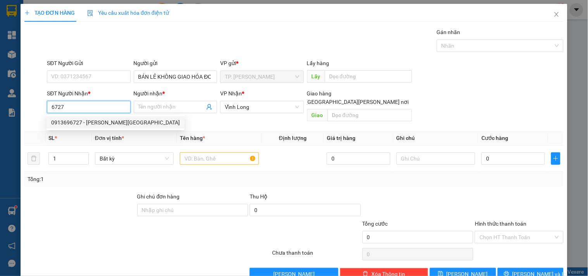
click at [100, 119] on div "0913696727 - QUỐC HUY" at bounding box center [115, 122] width 129 height 9
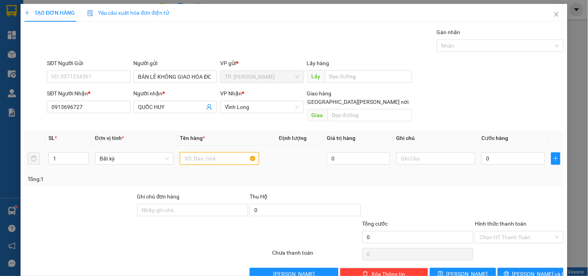
click at [186, 152] on input "text" at bounding box center [219, 158] width 79 height 12
click at [425, 151] on div "TINAS" at bounding box center [435, 158] width 79 height 15
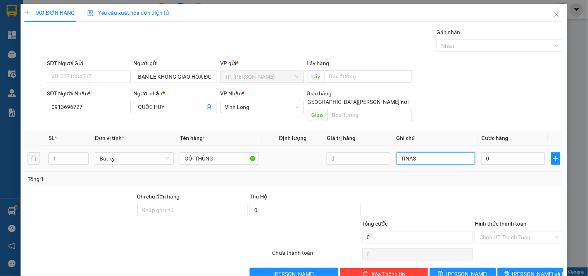
click at [425, 152] on input "TINAS" at bounding box center [435, 158] width 79 height 12
click at [539, 268] on button "[PERSON_NAME] và In" at bounding box center [530, 274] width 66 height 12
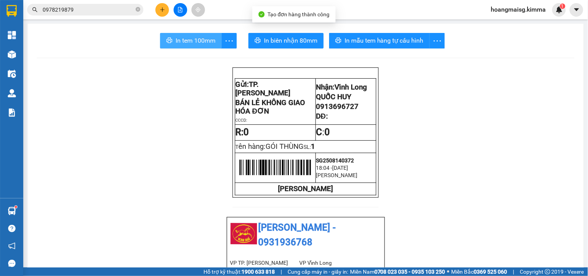
click at [194, 34] on button "In tem 100mm" at bounding box center [191, 40] width 62 height 15
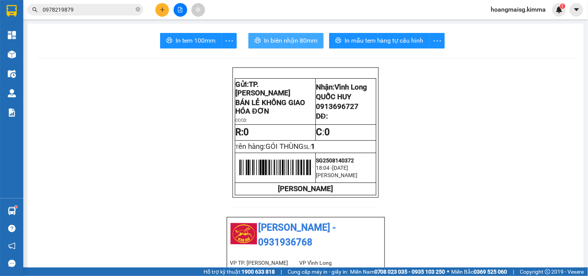
click at [278, 43] on span "In biên nhận 80mm" at bounding box center [290, 41] width 53 height 10
drag, startPoint x: 303, startPoint y: 14, endPoint x: 187, endPoint y: 9, distance: 116.7
click at [304, 14] on div "Kết quả tìm kiếm ( 0 ) Bộ lọc No Data 0978219879 hoangmaisg.kimma 1" at bounding box center [294, 9] width 588 height 19
click at [160, 8] on icon "plus" at bounding box center [162, 9] width 5 height 5
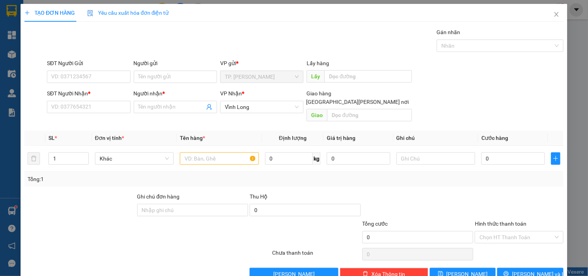
click at [167, 84] on div "Người gửi Tên người gửi" at bounding box center [175, 72] width 83 height 27
click at [168, 81] on input "Người gửi" at bounding box center [175, 76] width 83 height 12
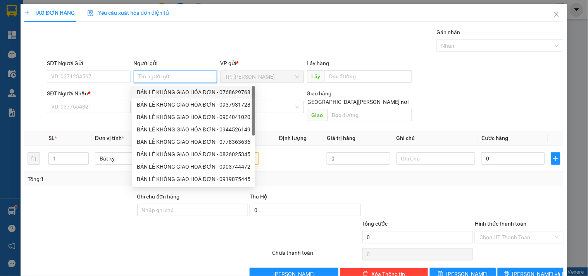
click at [171, 97] on div "BÁN LẺ KHÔNG GIAO HÓA ĐƠN - 0768629768" at bounding box center [193, 92] width 123 height 12
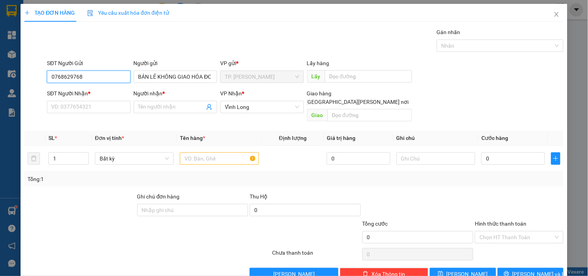
click at [113, 82] on input "0768629768" at bounding box center [88, 76] width 83 height 12
click at [112, 81] on input "0768629768" at bounding box center [88, 76] width 83 height 12
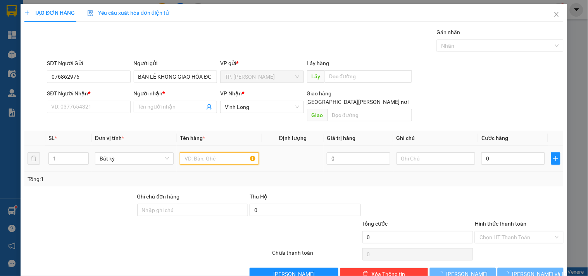
click at [193, 152] on input "text" at bounding box center [219, 158] width 79 height 12
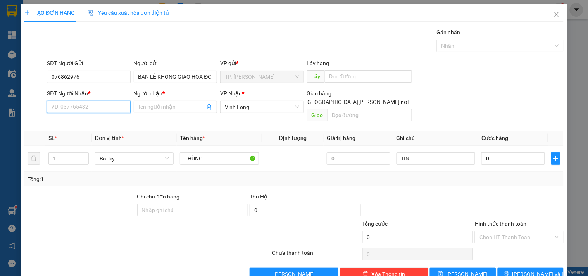
click at [103, 106] on input "SĐT Người Nhận *" at bounding box center [88, 107] width 83 height 12
click at [112, 119] on div "0918714100 - CHỊ CHÂU" at bounding box center [89, 122] width 76 height 9
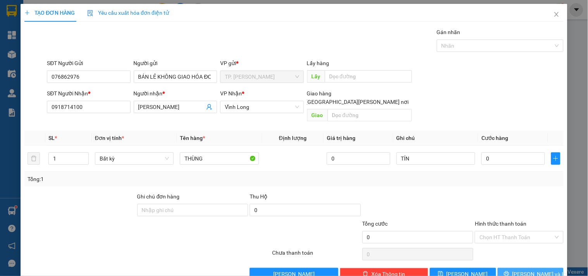
drag, startPoint x: 521, startPoint y: 265, endPoint x: 517, endPoint y: 265, distance: 3.9
click at [521, 270] on span "[PERSON_NAME] và In" at bounding box center [539, 274] width 54 height 9
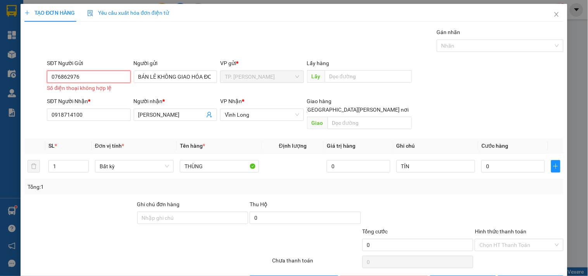
click at [84, 71] on input "076862976" at bounding box center [88, 76] width 83 height 12
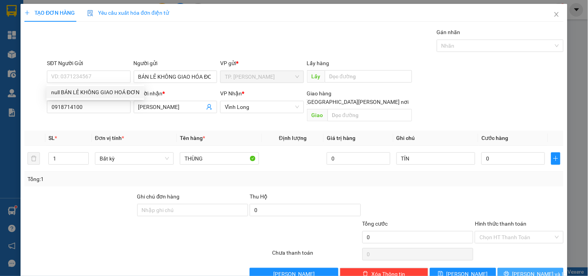
click at [531, 268] on button "[PERSON_NAME] và In" at bounding box center [530, 274] width 66 height 12
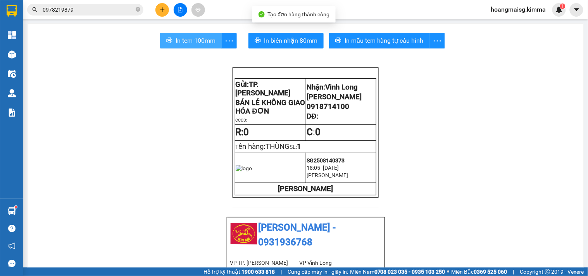
click at [205, 44] on span "In tem 100mm" at bounding box center [195, 41] width 40 height 10
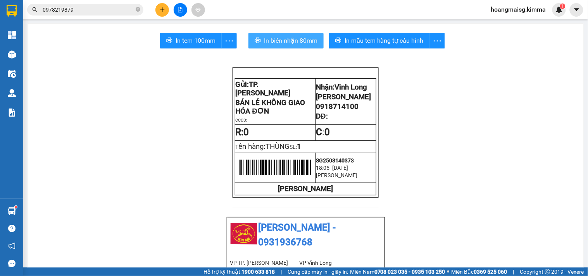
click at [295, 41] on span "In biên nhận 80mm" at bounding box center [290, 41] width 53 height 10
click at [163, 13] on button at bounding box center [162, 10] width 14 height 14
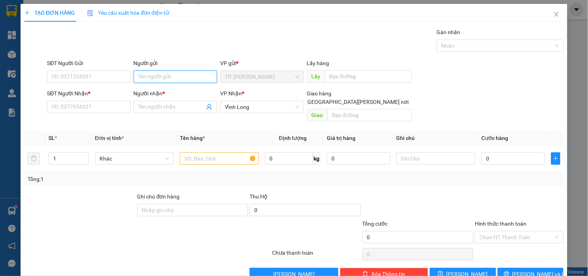
click at [168, 79] on input "Người gửi" at bounding box center [175, 76] width 83 height 12
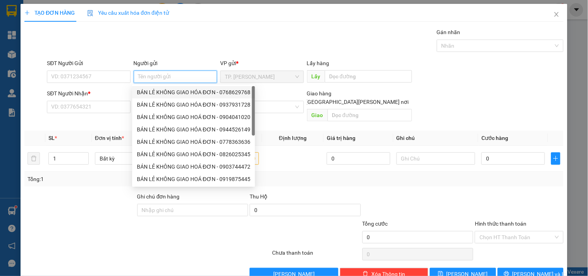
drag, startPoint x: 164, startPoint y: 90, endPoint x: 110, endPoint y: 81, distance: 54.7
click at [163, 90] on div "BÁN LẺ KHÔNG GIAO HÓA ĐƠN - 0768629768" at bounding box center [193, 92] width 113 height 9
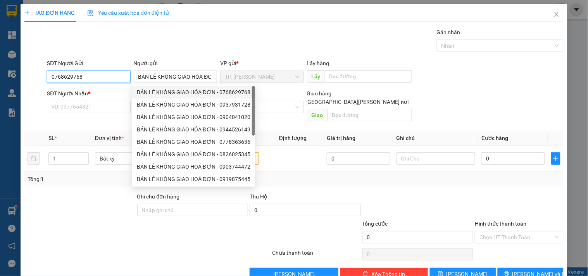
click at [105, 79] on input "0768629768" at bounding box center [88, 76] width 83 height 12
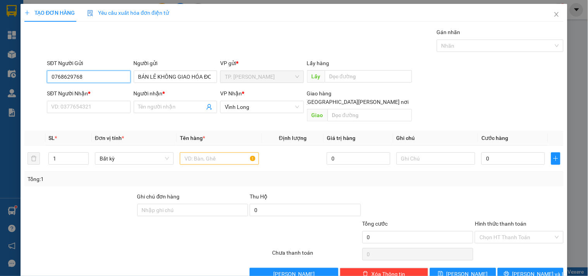
click at [105, 79] on input "0768629768" at bounding box center [88, 76] width 83 height 12
click at [124, 116] on div "SĐT Người Nhận * VD: 0377654321" at bounding box center [88, 102] width 83 height 27
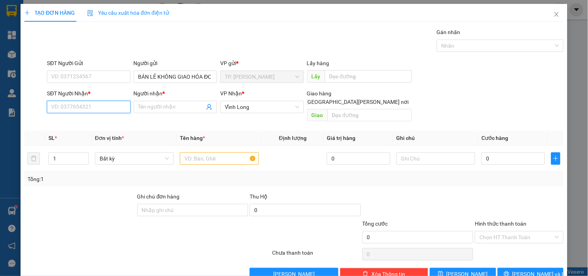
click at [119, 107] on input "SĐT Người Nhận *" at bounding box center [88, 107] width 83 height 12
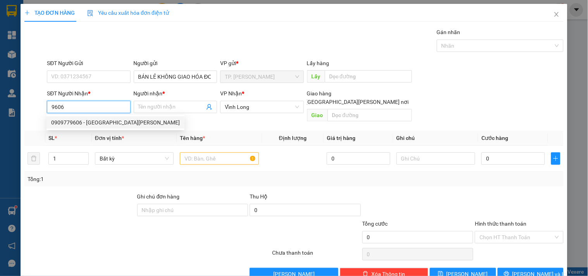
click at [108, 125] on div "0909779606 - TRÍ TRƯỜNG SƠN" at bounding box center [115, 122] width 129 height 9
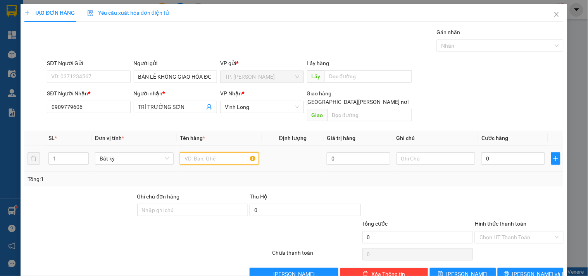
click at [201, 152] on input "text" at bounding box center [219, 158] width 79 height 12
click at [524, 270] on span "[PERSON_NAME] và In" at bounding box center [539, 274] width 54 height 9
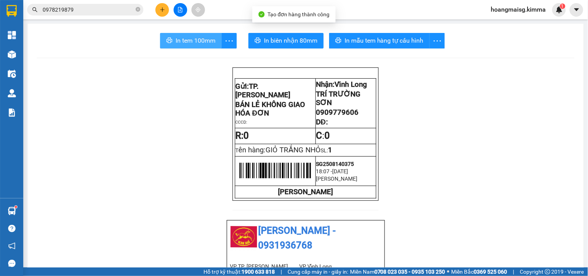
click at [199, 43] on span "In tem 100mm" at bounding box center [195, 41] width 40 height 10
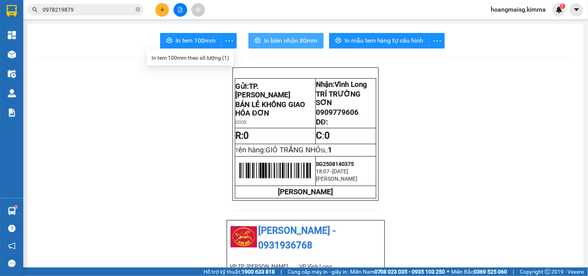
click at [291, 44] on span "In biên nhận 80mm" at bounding box center [290, 41] width 53 height 10
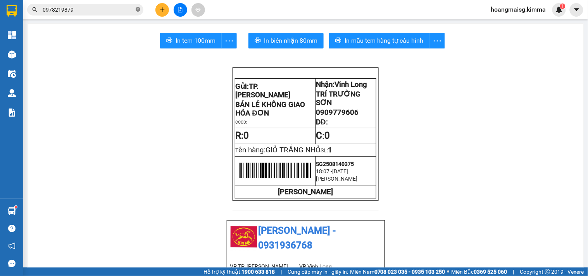
click at [139, 7] on icon "close-circle" at bounding box center [138, 9] width 5 height 5
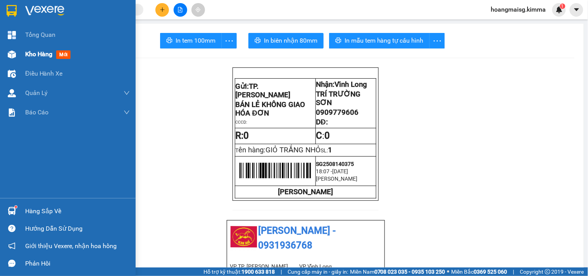
click at [22, 54] on div "Kho hàng mới" at bounding box center [68, 54] width 136 height 19
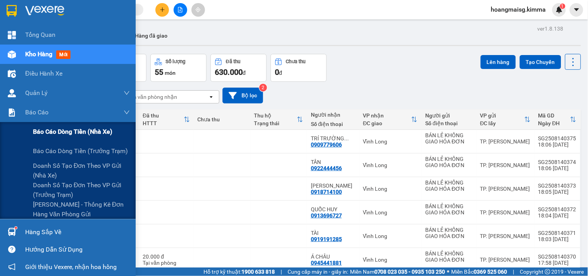
click at [39, 133] on span "Báo cáo dòng tiền (nhà xe)" at bounding box center [72, 132] width 79 height 10
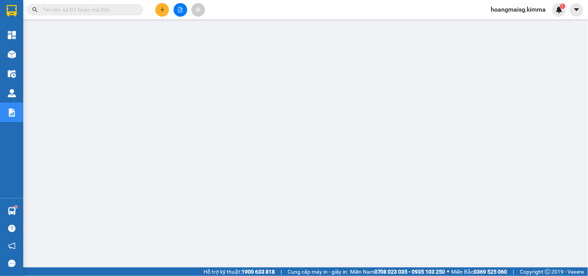
click at [106, 12] on input "text" at bounding box center [88, 9] width 91 height 9
paste input "SG2508140248"
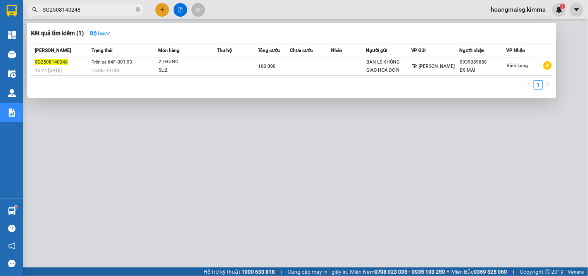
click at [564, 83] on div at bounding box center [294, 138] width 588 height 276
click at [108, 11] on input "SG2508140248" at bounding box center [88, 9] width 91 height 9
click at [107, 10] on input "SG2508140248" at bounding box center [88, 9] width 91 height 9
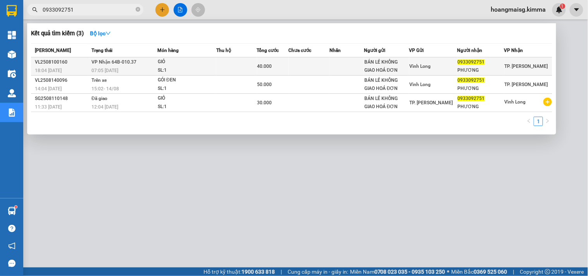
click at [142, 62] on td "VP Nhận 64B-010.37 07:05 - 11/08" at bounding box center [123, 66] width 68 height 18
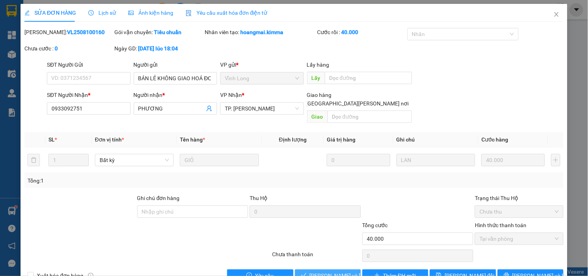
click at [342, 271] on span "Lưu và Giao hàng" at bounding box center [361, 275] width 105 height 9
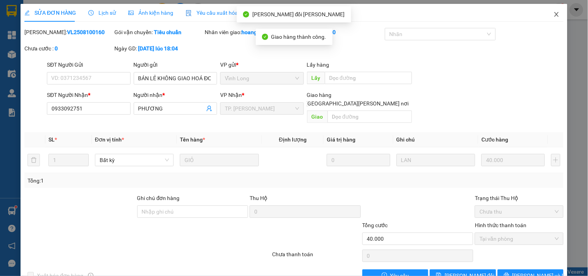
click at [553, 14] on icon "close" at bounding box center [556, 14] width 6 height 6
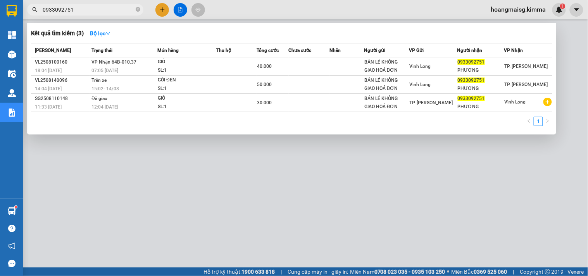
click at [124, 6] on input "0933092751" at bounding box center [88, 9] width 91 height 9
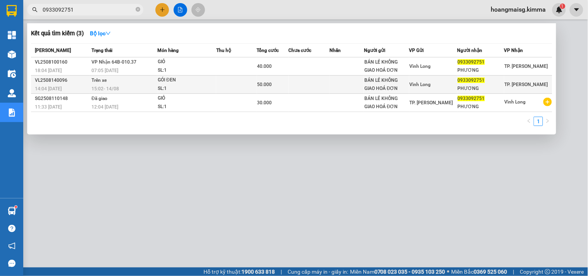
click at [160, 78] on div "GÓI ĐEN" at bounding box center [187, 80] width 58 height 9
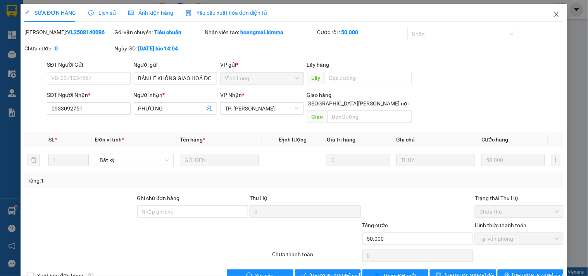
drag, startPoint x: 558, startPoint y: 17, endPoint x: 252, endPoint y: 14, distance: 306.4
click at [558, 16] on span "Close" at bounding box center [556, 15] width 22 height 22
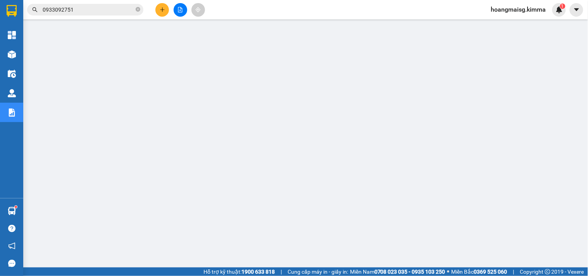
click at [113, 5] on span "0933092751" at bounding box center [85, 10] width 116 height 12
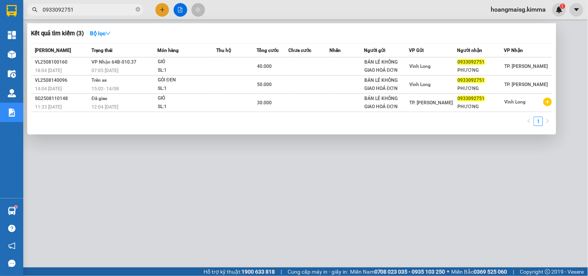
click at [113, 5] on span "0933092751" at bounding box center [85, 10] width 116 height 12
drag, startPoint x: 112, startPoint y: 7, endPoint x: 89, endPoint y: 18, distance: 25.8
click at [89, 18] on div at bounding box center [294, 138] width 588 height 276
click at [89, 14] on span "0933092751" at bounding box center [85, 10] width 116 height 12
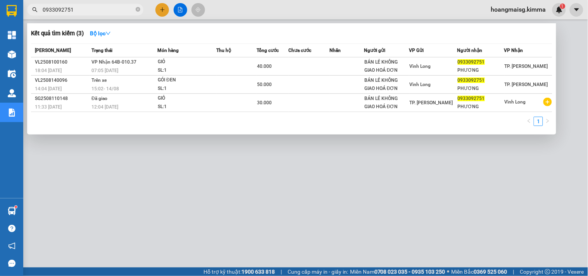
click at [99, 9] on input "0933092751" at bounding box center [88, 9] width 91 height 9
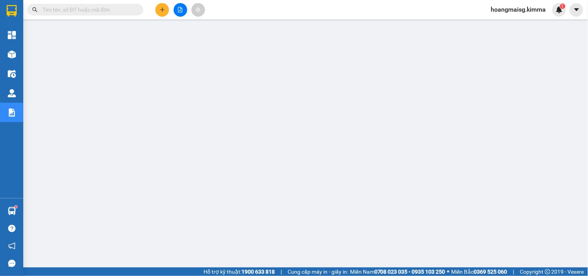
paste input "0933092751"
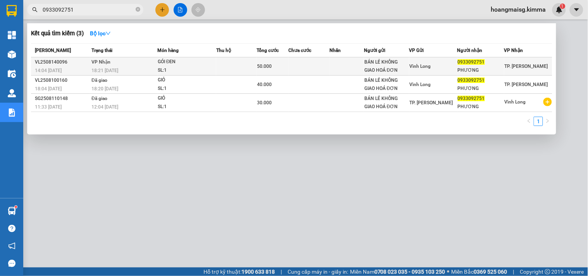
click at [165, 67] on div "SL: 1" at bounding box center [187, 70] width 58 height 9
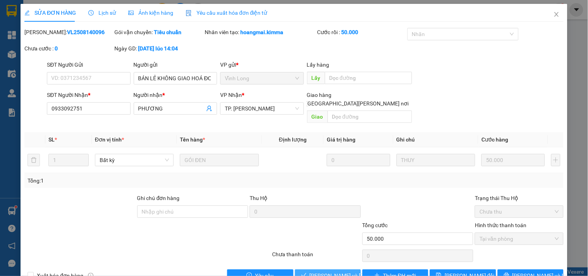
click at [335, 271] on span "Lưu và Giao hàng" at bounding box center [361, 275] width 105 height 9
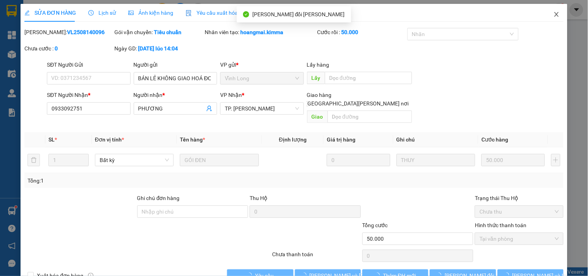
click at [555, 15] on span "Close" at bounding box center [556, 15] width 22 height 22
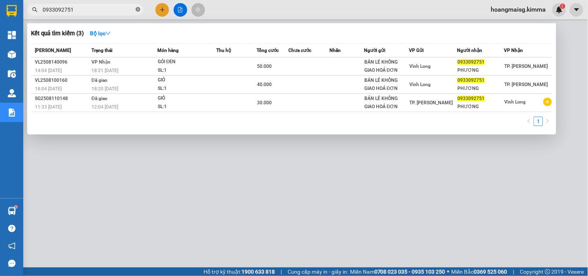
click at [136, 8] on icon "close-circle" at bounding box center [138, 9] width 5 height 5
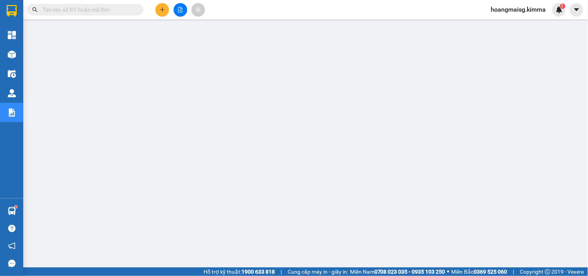
click at [128, 11] on input "text" at bounding box center [88, 9] width 91 height 9
click at [113, 10] on input "text" at bounding box center [88, 9] width 91 height 9
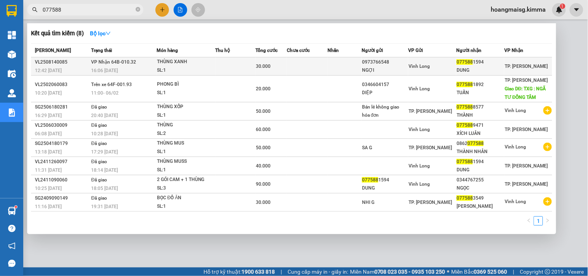
click at [165, 65] on div "THÙNG XANH" at bounding box center [186, 62] width 58 height 9
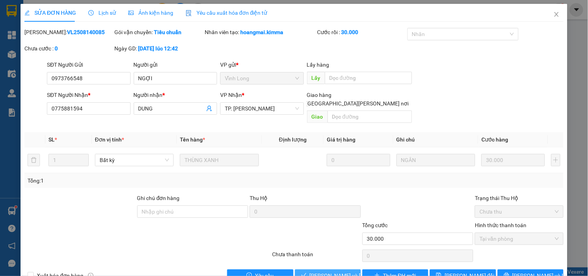
click at [328, 271] on span "Lưu và Giao hàng" at bounding box center [361, 275] width 105 height 9
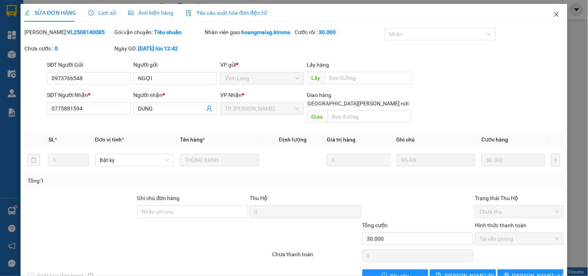
drag, startPoint x: 553, startPoint y: 12, endPoint x: 440, endPoint y: 17, distance: 112.8
click at [553, 12] on icon "close" at bounding box center [556, 14] width 6 height 6
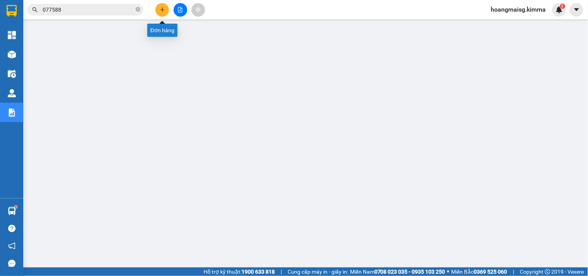
click at [162, 12] on icon "plus" at bounding box center [162, 9] width 5 height 5
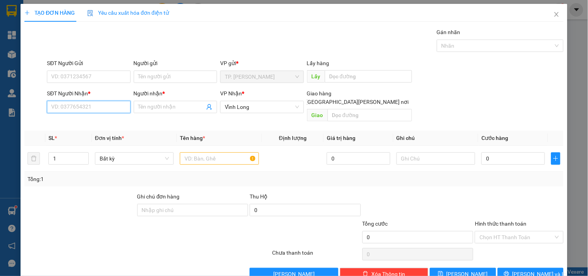
click at [81, 102] on input "SĐT Người Nhận *" at bounding box center [88, 107] width 83 height 12
click at [82, 103] on input "SĐT Người Nhận *" at bounding box center [88, 107] width 83 height 12
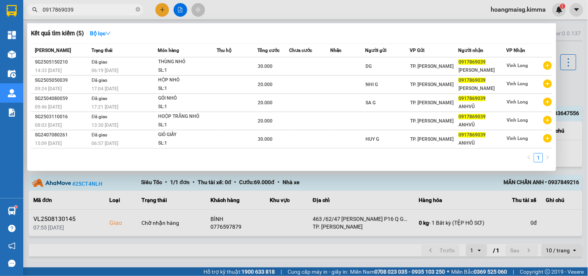
click at [160, 5] on div at bounding box center [294, 138] width 588 height 276
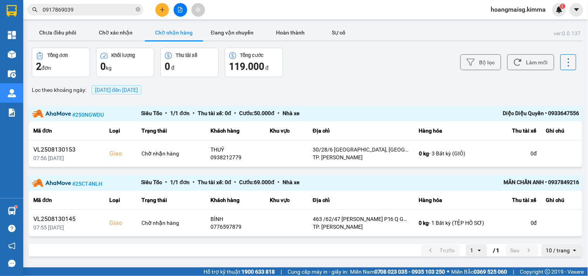
click at [160, 5] on button at bounding box center [162, 10] width 14 height 14
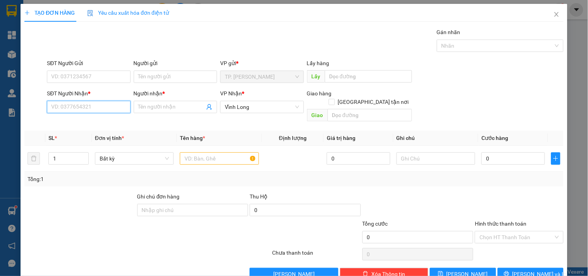
click at [97, 107] on input "SĐT Người Nhận *" at bounding box center [88, 107] width 83 height 12
click at [95, 111] on input "272" at bounding box center [88, 107] width 83 height 12
click at [94, 111] on input "272" at bounding box center [88, 107] width 83 height 12
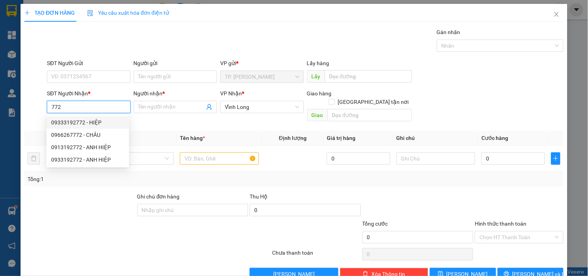
click at [109, 108] on input "772" at bounding box center [88, 107] width 83 height 12
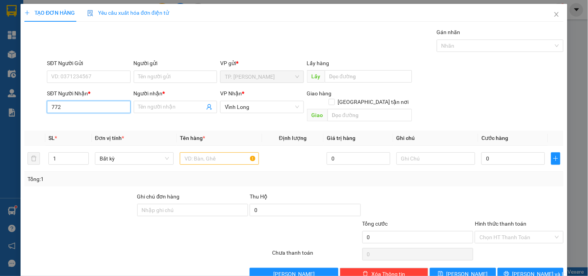
click at [88, 105] on input "772" at bounding box center [88, 107] width 83 height 12
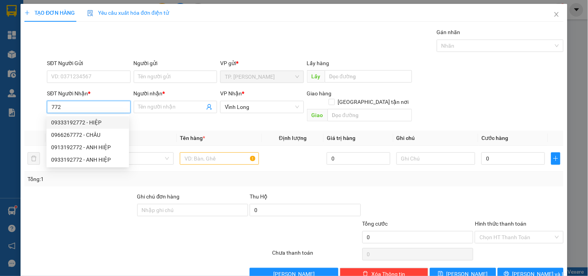
paste input "09061912"
type input "0906191272"
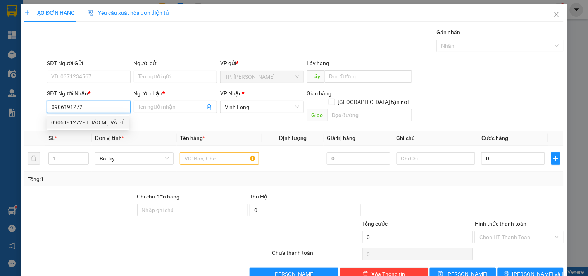
click at [105, 122] on div "0906191272 - THẢO MẸ VÀ BÉ" at bounding box center [88, 122] width 74 height 9
type input "THẢO MẸ VÀ BÉ"
type input "0906191272"
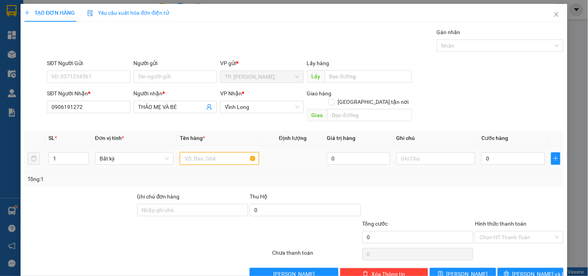
click at [214, 152] on input "text" at bounding box center [219, 158] width 79 height 12
type input "THÙNG"
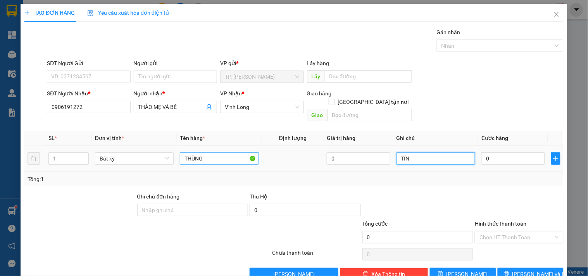
type input "TÍN"
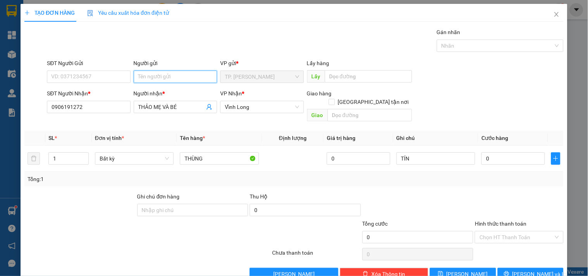
click at [191, 74] on input "Người gửi" at bounding box center [175, 76] width 83 height 12
type input "BÁN"
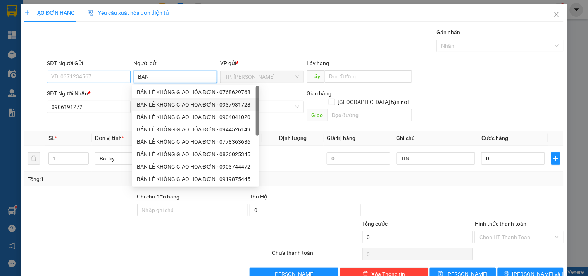
drag, startPoint x: 163, startPoint y: 101, endPoint x: 101, endPoint y: 81, distance: 65.3
click at [160, 101] on div "BÁN LẺ KHÔNG GIAO HÓA ĐƠN - 0937931728" at bounding box center [195, 104] width 117 height 9
type input "0937931728"
type input "BÁN LẺ KHÔNG GIAO HÓA ĐƠN"
click at [98, 79] on input "0937931728" at bounding box center [88, 76] width 83 height 12
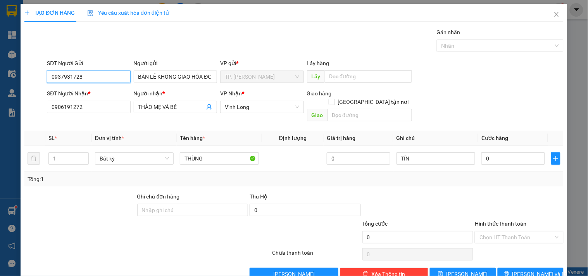
click at [98, 79] on input "0937931728" at bounding box center [88, 76] width 83 height 12
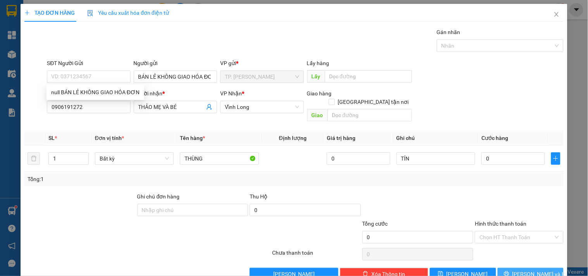
click at [509, 271] on icon "printer" at bounding box center [505, 273] width 5 height 5
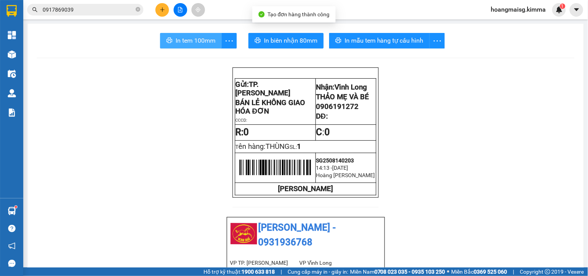
click at [194, 40] on span "In tem 100mm" at bounding box center [195, 41] width 40 height 10
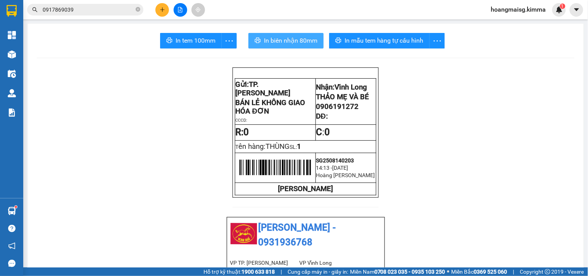
click at [298, 47] on button "In biên nhận 80mm" at bounding box center [285, 40] width 75 height 15
click at [160, 7] on icon "plus" at bounding box center [162, 9] width 5 height 5
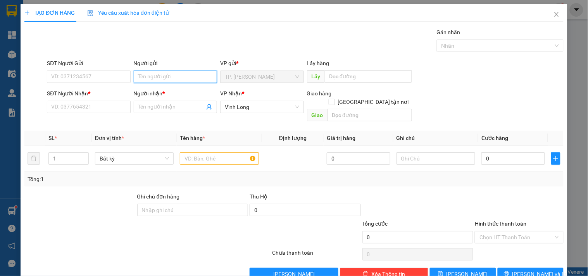
click at [153, 75] on input "Người gửi" at bounding box center [175, 76] width 83 height 12
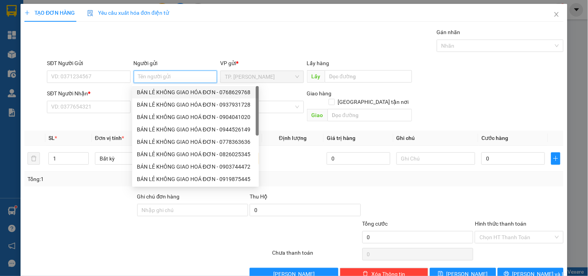
drag, startPoint x: 153, startPoint y: 89, endPoint x: 102, endPoint y: 76, distance: 52.8
click at [153, 89] on div "BÁN LẺ KHÔNG GIAO HÓA ĐƠN - 0768629768" at bounding box center [195, 92] width 117 height 9
type input "0768629768"
type input "BÁN LẺ KHÔNG GIAO HÓA ĐƠN"
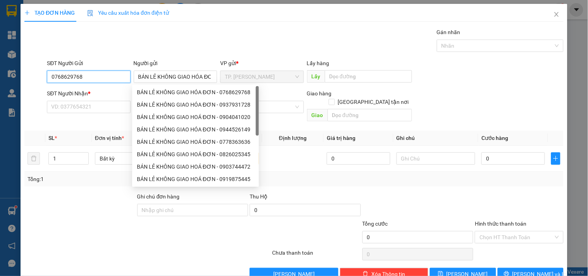
click at [100, 75] on input "0768629768" at bounding box center [88, 76] width 83 height 12
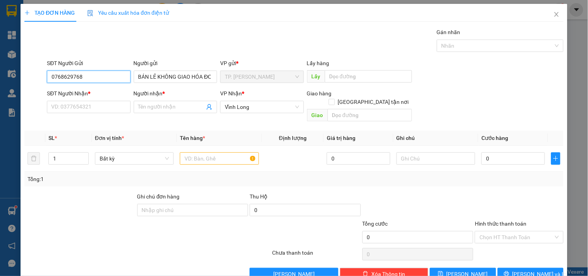
click at [100, 75] on input "0768629768" at bounding box center [88, 76] width 83 height 12
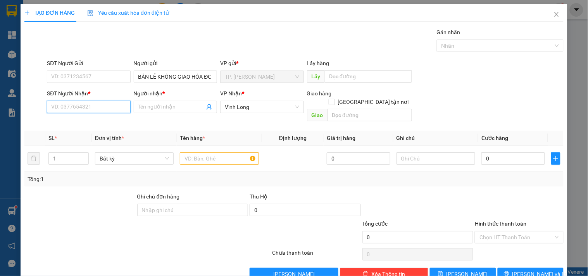
click at [92, 108] on input "SĐT Người Nhận *" at bounding box center [88, 107] width 83 height 12
type input "0788553883"
click at [107, 125] on div "0788553883 - TUẤN ANH" at bounding box center [89, 122] width 76 height 9
type input "TUẤN ANH"
type input "0788553883"
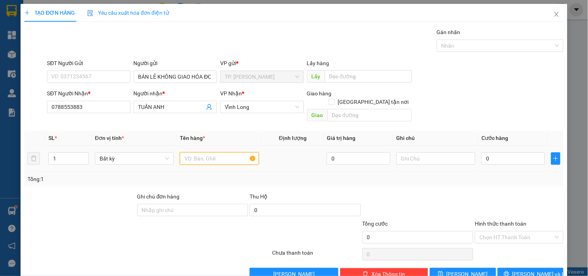
click at [191, 152] on input "text" at bounding box center [219, 158] width 79 height 12
type input "O"
type input "Ô"
type input "ỐNG KEO NHỎ"
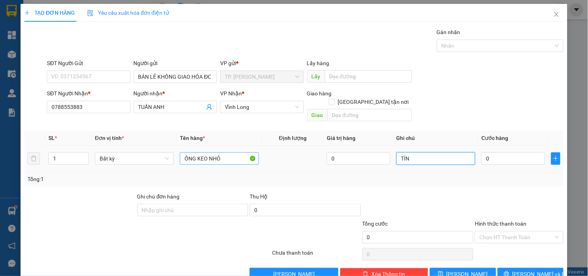
type input "TÍN"
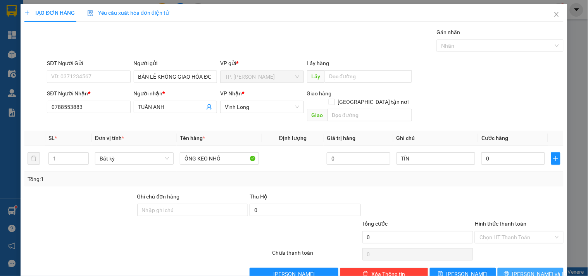
click at [510, 268] on button "[PERSON_NAME] và In" at bounding box center [530, 274] width 66 height 12
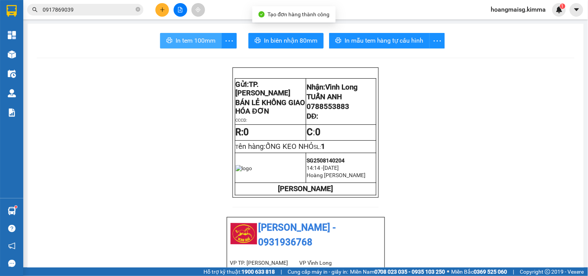
click at [176, 35] on button "In tem 100mm" at bounding box center [191, 40] width 62 height 15
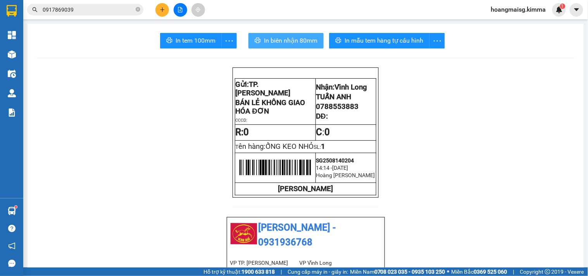
click at [264, 36] on span "In biên nhận 80mm" at bounding box center [290, 41] width 53 height 10
click at [163, 13] on button at bounding box center [162, 10] width 14 height 14
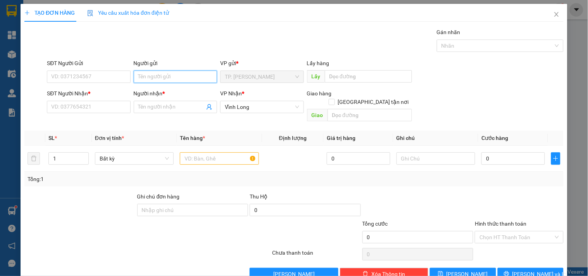
click at [161, 76] on input "Người gửi" at bounding box center [175, 76] width 83 height 12
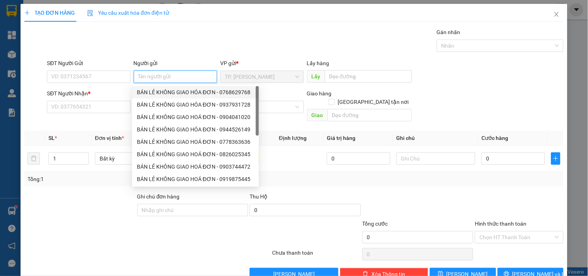
drag, startPoint x: 162, startPoint y: 94, endPoint x: 84, endPoint y: 76, distance: 79.8
click at [161, 93] on div "BÁN LẺ KHÔNG GIAO HÓA ĐƠN - 0768629768" at bounding box center [195, 92] width 117 height 9
type input "0768629768"
type input "BÁN LẺ KHÔNG GIAO HÓA ĐƠN"
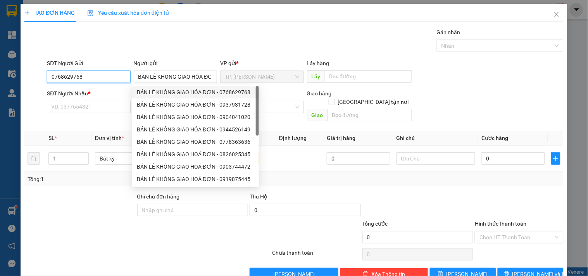
click at [82, 75] on input "0768629768" at bounding box center [88, 76] width 83 height 12
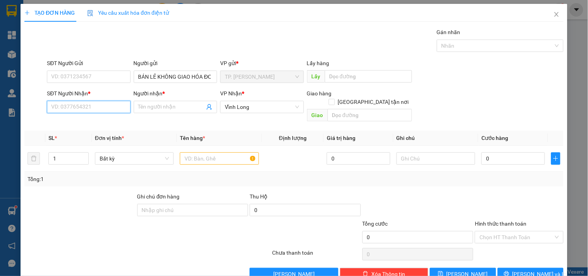
click at [98, 108] on input "SĐT Người Nhận *" at bounding box center [88, 107] width 83 height 12
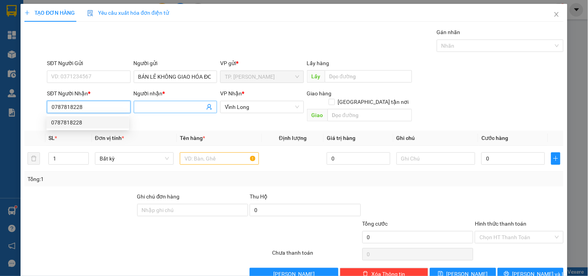
type input "0787818228"
click at [142, 109] on input "Người nhận *" at bounding box center [171, 107] width 66 height 9
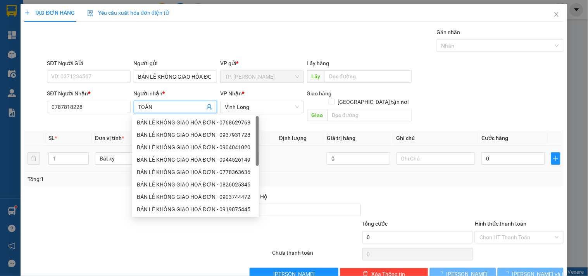
type input "TOÀN"
drag, startPoint x: 318, startPoint y: 160, endPoint x: 278, endPoint y: 153, distance: 40.9
click at [318, 160] on td at bounding box center [293, 159] width 62 height 26
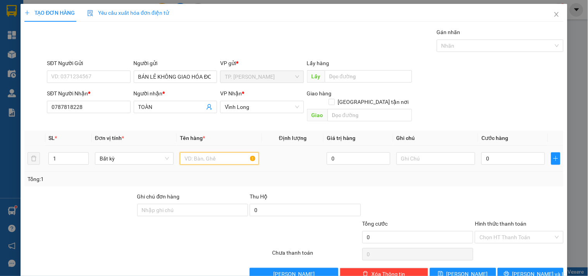
click at [239, 152] on input "text" at bounding box center [219, 158] width 79 height 12
type input "O"
type input "Ô"
type input "ỐNG KEO NỎ"
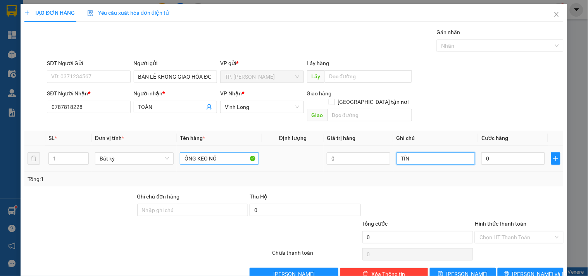
type input "TÍN"
click at [237, 152] on input "ỐNG KEO NỎ" at bounding box center [219, 158] width 79 height 12
type input "ỐNG KEO NHỎ"
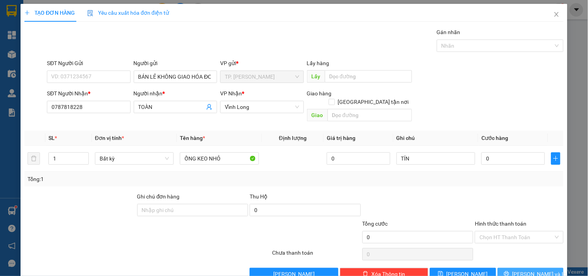
click at [524, 270] on span "[PERSON_NAME] và In" at bounding box center [539, 274] width 54 height 9
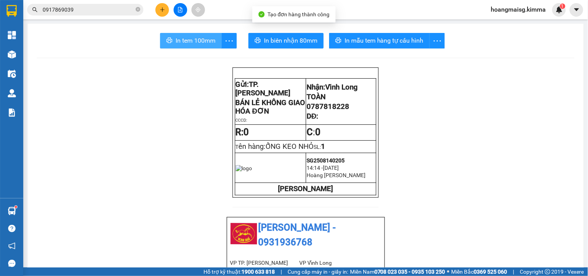
click at [199, 36] on span "In tem 100mm" at bounding box center [195, 41] width 40 height 10
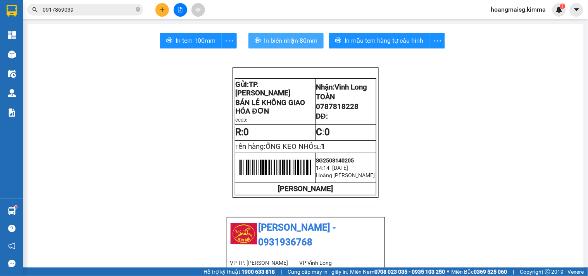
click at [282, 45] on span "In biên nhận 80mm" at bounding box center [290, 41] width 53 height 10
click at [160, 12] on icon "plus" at bounding box center [162, 9] width 5 height 5
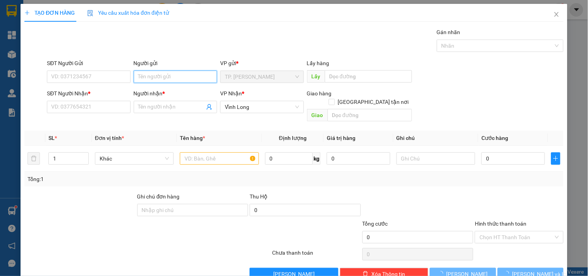
click at [162, 82] on input "Người gửi" at bounding box center [175, 76] width 83 height 12
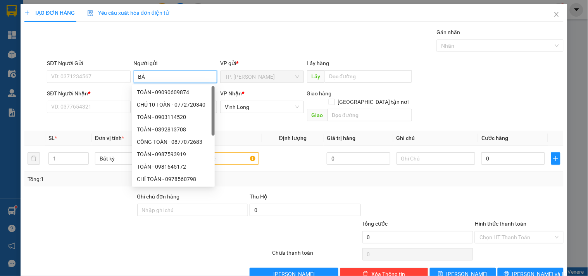
type input "BÁN"
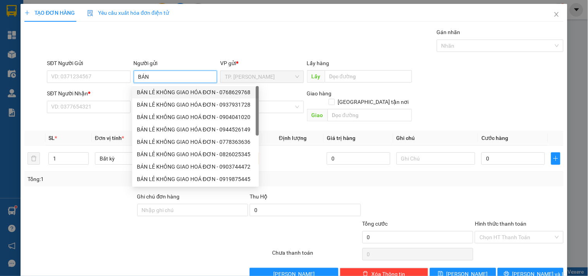
click at [170, 94] on div "BÁN LẺ KHÔNG GIAO HÓA ĐƠN - 0768629768" at bounding box center [195, 92] width 117 height 9
type input "0768629768"
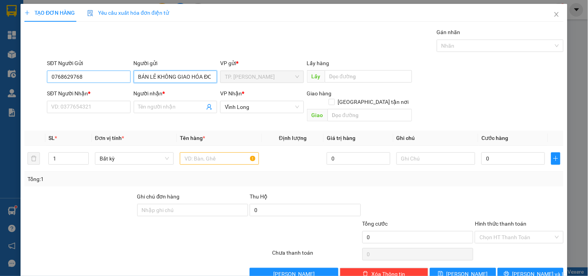
type input "BÁN LẺ KHÔNG GIAO HÓA ĐƠN"
click at [90, 82] on input "0768629768" at bounding box center [88, 76] width 83 height 12
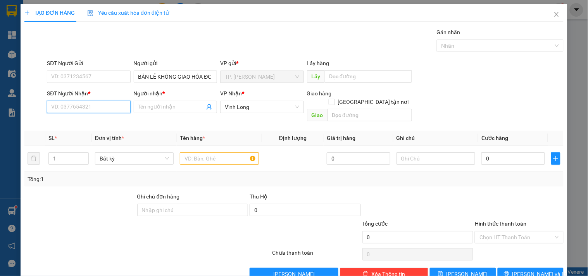
click at [92, 110] on input "SĐT Người Nhận *" at bounding box center [88, 107] width 83 height 12
click at [94, 119] on div "0962499198 - SÁU" at bounding box center [87, 122] width 73 height 9
type input "0962499198"
type input "SÁU"
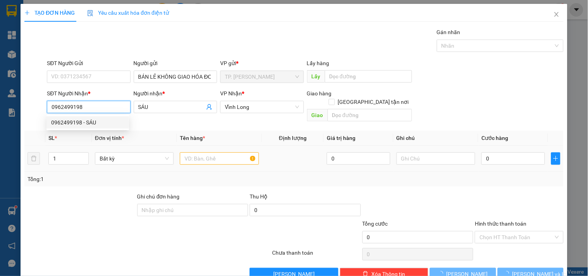
type input "0962499198"
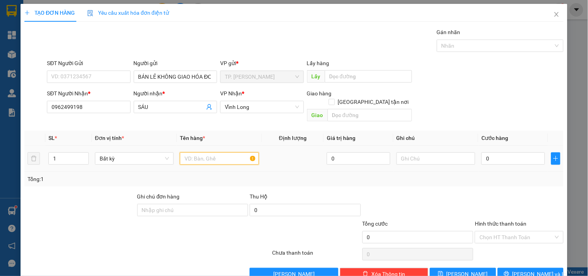
click at [220, 152] on input "text" at bounding box center [219, 158] width 79 height 12
type input "THÙNG MUSS"
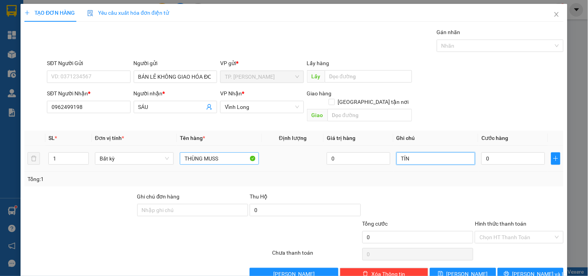
type input "TÍN"
click at [521, 152] on input "0" at bounding box center [513, 158] width 64 height 12
type input "05"
type input "5"
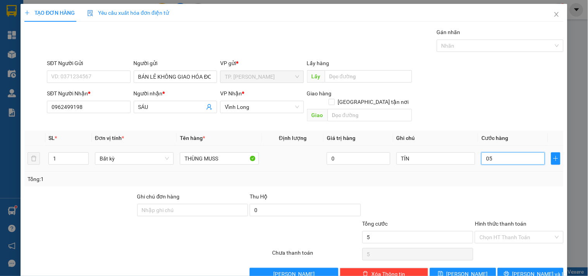
type input "050"
type input "50"
type input "50.000"
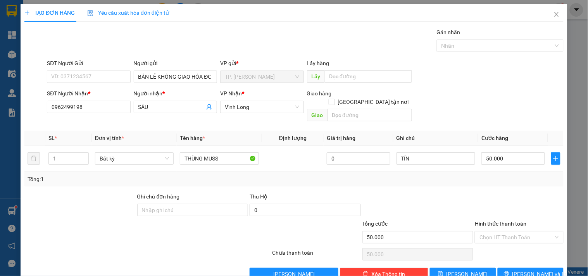
click at [517, 220] on div "Hình thức thanh toán" at bounding box center [518, 225] width 88 height 12
click at [514, 231] on input "Hình thức thanh toán" at bounding box center [516, 237] width 74 height 12
click at [509, 240] on div "Tại văn phòng" at bounding box center [514, 244] width 78 height 9
type input "0"
click at [527, 270] on span "[PERSON_NAME] và In" at bounding box center [539, 274] width 54 height 9
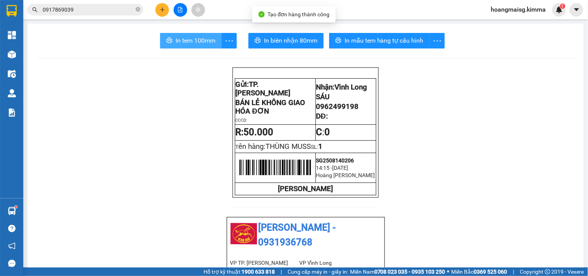
click at [184, 37] on span "In tem 100mm" at bounding box center [195, 41] width 40 height 10
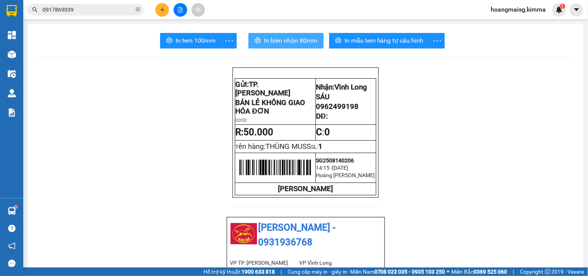
click at [285, 41] on span "In biên nhận 80mm" at bounding box center [290, 41] width 53 height 10
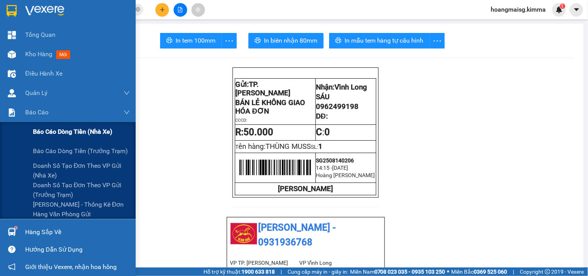
click at [46, 134] on span "Báo cáo dòng tiền (nhà xe)" at bounding box center [72, 132] width 79 height 10
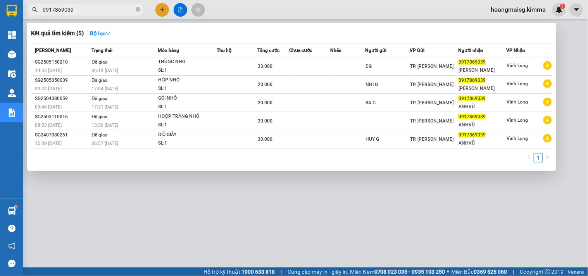
click at [103, 7] on input "0917869039" at bounding box center [88, 9] width 91 height 9
paste input "SG2508140075"
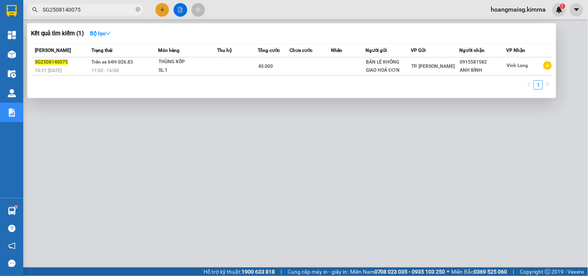
click at [292, 194] on div at bounding box center [294, 138] width 588 height 276
click at [88, 10] on input "SG2508140075" at bounding box center [88, 9] width 91 height 9
paste input "158"
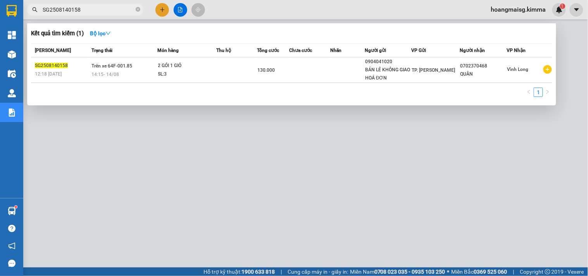
click at [289, 211] on div at bounding box center [294, 138] width 588 height 276
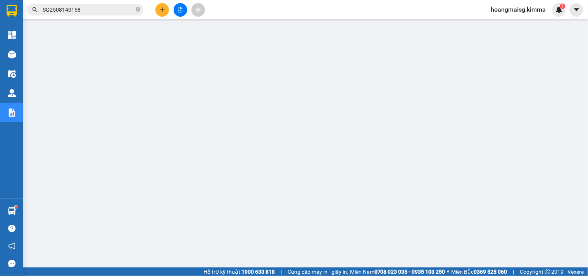
click at [94, 10] on input "SG2508140158" at bounding box center [88, 9] width 91 height 9
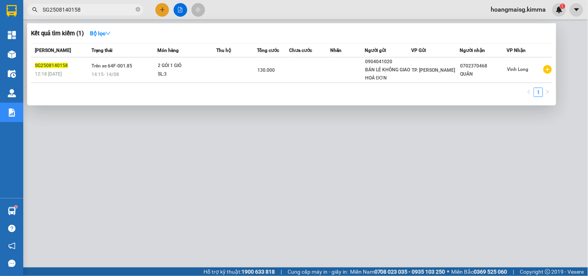
click at [95, 10] on input "SG2508140158" at bounding box center [88, 9] width 91 height 9
paste input "202"
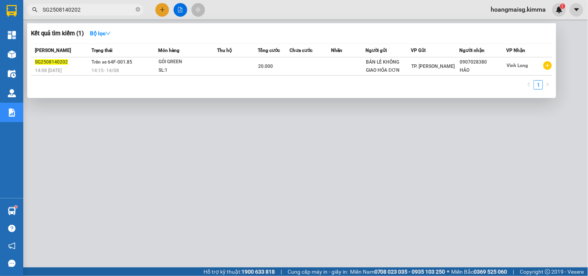
click at [117, 9] on input "SG2508140202" at bounding box center [88, 9] width 91 height 9
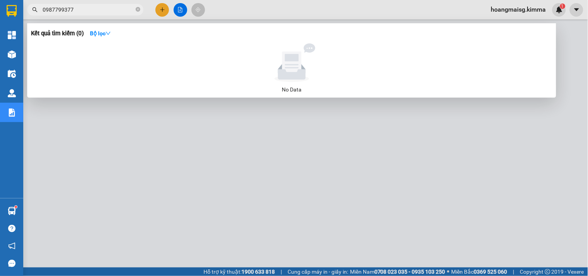
click at [118, 9] on input "0987799377" at bounding box center [88, 9] width 91 height 9
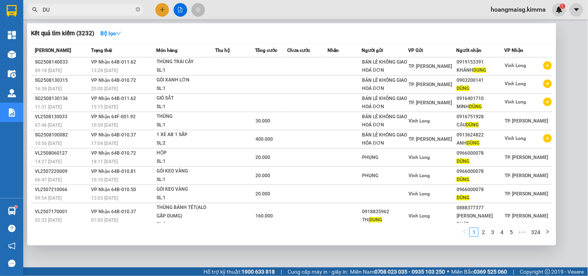
type input "D"
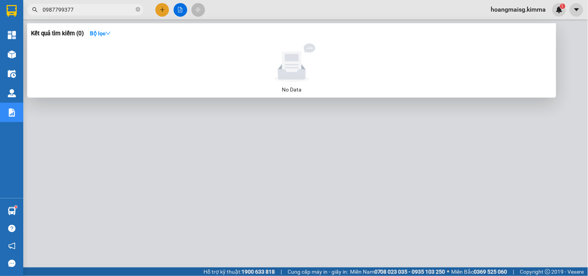
click at [78, 7] on input "0987799377" at bounding box center [88, 9] width 91 height 9
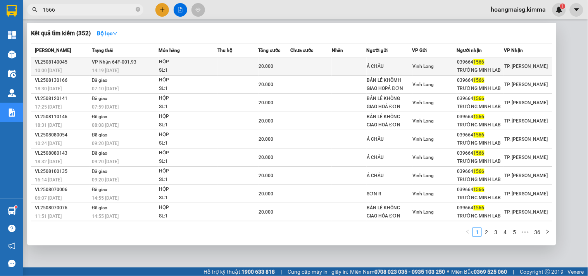
type input "1566"
click at [163, 62] on div "HỘP" at bounding box center [188, 62] width 58 height 9
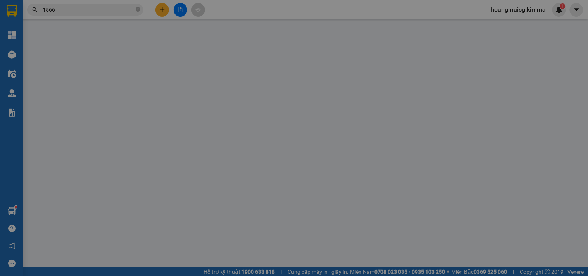
type input "Á CHÂU"
type input "0396641566"
type input "TRƯỜNG MINH LAB"
type input "20.000"
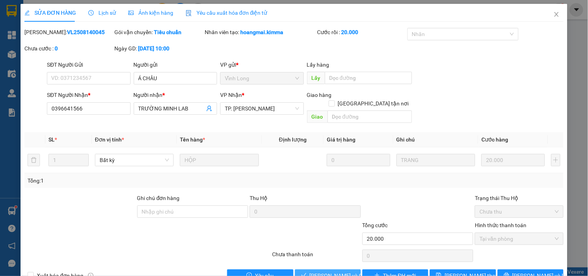
click at [339, 271] on span "Lưu và Giao hàng" at bounding box center [346, 275] width 74 height 9
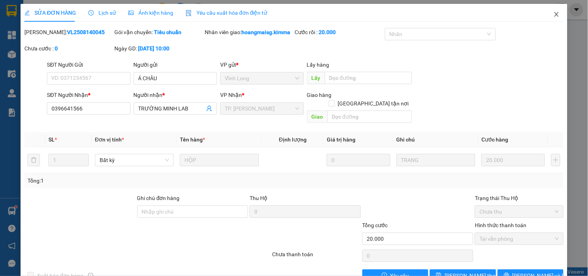
click at [554, 13] on icon "close" at bounding box center [556, 14] width 4 height 5
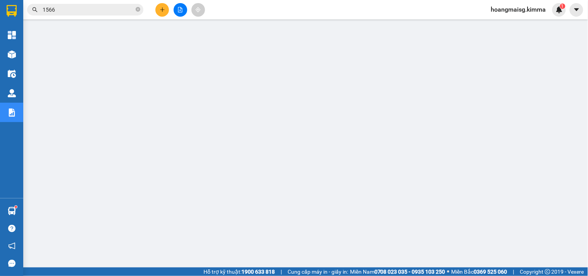
click at [160, 9] on icon "plus" at bounding box center [162, 9] width 5 height 5
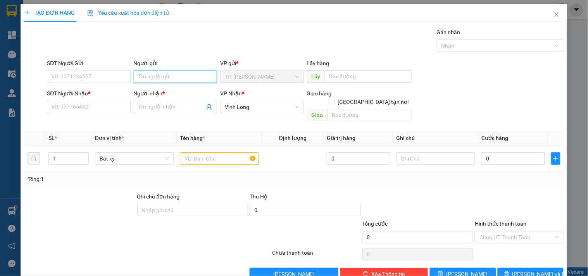
click at [160, 75] on input "Người gửi" at bounding box center [175, 76] width 83 height 12
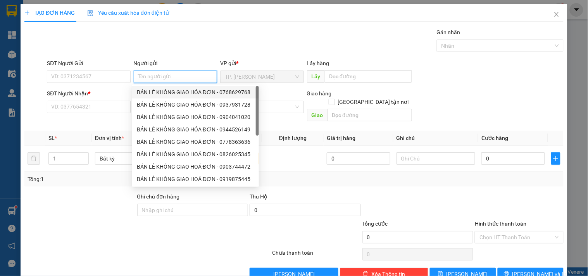
click at [159, 89] on div "BÁN LẺ KHÔNG GIAO HÓA ĐƠN - 0768629768" at bounding box center [195, 92] width 117 height 9
type input "0768629768"
type input "BÁN LẺ KHÔNG GIAO HÓA ĐƠN"
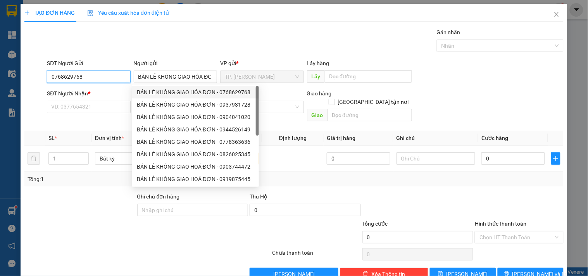
click at [111, 77] on input "0768629768" at bounding box center [88, 76] width 83 height 12
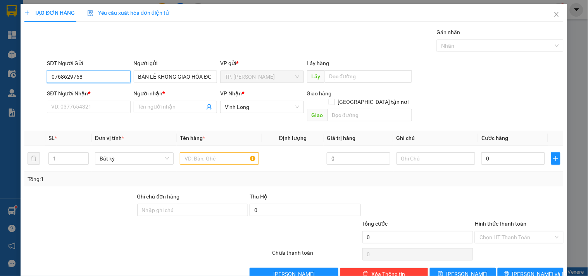
click at [110, 76] on input "0768629768" at bounding box center [88, 76] width 83 height 12
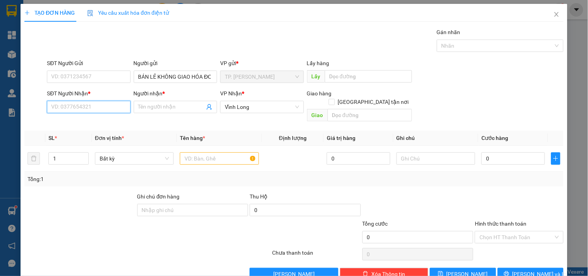
click at [102, 105] on input "SĐT Người Nhận *" at bounding box center [88, 107] width 83 height 12
type input "0"
click at [95, 122] on div "0907470044 - ANH CHÁNH" at bounding box center [87, 122] width 73 height 9
type input "0907470044"
type input "ANH CHÁNH"
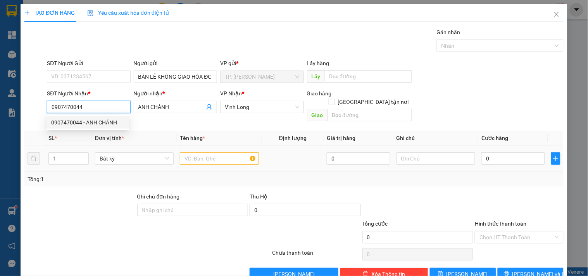
type input "0907470044"
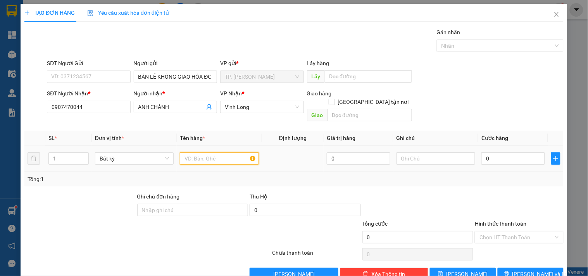
click at [218, 154] on input "text" at bounding box center [219, 158] width 79 height 12
type input "HỘP KEO VÀNG"
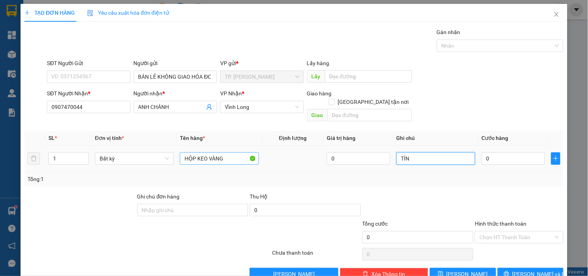
type input "TÍN"
click at [229, 153] on input "HỘP KEO VÀNG" at bounding box center [219, 158] width 79 height 12
type input "HỘP KEO VÀNG (NP)"
click at [510, 152] on input "0" at bounding box center [513, 158] width 64 height 12
type input "04"
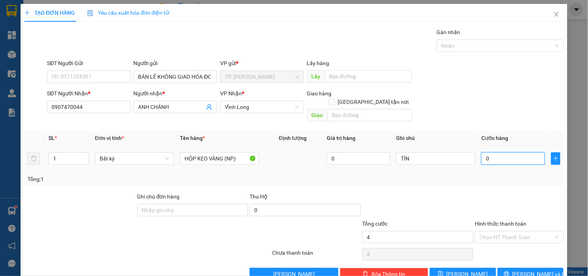
type input "4"
type input "040"
type input "40"
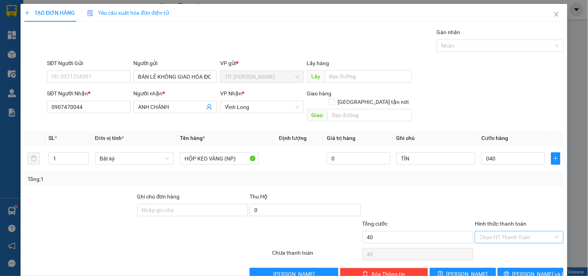
click at [502, 231] on input "Hình thức thanh toán" at bounding box center [516, 237] width 74 height 12
type input "40.000"
click at [492, 241] on div "Tại văn phòng" at bounding box center [514, 244] width 78 height 9
type input "0"
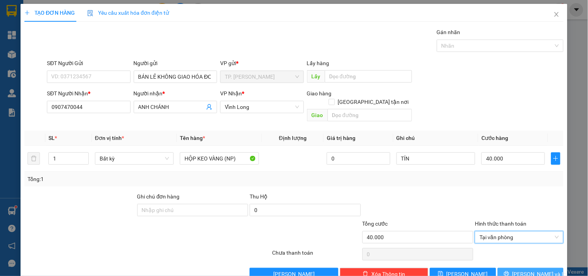
click at [519, 270] on span "[PERSON_NAME] và In" at bounding box center [539, 274] width 54 height 9
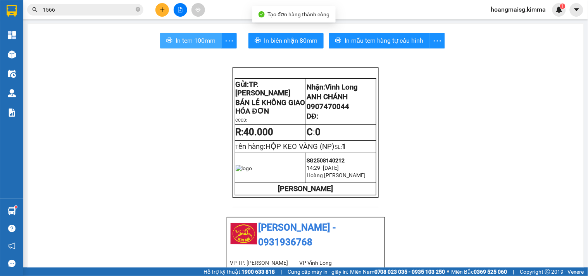
click at [178, 45] on button "In tem 100mm" at bounding box center [191, 40] width 62 height 15
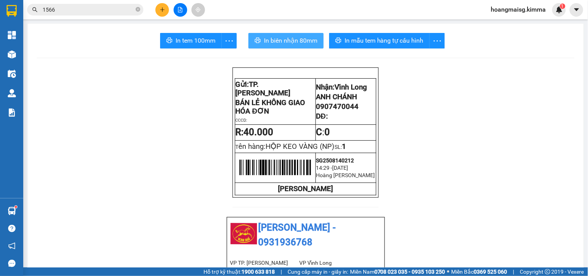
click at [277, 41] on span "In biên nhận 80mm" at bounding box center [290, 41] width 53 height 10
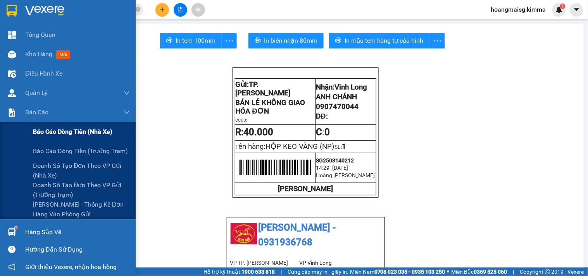
click at [24, 128] on div "Báo cáo dòng tiền (nhà xe)" at bounding box center [68, 131] width 136 height 19
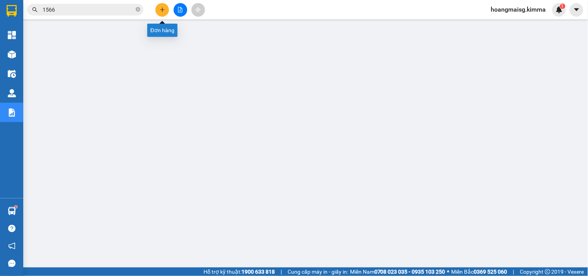
click at [161, 7] on icon "plus" at bounding box center [162, 9] width 5 height 5
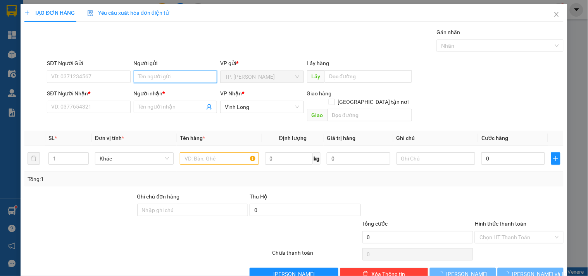
click at [168, 72] on input "Người gửi" at bounding box center [175, 76] width 83 height 12
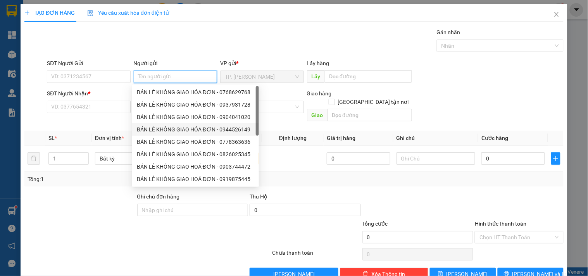
click at [203, 130] on div "BÁN LẺ KHÔNG GIAO HÓA ĐƠN - 0944526149" at bounding box center [195, 129] width 117 height 9
type input "0944526149"
type input "BÁN LẺ KHÔNG GIAO HÓA ĐƠN"
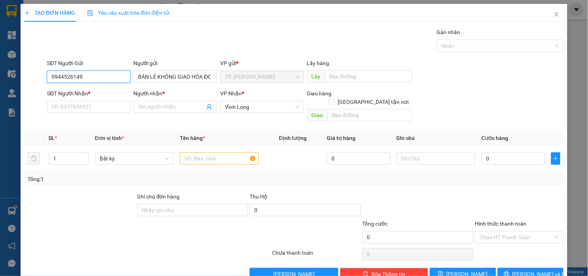
drag, startPoint x: 111, startPoint y: 81, endPoint x: 24, endPoint y: 78, distance: 87.2
click at [24, 78] on div "SĐT Người Gửi 0944526149 0944526149 Người gửi BÁN LẺ KHÔNG GIAO HÓA ĐƠN VP gửi …" at bounding box center [294, 72] width 540 height 27
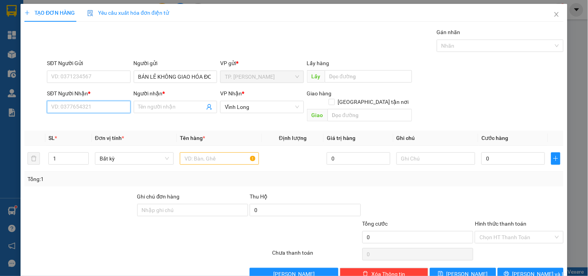
click at [95, 112] on input "SĐT Người Nhận *" at bounding box center [88, 107] width 83 height 12
click at [224, 152] on input "text" at bounding box center [219, 158] width 79 height 12
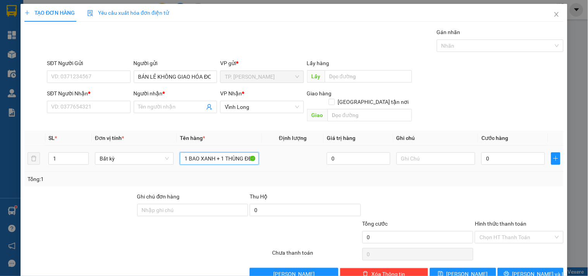
scroll to position [0, 4]
type input "1 BAO XANH + 1 THÙNG ĐEN"
type input "NG"
type input "2"
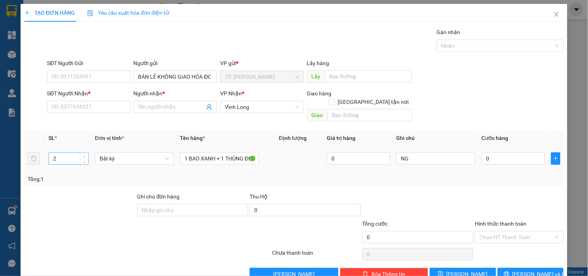
click at [80, 153] on span "Increase Value" at bounding box center [84, 156] width 9 height 7
click at [90, 107] on input "SĐT Người Nhận *" at bounding box center [88, 107] width 83 height 12
click at [92, 108] on input "SĐT Người Nhận *" at bounding box center [88, 107] width 83 height 12
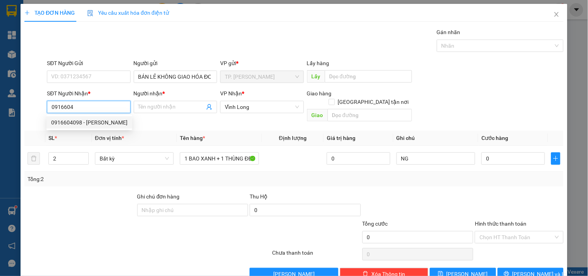
type input "0916604098"
type input "ANH VŨ"
type input "0916604098"
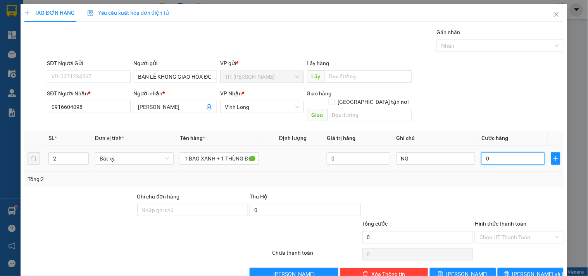
click at [508, 152] on input "0" at bounding box center [513, 158] width 64 height 12
type input "1"
type input "10"
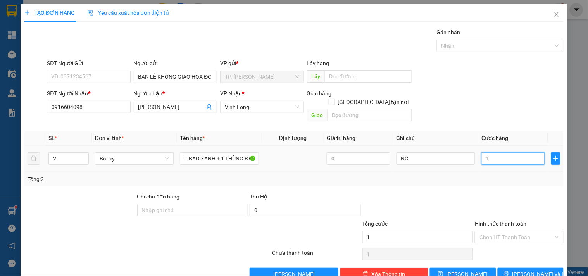
type input "10"
type input "100"
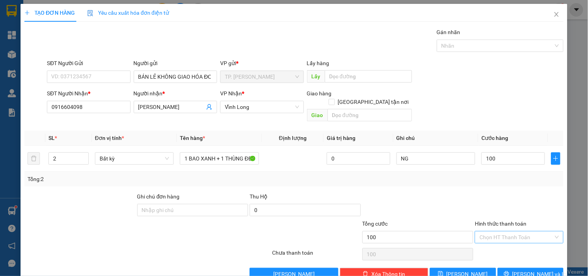
type input "100.000"
click at [502, 231] on input "Hình thức thanh toán" at bounding box center [516, 237] width 74 height 12
click at [493, 244] on div "Tại văn phòng" at bounding box center [514, 244] width 78 height 9
type input "0"
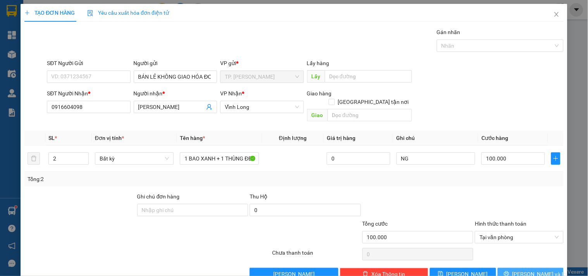
drag, startPoint x: 551, startPoint y: 264, endPoint x: 549, endPoint y: 268, distance: 4.2
click at [551, 268] on button "[PERSON_NAME] và In" at bounding box center [530, 274] width 66 height 12
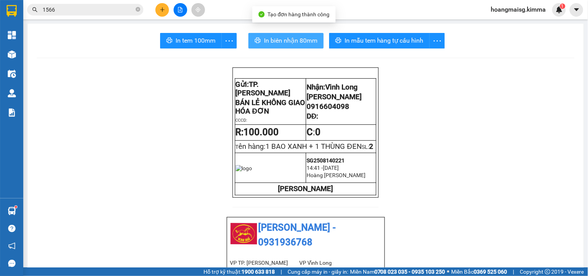
click at [274, 40] on span "In biên nhận 80mm" at bounding box center [290, 41] width 53 height 10
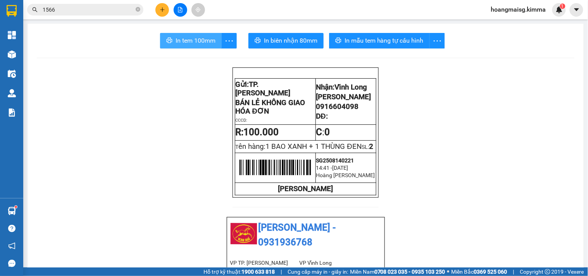
click at [187, 40] on span "In tem 100mm" at bounding box center [195, 41] width 40 height 10
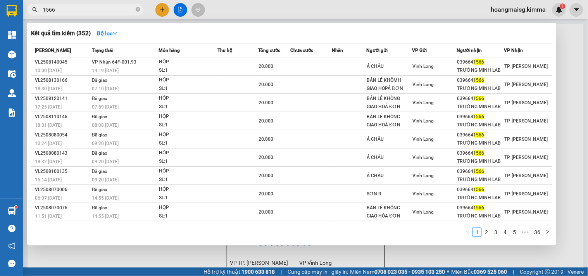
click at [141, 8] on span "1566" at bounding box center [85, 10] width 116 height 12
click at [139, 8] on icon "close-circle" at bounding box center [138, 9] width 5 height 5
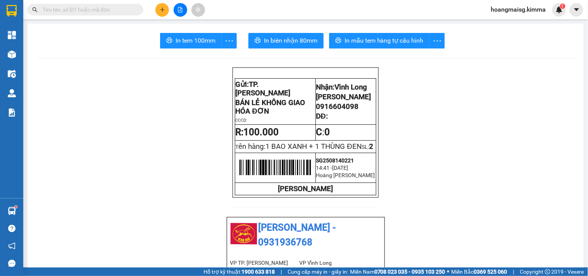
click at [131, 7] on input "text" at bounding box center [88, 9] width 91 height 9
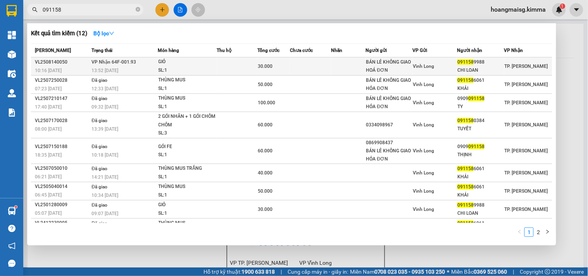
type input "091158"
click at [107, 66] on div "13:52 - 14/08" at bounding box center [124, 70] width 66 height 9
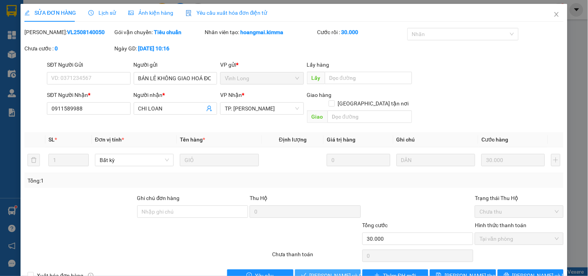
click at [321, 271] on span "Lưu và Giao hàng" at bounding box center [346, 275] width 74 height 9
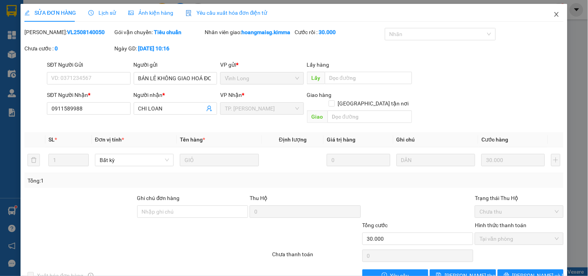
click at [553, 13] on icon "close" at bounding box center [556, 14] width 6 height 6
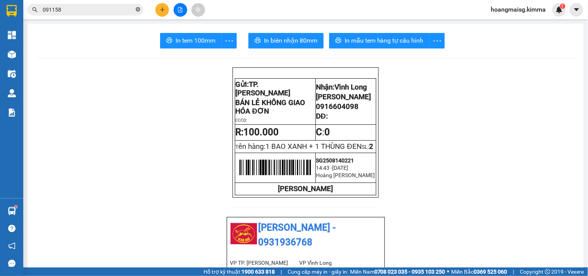
click at [138, 9] on icon "close-circle" at bounding box center [138, 9] width 5 height 5
click at [132, 9] on input "text" at bounding box center [88, 9] width 91 height 9
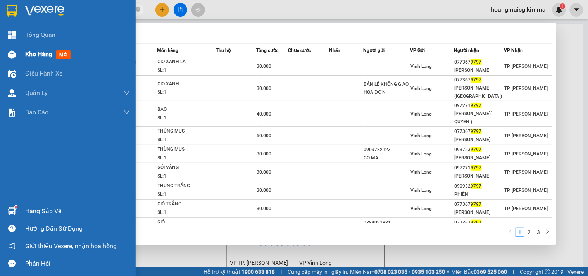
type input "9797"
click at [9, 57] on img at bounding box center [12, 54] width 8 height 8
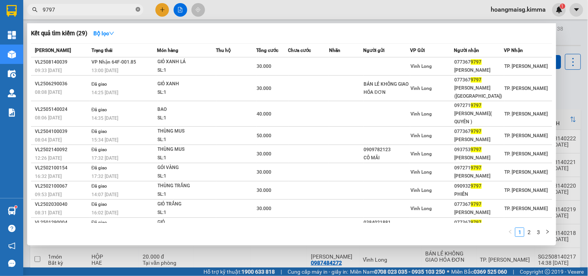
click at [137, 12] on span at bounding box center [138, 9] width 5 height 7
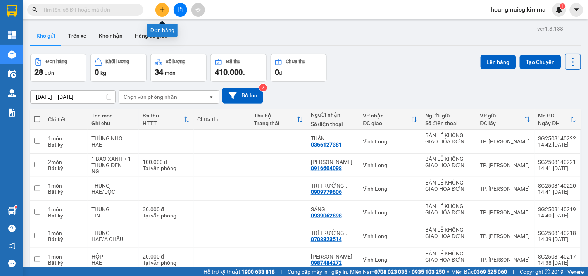
click at [161, 10] on icon "plus" at bounding box center [162, 9] width 5 height 5
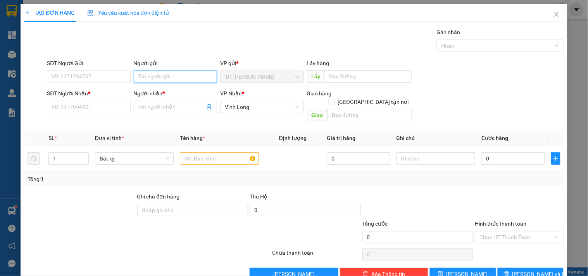
click at [168, 79] on input "Người gửi" at bounding box center [175, 76] width 83 height 12
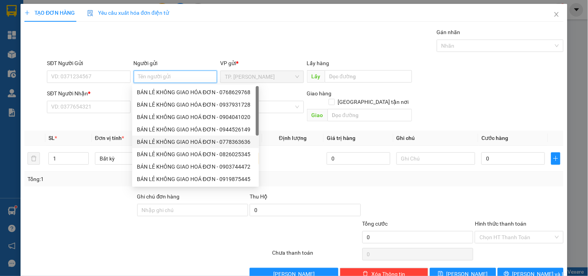
click at [172, 142] on div "BÁN LẺ KHÔNG GIAO HOÁ ĐƠN - 0778363636" at bounding box center [195, 141] width 117 height 9
type input "0778363636"
type input "BÁN LẺ KHÔNG GIAO HOÁ ĐƠN"
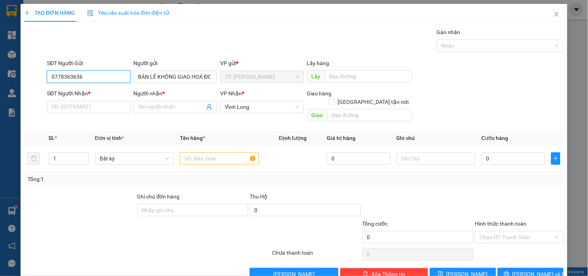
drag, startPoint x: 93, startPoint y: 77, endPoint x: 15, endPoint y: 60, distance: 80.4
click at [15, 60] on div "TẠO ĐƠN HÀNG Yêu cầu xuất hóa đơn điện tử Transit Pickup Surcharge Ids Transit …" at bounding box center [294, 138] width 588 height 276
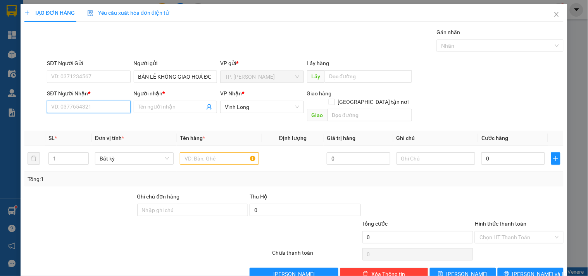
click at [67, 107] on input "SĐT Người Nhận *" at bounding box center [88, 107] width 83 height 12
click at [202, 152] on input "text" at bounding box center [219, 158] width 79 height 12
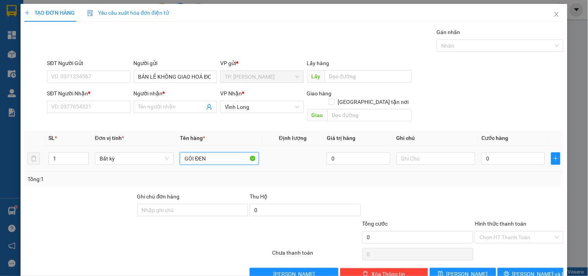
type input "GÓI ĐEN"
type input "NG"
click at [231, 152] on input "GÓI ĐEN" at bounding box center [219, 158] width 79 height 12
type input "GÓI DÀI TRẮNG"
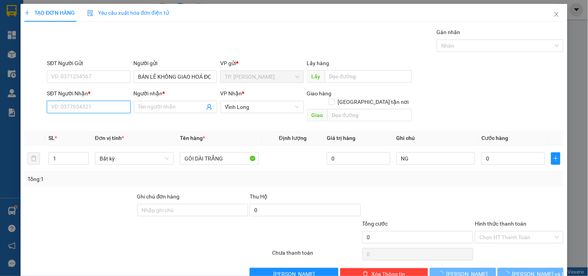
click at [107, 101] on input "SĐT Người Nhận *" at bounding box center [88, 107] width 83 height 12
type input "0769101239"
type input "TRÂM"
type input "0769101239"
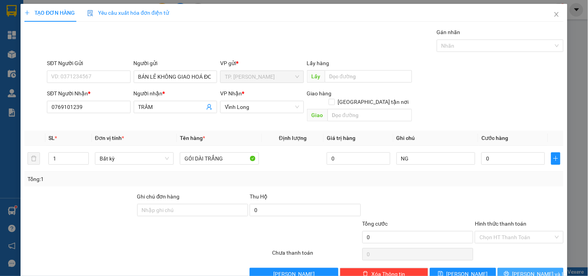
click at [540, 268] on button "[PERSON_NAME] và In" at bounding box center [530, 274] width 66 height 12
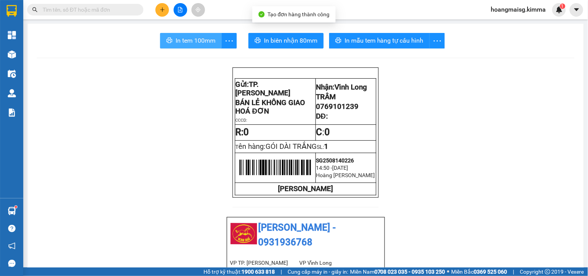
click at [192, 36] on span "In tem 100mm" at bounding box center [195, 41] width 40 height 10
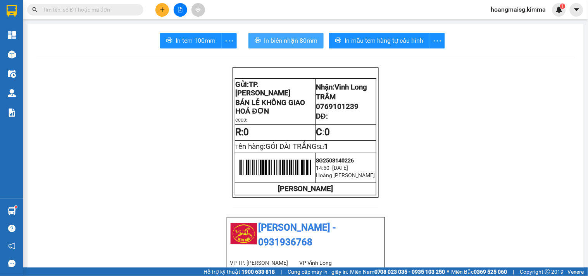
click at [264, 44] on span "In biên nhận 80mm" at bounding box center [290, 41] width 53 height 10
click at [130, 8] on input "text" at bounding box center [88, 9] width 91 height 9
click at [164, 9] on icon "plus" at bounding box center [162, 9] width 5 height 5
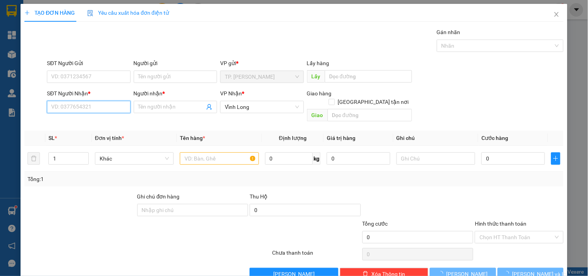
click at [109, 107] on input "SĐT Người Nhận *" at bounding box center [88, 107] width 83 height 12
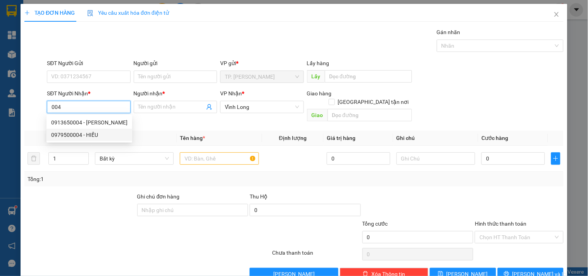
click at [89, 129] on div "0979500004 - HIẾU" at bounding box center [89, 135] width 86 height 12
type input "0979500004"
type input "HIẾU"
drag, startPoint x: 95, startPoint y: 105, endPoint x: 35, endPoint y: 106, distance: 59.7
click at [35, 106] on div "SĐT Người Nhận * 0979500004 Người nhận * HIẾU VP Nhận * Vĩnh Long Giao hàng Gi…" at bounding box center [294, 107] width 540 height 36
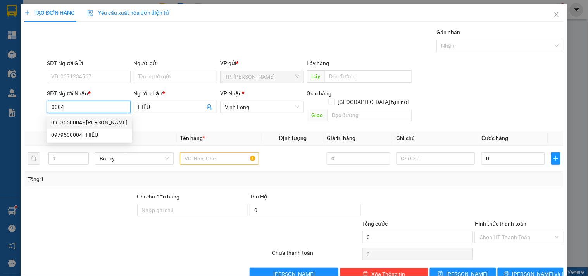
click at [72, 125] on div "0913650004 - VĂN LINH" at bounding box center [89, 122] width 76 height 9
type input "0913650004"
type input "VĂN LINH"
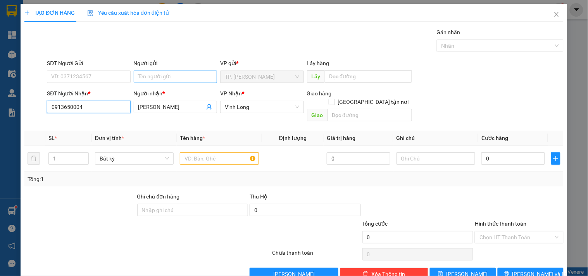
type input "0913650004"
click at [165, 78] on input "Người gửi" at bounding box center [175, 76] width 83 height 12
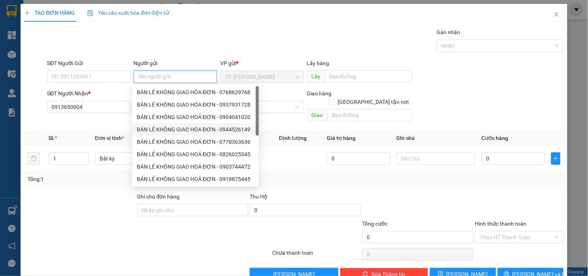
click at [181, 131] on div "BÁN LẺ KHÔNG GIAO HÓA ĐƠN - 0944526149" at bounding box center [195, 129] width 117 height 9
type input "0944526149"
type input "BÁN LẺ KHÔNG GIAO HÓA ĐƠN"
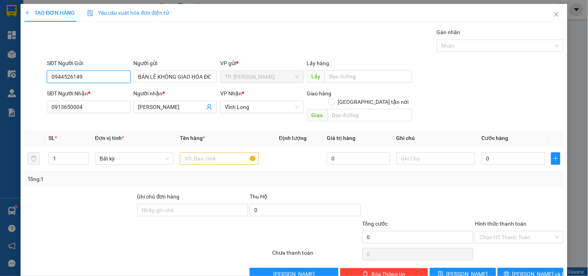
drag, startPoint x: 90, startPoint y: 76, endPoint x: 23, endPoint y: 77, distance: 67.0
click at [24, 77] on div "SĐT Người Gửi 0944526149 0944526149 Người gửi BÁN LẺ KHÔNG GIAO HÓA ĐƠN VP gửi …" at bounding box center [294, 72] width 540 height 27
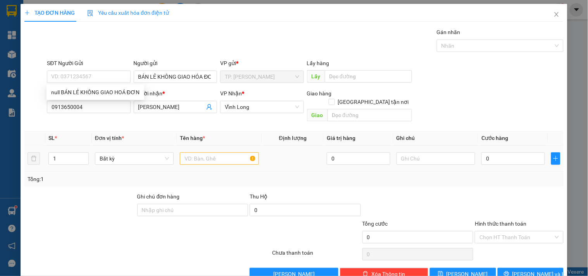
drag, startPoint x: 226, startPoint y: 140, endPoint x: 227, endPoint y: 146, distance: 5.9
click at [226, 146] on td at bounding box center [219, 159] width 85 height 26
click at [227, 152] on input "text" at bounding box center [219, 158] width 79 height 12
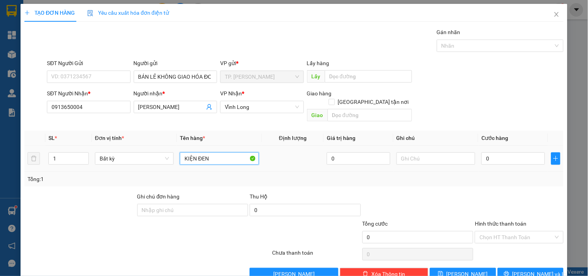
type input "KIỆN ĐEN"
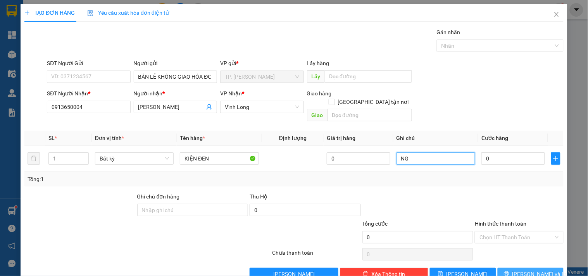
type input "NG"
click at [539, 270] on span "[PERSON_NAME] và In" at bounding box center [539, 274] width 54 height 9
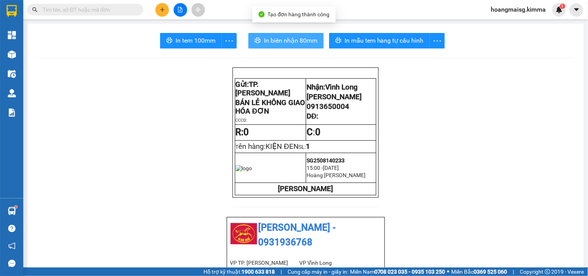
click at [285, 40] on span "In biên nhận 80mm" at bounding box center [290, 41] width 53 height 10
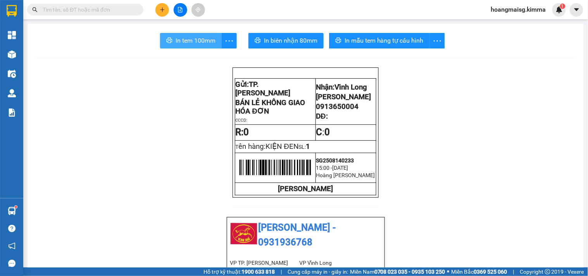
click at [181, 42] on span "In tem 100mm" at bounding box center [195, 41] width 40 height 10
click at [163, 9] on icon "plus" at bounding box center [162, 9] width 5 height 5
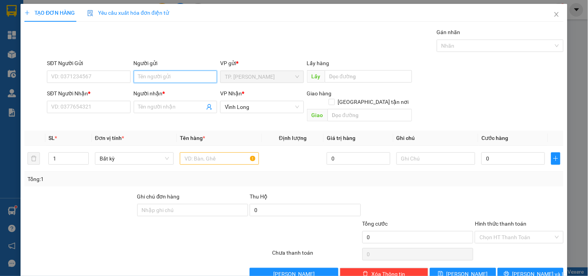
click at [181, 80] on input "Người gửi" at bounding box center [175, 76] width 83 height 12
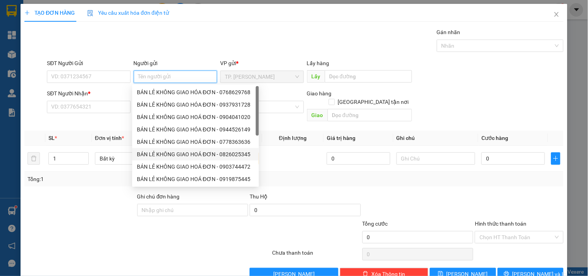
click at [191, 151] on div "BÁN LẺ KHÔNG GIAO HOÁ ĐƠN - 0826025345" at bounding box center [195, 154] width 117 height 9
type input "0826025345"
type input "BÁN LẺ KHÔNG GIAO HOÁ ĐƠN"
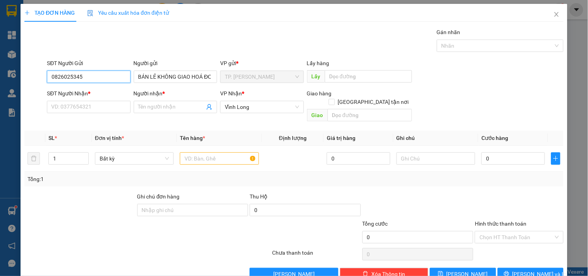
drag, startPoint x: 98, startPoint y: 79, endPoint x: 18, endPoint y: 76, distance: 79.9
click at [18, 76] on div "TẠO ĐƠN HÀNG Yêu cầu xuất hóa đơn điện tử Transit Pickup Surcharge Ids Transit …" at bounding box center [294, 138] width 588 height 276
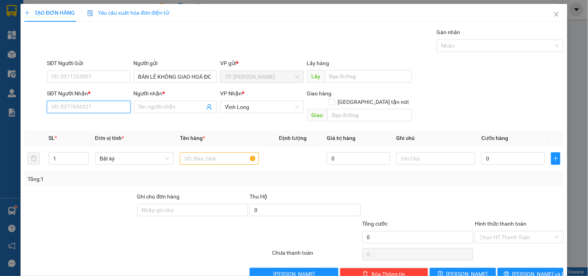
click at [122, 109] on input "SĐT Người Nhận *" at bounding box center [88, 107] width 83 height 12
type input "0903614202"
type input "HƯNG THỊNH"
type input "0903614202"
click at [230, 153] on input "text" at bounding box center [219, 158] width 79 height 12
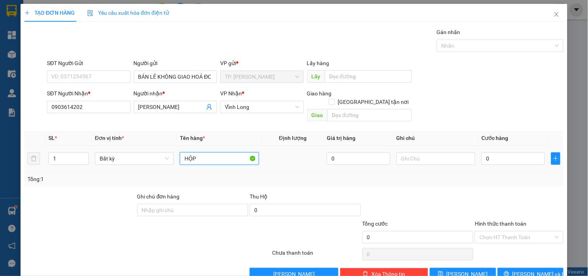
type input "HỘP D"
click at [515, 269] on button "[PERSON_NAME] và In" at bounding box center [530, 274] width 66 height 12
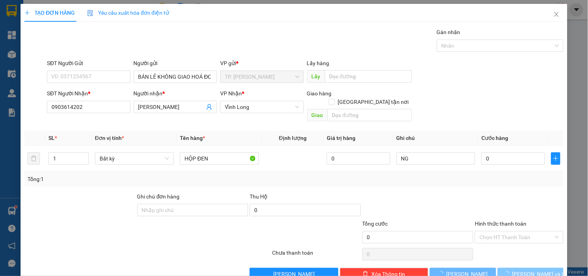
click at [510, 270] on icon "loading" at bounding box center [505, 273] width 7 height 7
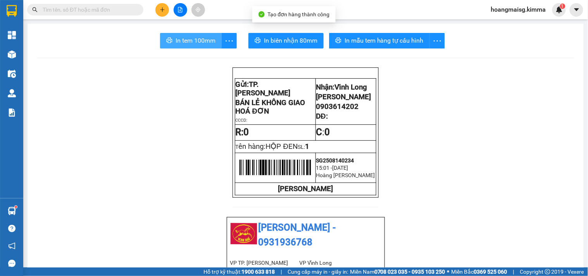
click at [191, 44] on span "In tem 100mm" at bounding box center [195, 41] width 40 height 10
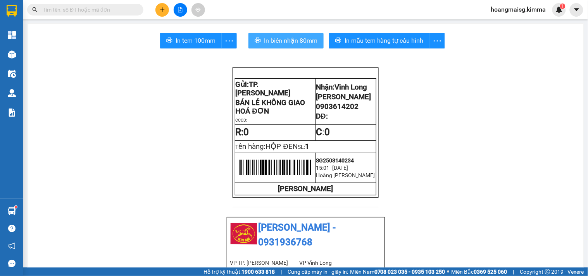
click at [272, 43] on span "In biên nhận 80mm" at bounding box center [290, 41] width 53 height 10
click at [129, 8] on input "text" at bounding box center [88, 9] width 91 height 9
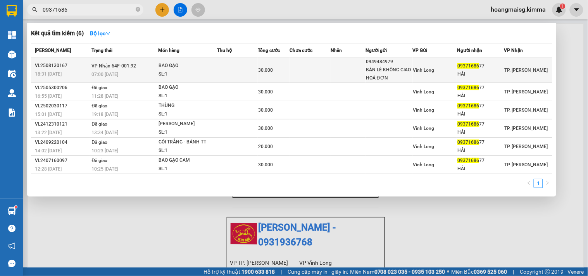
type input "09371686"
click at [140, 70] on div "07:00 - 14/08" at bounding box center [125, 74] width 66 height 9
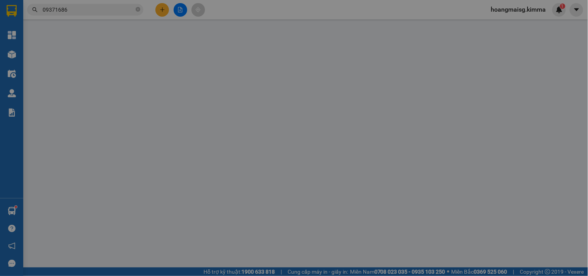
type input "0949484979"
type input "BÁN LẺ KHÔNG GIAO HOÁ ĐƠN"
type input "0937168677"
type input "HẢI"
type input "30.000"
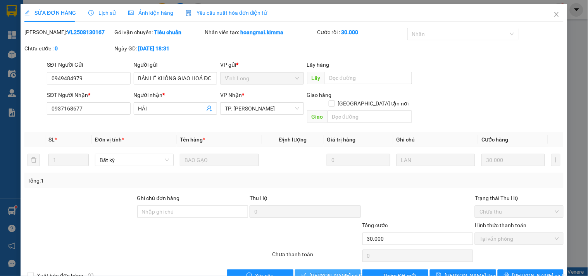
click at [318, 272] on button "Lưu và Giao hàng" at bounding box center [328, 275] width 66 height 12
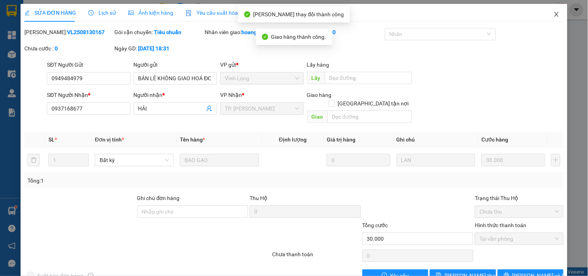
click at [553, 15] on icon "close" at bounding box center [556, 14] width 6 height 6
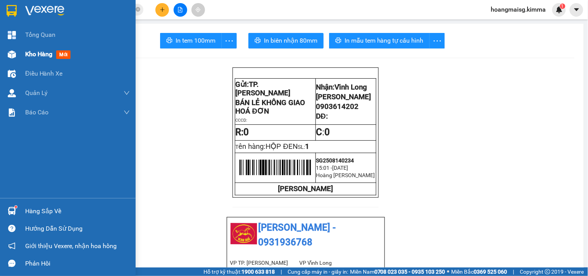
click at [14, 52] on img at bounding box center [12, 54] width 8 height 8
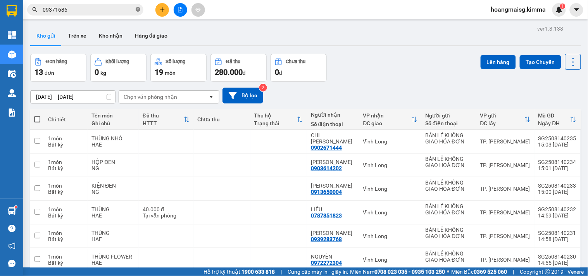
click at [138, 9] on icon "close-circle" at bounding box center [138, 9] width 5 height 5
click at [129, 5] on span at bounding box center [85, 10] width 116 height 12
click at [127, 15] on span at bounding box center [85, 10] width 116 height 12
click at [108, 10] on input "text" at bounding box center [88, 9] width 91 height 9
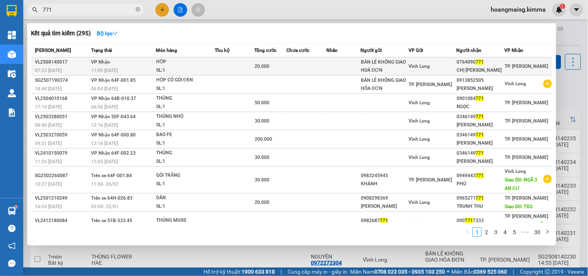
type input "771"
click at [115, 63] on td "VP Nhận 11:09 - 14/08" at bounding box center [122, 66] width 67 height 18
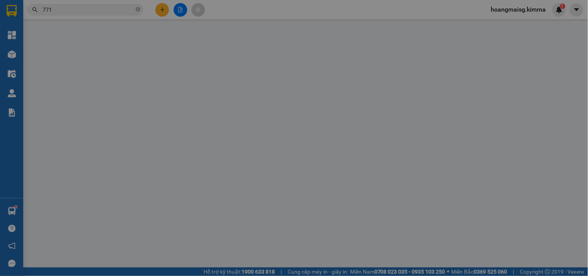
type input "BÁN LẺ KHÔNG GIAO HOÁ ĐƠN"
type input "0764090771"
type input "CHỊ LAN"
type input "20.000"
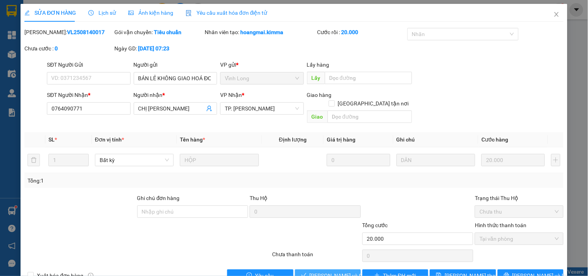
click at [316, 271] on span "Lưu và Giao hàng" at bounding box center [346, 275] width 74 height 9
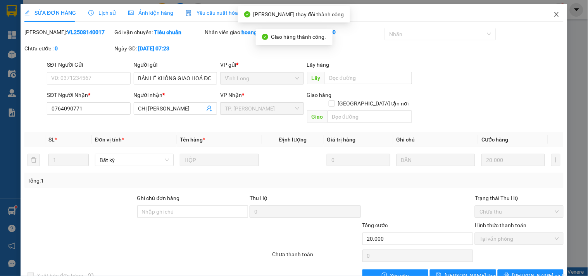
click at [553, 14] on icon "close" at bounding box center [556, 14] width 6 height 6
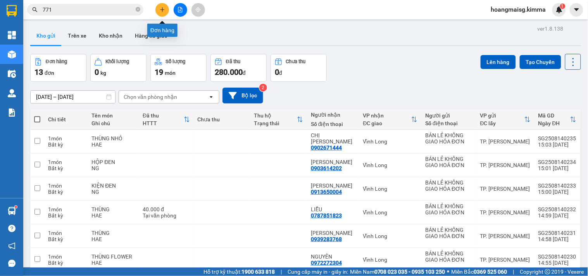
click at [158, 9] on button at bounding box center [162, 10] width 14 height 14
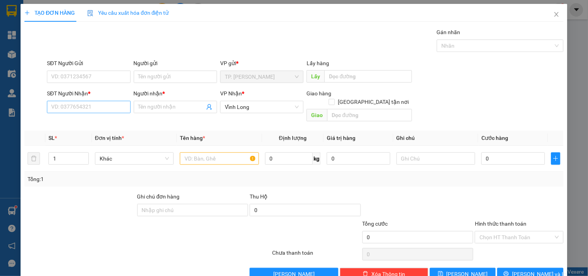
click at [119, 99] on div "SĐT Người Nhận *" at bounding box center [88, 95] width 83 height 12
click at [116, 108] on input "SĐT Người Nhận *" at bounding box center [88, 107] width 83 height 12
type input "0778825417"
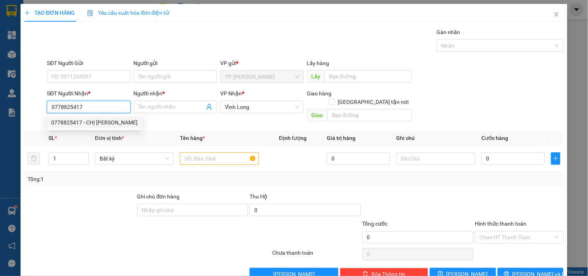
click at [89, 120] on div "0778825417 - CHỊ LỆ" at bounding box center [94, 122] width 86 height 9
type input "CHỊ LỆ"
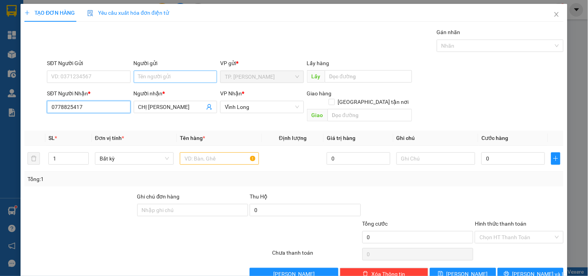
type input "0778825417"
click at [166, 73] on input "Người gửi" at bounding box center [175, 76] width 83 height 12
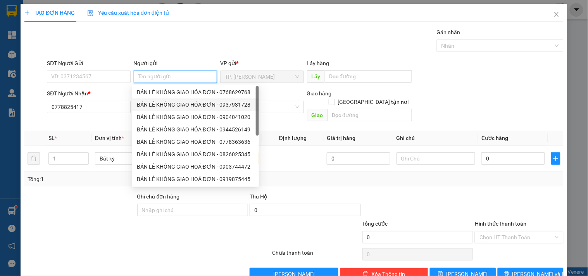
click at [192, 108] on div "BÁN LẺ KHÔNG GIAO HÓA ĐƠN - 0937931728" at bounding box center [195, 104] width 117 height 9
type input "0937931728"
type input "BÁN LẺ KHÔNG GIAO HÓA ĐƠN"
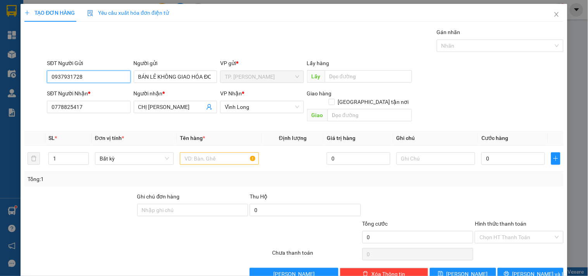
drag, startPoint x: 102, startPoint y: 79, endPoint x: 22, endPoint y: 69, distance: 80.5
click at [22, 69] on div "TẠO ĐƠN HÀNG Yêu cầu xuất hóa đơn điện tử Transit Pickup Surcharge Ids Transit …" at bounding box center [294, 145] width 546 height 282
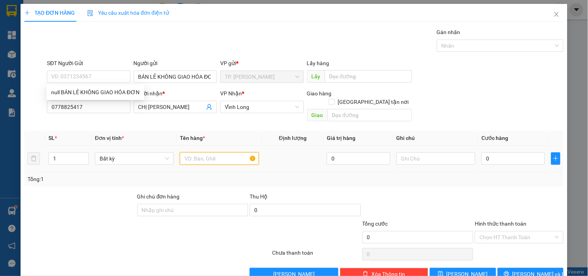
click at [222, 152] on input "text" at bounding box center [219, 158] width 79 height 12
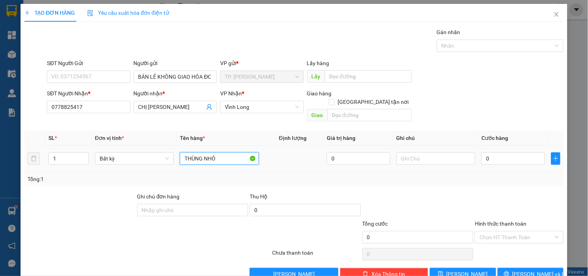
type input "THÙNG NHỎ"
click at [526, 268] on button "[PERSON_NAME] và In" at bounding box center [530, 274] width 66 height 12
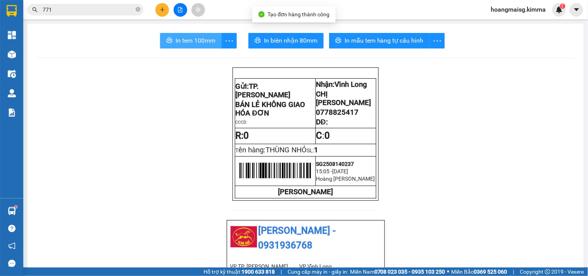
click at [202, 40] on span "In tem 100mm" at bounding box center [195, 41] width 40 height 10
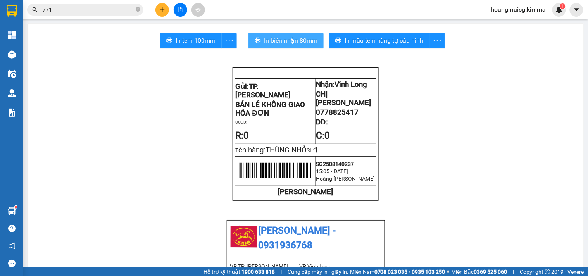
click at [270, 41] on span "In biên nhận 80mm" at bounding box center [290, 41] width 53 height 10
click at [137, 8] on icon "close-circle" at bounding box center [138, 9] width 5 height 5
click at [128, 10] on input "text" at bounding box center [88, 9] width 91 height 9
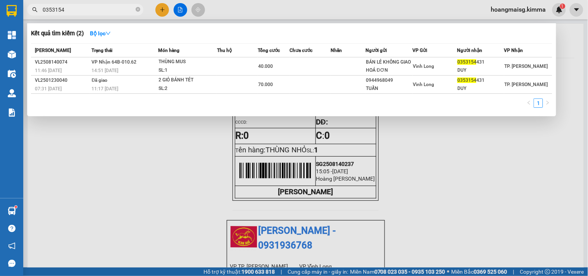
type input "0353154"
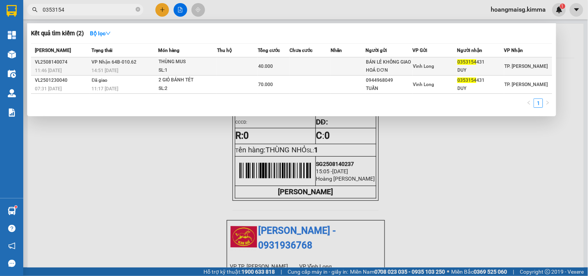
drag, startPoint x: 163, startPoint y: 9, endPoint x: 129, endPoint y: 61, distance: 61.6
click at [0, 10] on div "Kết quả tìm kiếm ( 2 ) Bộ lọc Mã ĐH Trạng thái Món hàng Thu hộ Tổng cước Chưa c…" at bounding box center [0, 10] width 0 height 0
click at [129, 61] on span "VP Nhận 64B-010.62" at bounding box center [114, 61] width 45 height 5
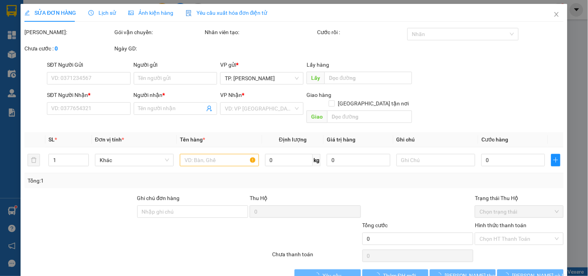
type input "BÁN LẺ KHÔNG GIAO HOÁ ĐƠN"
type input "0353154431"
type input "DUY"
type input "40.000"
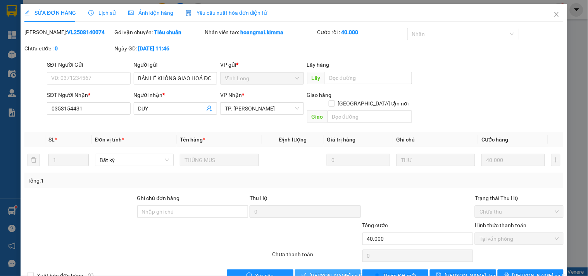
click at [333, 271] on span "Lưu và Giao hàng" at bounding box center [346, 275] width 74 height 9
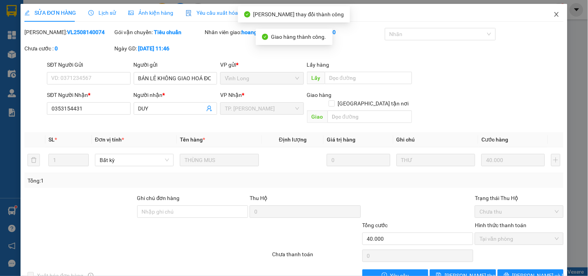
click at [546, 14] on span "Close" at bounding box center [556, 15] width 22 height 22
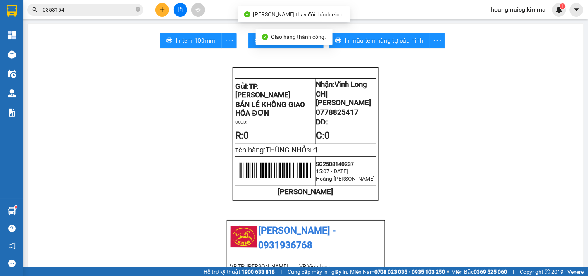
click at [157, 9] on button at bounding box center [162, 10] width 14 height 14
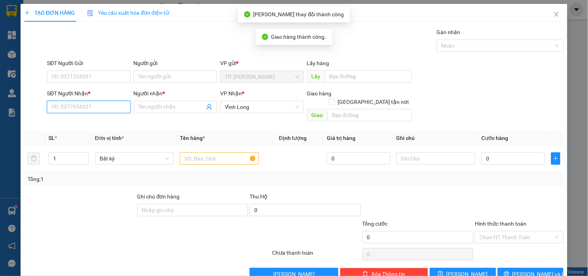
click at [86, 107] on input "SĐT Người Nhận *" at bounding box center [88, 107] width 83 height 12
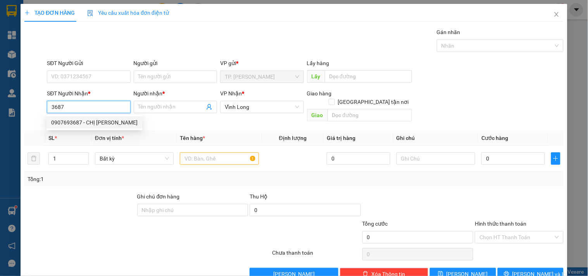
click at [94, 121] on div "0907693687 - CHỊ QUỲNH" at bounding box center [94, 122] width 86 height 9
type input "0907693687"
type input "CHỊ QUỲNH"
type input "0907693687"
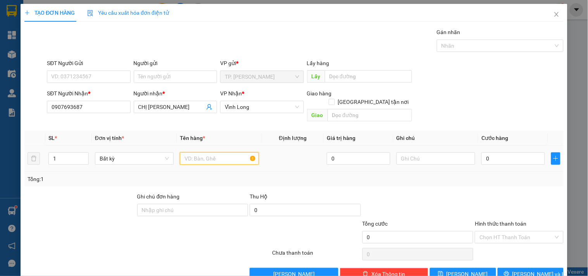
click at [201, 152] on input "text" at bounding box center [219, 158] width 79 height 12
type input "HỘP KEO VÀNG"
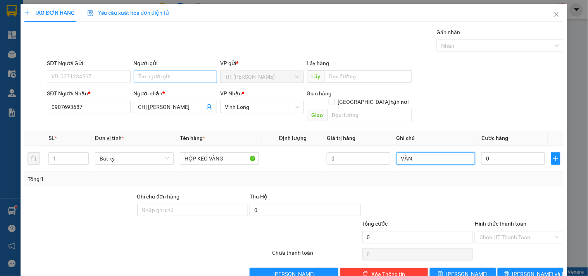
type input "VĂN"
click at [177, 79] on input "Người gửi" at bounding box center [175, 76] width 83 height 12
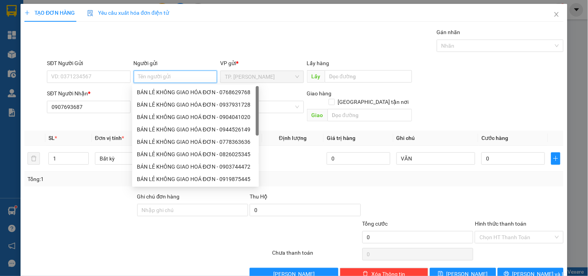
type input "B"
click at [180, 94] on div "BÁN LẺ KHÔNG GIAO HÓA ĐƠN - 0768629768" at bounding box center [195, 92] width 117 height 9
type input "0768629768"
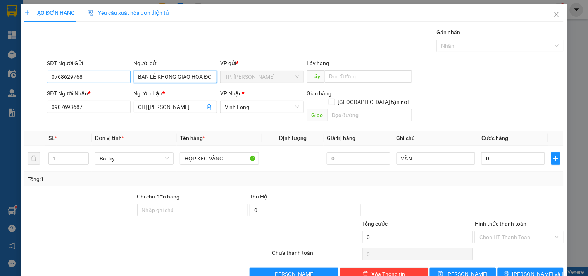
type input "BÁN LẺ KHÔNG GIAO HÓA ĐƠN"
click at [100, 72] on input "0768629768" at bounding box center [88, 76] width 83 height 12
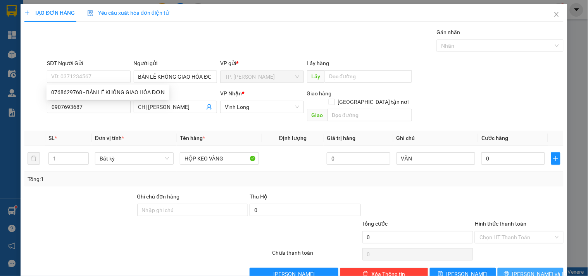
click at [531, 270] on span "[PERSON_NAME] và In" at bounding box center [539, 274] width 54 height 9
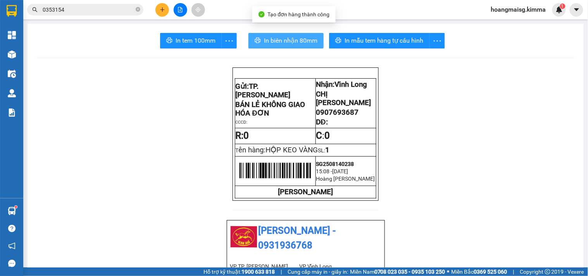
click at [288, 42] on span "In biên nhận 80mm" at bounding box center [290, 41] width 53 height 10
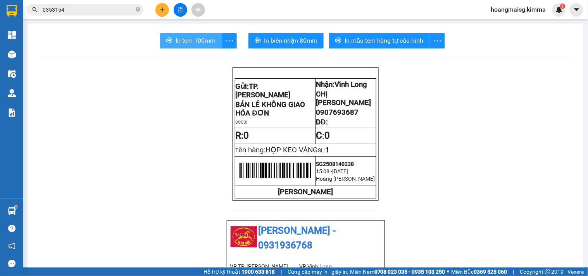
click at [204, 39] on span "In tem 100mm" at bounding box center [195, 41] width 40 height 10
click at [137, 12] on icon "close-circle" at bounding box center [138, 9] width 5 height 5
click at [156, 12] on button at bounding box center [162, 10] width 14 height 14
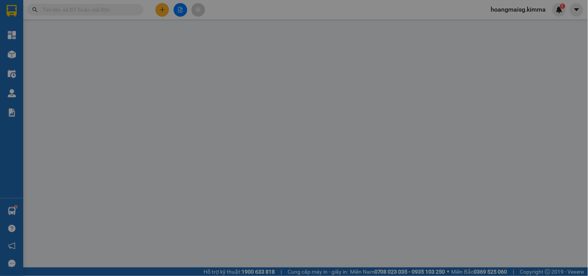
click at [156, 12] on span "Yêu cầu xuất hóa đơn điện tử" at bounding box center [128, 13] width 82 height 6
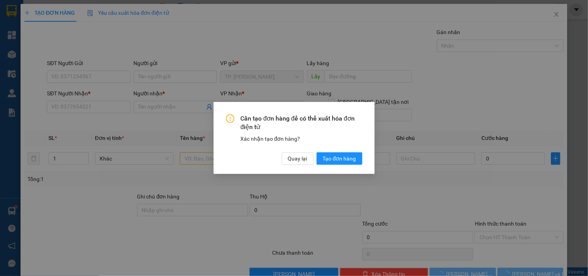
click at [101, 112] on div "Cần tạo đơn hàng để có thể xuất hóa đơn điện tử Xác nhận tạo đơn hàng? Quay lại…" at bounding box center [294, 138] width 588 height 276
click at [287, 152] on button "Quay lại" at bounding box center [298, 158] width 32 height 12
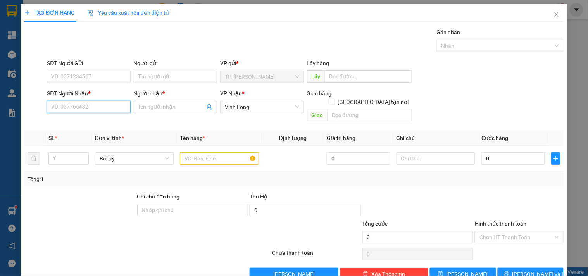
click at [112, 106] on input "SĐT Người Nhận *" at bounding box center [88, 107] width 83 height 12
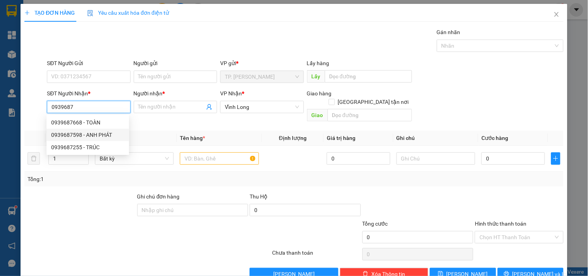
click at [91, 131] on div "0939687598 - ANH PHÁT" at bounding box center [87, 135] width 73 height 9
type input "0939687598"
type input "ANH PHÁT"
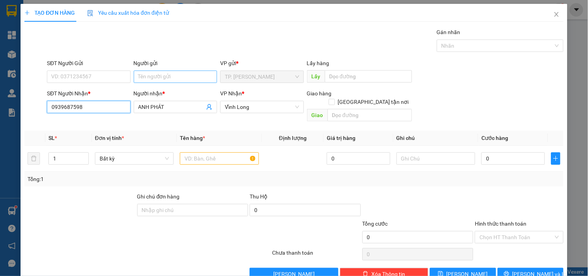
type input "0939687598"
click at [201, 76] on input "Người gửi" at bounding box center [175, 76] width 83 height 12
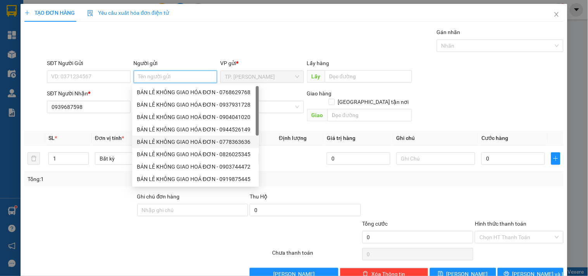
click at [199, 145] on div "BÁN LẺ KHÔNG GIAO HOÁ ĐƠN - 0778363636" at bounding box center [195, 141] width 117 height 9
type input "0778363636"
type input "BÁN LẺ KHÔNG GIAO HOÁ ĐƠN"
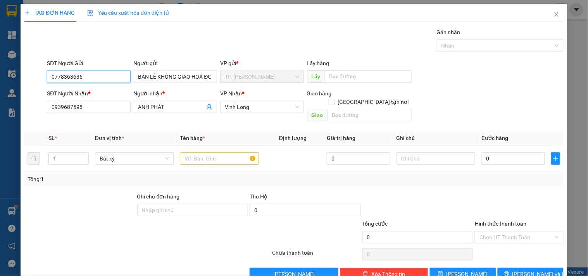
drag, startPoint x: 99, startPoint y: 76, endPoint x: 30, endPoint y: 79, distance: 69.0
click at [30, 79] on div "SĐT Người Gửi 0778363636 0778363636 Người gửi BÁN LẺ KHÔNG GIAO HOÁ ĐƠN VP gửi …" at bounding box center [294, 72] width 540 height 27
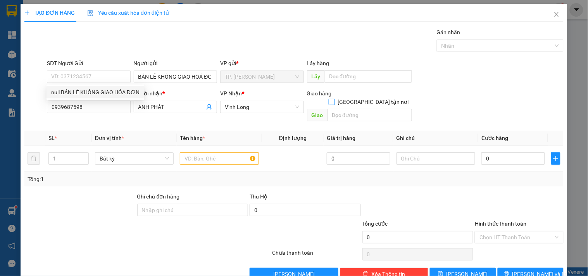
click at [334, 99] on input "[GEOGRAPHIC_DATA] tận nơi" at bounding box center [330, 101] width 5 height 5
checkbox input "true"
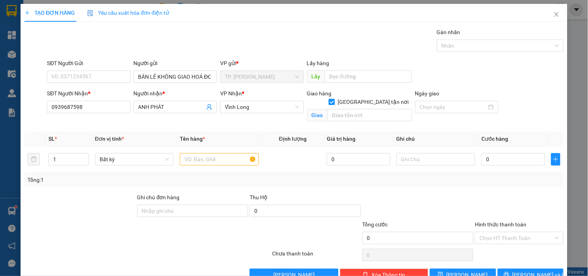
click at [362, 115] on div "Giao hàng Giao tận nơi Giao" at bounding box center [359, 107] width 105 height 36
click at [366, 112] on input "text" at bounding box center [369, 115] width 84 height 12
type input "67/4H PHÓ CƠ ĐIỀU"
click at [199, 164] on input "text" at bounding box center [219, 159] width 79 height 12
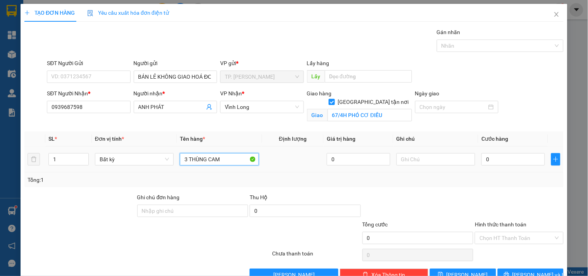
type input "3 THÙNG CAM"
type input "NG"
drag, startPoint x: 69, startPoint y: 156, endPoint x: 22, endPoint y: 168, distance: 48.9
click at [22, 168] on div "TẠO ĐƠN HÀNG Yêu cầu xuất hóa đơn điện tử Transit Pickup Surcharge Ids Transit …" at bounding box center [294, 145] width 546 height 283
type input "3"
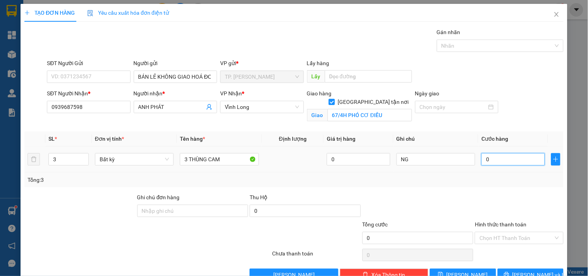
click at [490, 162] on input "0" at bounding box center [513, 159] width 64 height 12
type input "1"
type input "15"
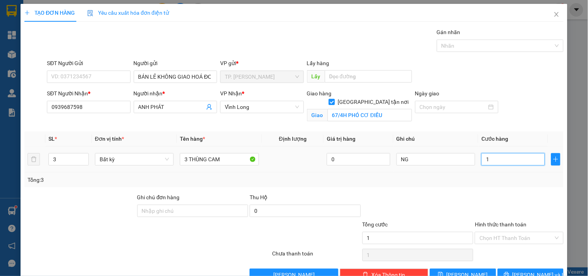
type input "15"
type input "150"
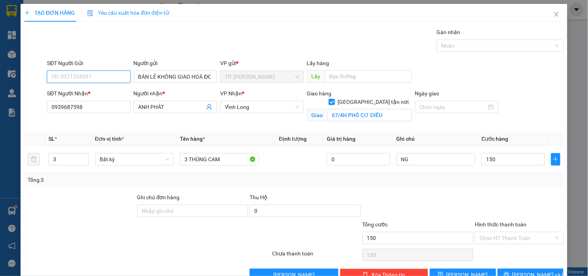
type input "150.000"
click at [86, 72] on input "SĐT Người Gửi" at bounding box center [88, 76] width 83 height 12
type input "0914183421"
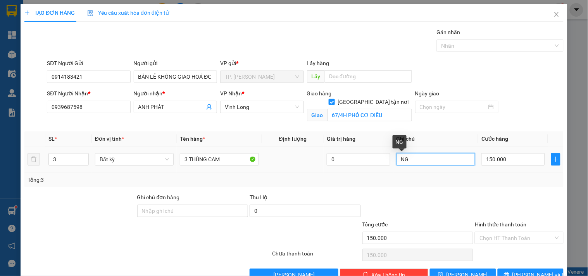
click at [434, 160] on input "NG" at bounding box center [435, 159] width 79 height 12
type input "NG: DŨNG / NG"
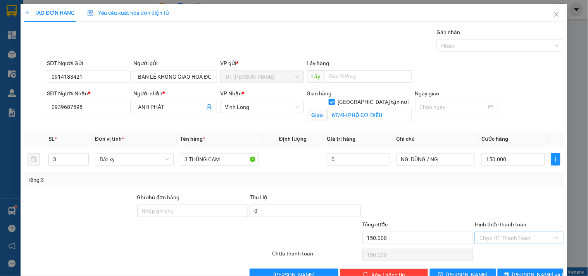
click at [507, 236] on input "Hình thức thanh toán" at bounding box center [516, 238] width 74 height 12
click at [492, 252] on div "Tại văn phòng" at bounding box center [514, 253] width 78 height 9
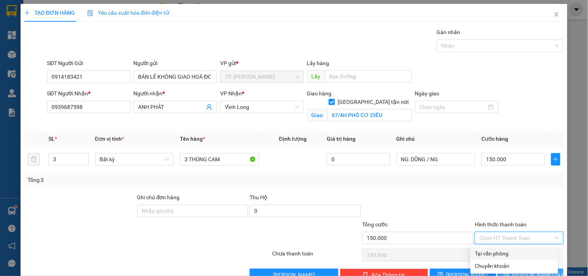
type input "0"
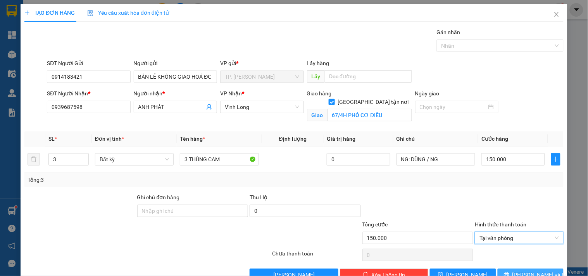
click at [531, 275] on span "[PERSON_NAME] và In" at bounding box center [539, 274] width 54 height 9
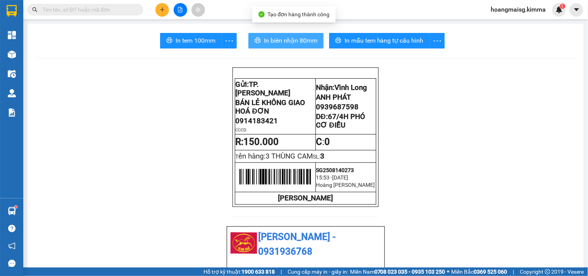
click at [265, 43] on span "In biên nhận 80mm" at bounding box center [290, 41] width 53 height 10
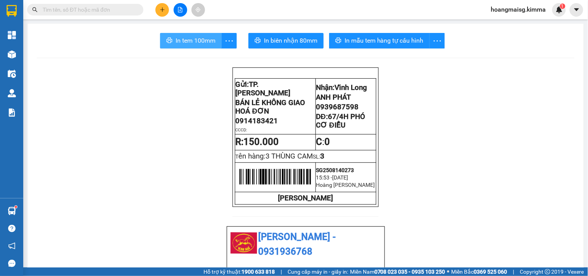
click at [172, 39] on button "In tem 100mm" at bounding box center [191, 40] width 62 height 15
click at [163, 8] on icon "plus" at bounding box center [162, 9] width 5 height 5
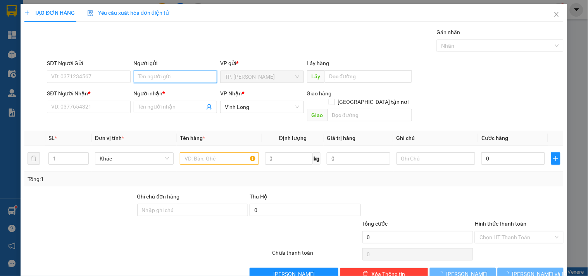
click at [167, 71] on input "Người gửi" at bounding box center [175, 76] width 83 height 12
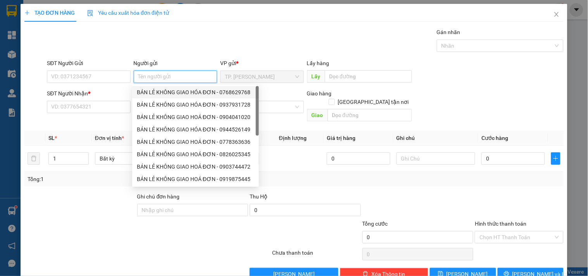
click at [161, 91] on div "BÁN LẺ KHÔNG GIAO HÓA ĐƠN - 0768629768" at bounding box center [195, 92] width 117 height 9
type input "0768629768"
type input "BÁN LẺ KHÔNG GIAO HÓA ĐƠN"
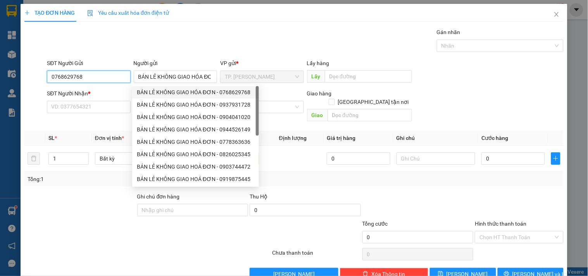
click at [110, 77] on input "0768629768" at bounding box center [88, 76] width 83 height 12
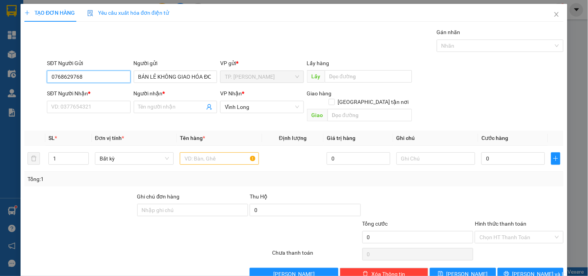
click at [110, 77] on input "0768629768" at bounding box center [88, 76] width 83 height 12
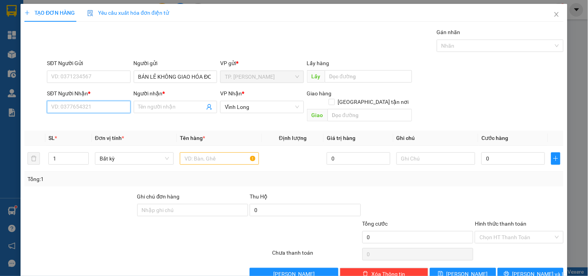
click at [81, 104] on input "SĐT Người Nhận *" at bounding box center [88, 107] width 83 height 12
click at [94, 125] on div "0974484710 - HOÀNG ANH" at bounding box center [94, 122] width 87 height 9
type input "0974484710"
type input "HOÀNG ANH"
type input "0974484710"
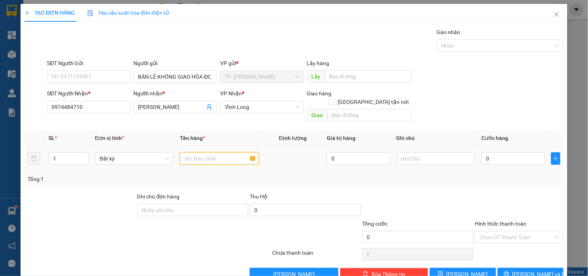
click at [200, 152] on input "text" at bounding box center [219, 158] width 79 height 12
type input "THÙNG"
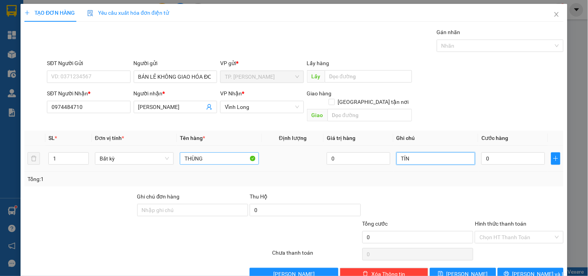
type input "TÍN"
click at [517, 271] on button "[PERSON_NAME] và In" at bounding box center [530, 274] width 66 height 12
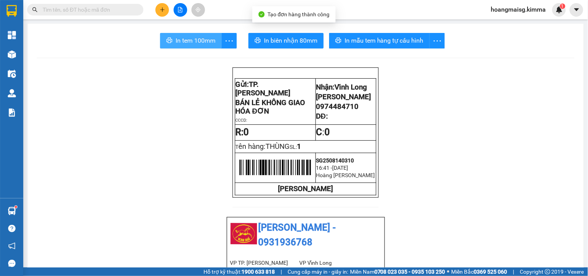
click at [184, 34] on button "In tem 100mm" at bounding box center [191, 40] width 62 height 15
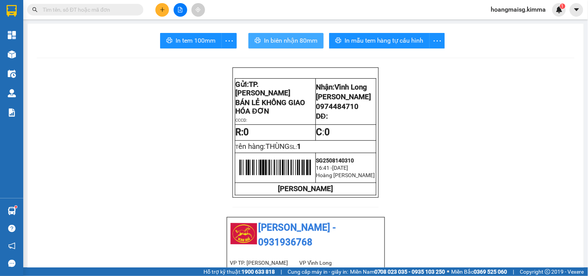
click at [293, 43] on span "In biên nhận 80mm" at bounding box center [290, 41] width 53 height 10
click at [163, 7] on icon "plus" at bounding box center [162, 9] width 5 height 5
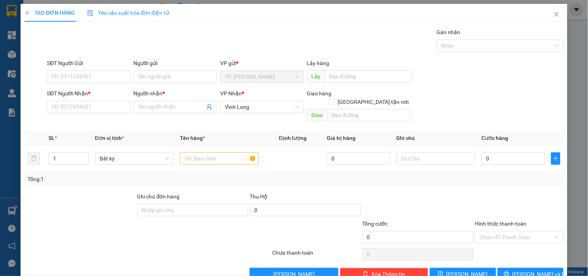
click at [163, 85] on div "Người gửi Tên người gửi" at bounding box center [175, 72] width 83 height 27
click at [161, 77] on input "Người gửi" at bounding box center [175, 76] width 83 height 12
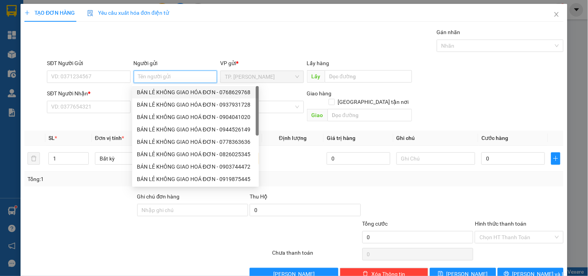
click at [150, 95] on div "BÁN LẺ KHÔNG GIAO HÓA ĐƠN - 0768629768" at bounding box center [195, 92] width 117 height 9
type input "0768629768"
type input "BÁN LẺ KHÔNG GIAO HÓA ĐƠN"
drag, startPoint x: 105, startPoint y: 84, endPoint x: 105, endPoint y: 75, distance: 8.9
click at [105, 80] on div "SĐT Người Gửi 0768629768" at bounding box center [88, 72] width 83 height 27
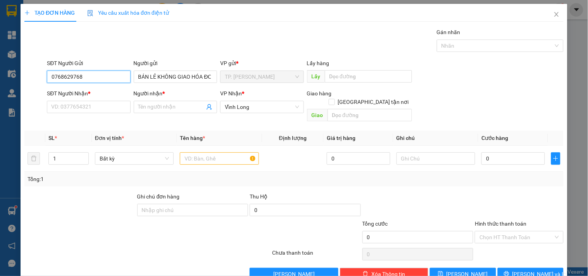
click at [105, 75] on input "0768629768" at bounding box center [88, 76] width 83 height 12
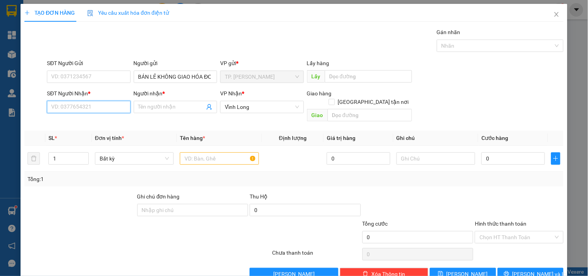
click at [93, 110] on input "SĐT Người Nhận *" at bounding box center [88, 107] width 83 height 12
type input "0945823476"
click at [103, 119] on div "0945823476 - CHỊ TỶ" at bounding box center [87, 122] width 73 height 9
type input "CHỊ TỶ"
type input "0945823476"
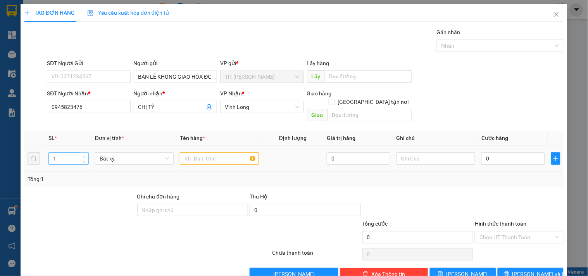
type input "2"
click at [84, 155] on icon "up" at bounding box center [84, 156] width 3 height 3
click at [223, 152] on input "text" at bounding box center [219, 158] width 79 height 12
type input "2 THÙNG"
type input "TÍN"
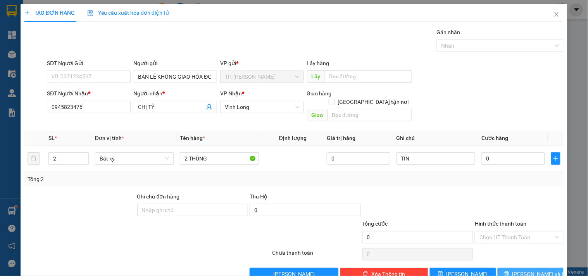
click at [531, 270] on span "[PERSON_NAME] và In" at bounding box center [539, 274] width 54 height 9
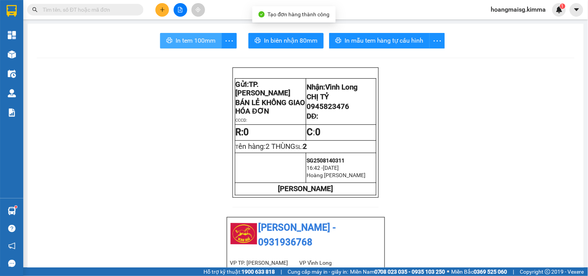
click at [184, 41] on span "In tem 100mm" at bounding box center [195, 41] width 40 height 10
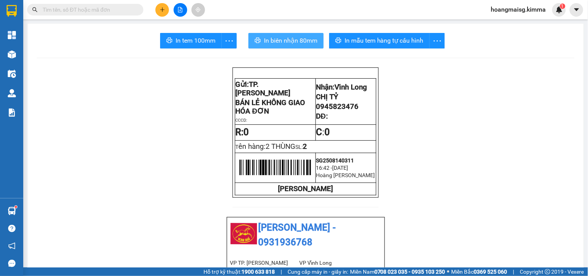
click at [295, 41] on span "In biên nhận 80mm" at bounding box center [290, 41] width 53 height 10
click at [88, 8] on input "text" at bounding box center [88, 9] width 91 height 9
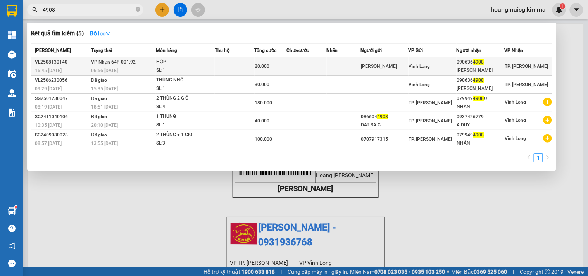
type input "4908"
click at [162, 65] on div "HỘP" at bounding box center [185, 62] width 58 height 9
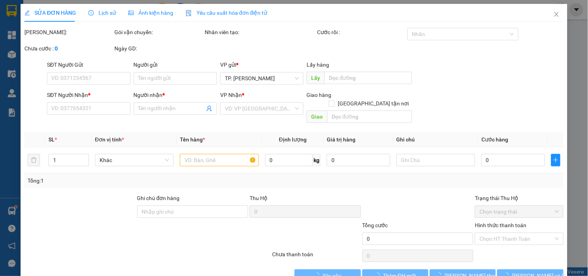
type input "VÕ THỊ KIM CHI"
type input "0906364908"
type input "MINH HOÀNG"
type input "20.000"
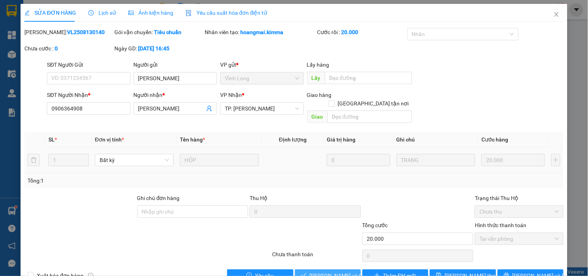
click at [332, 271] on span "Lưu và Giao hàng" at bounding box center [346, 275] width 74 height 9
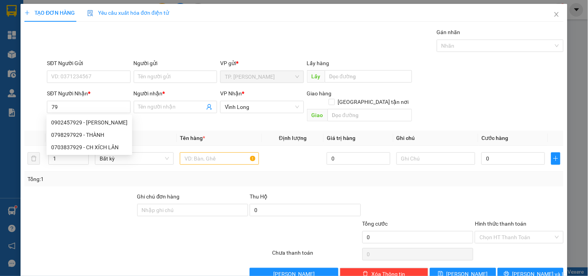
type input "7"
type input "0902457929"
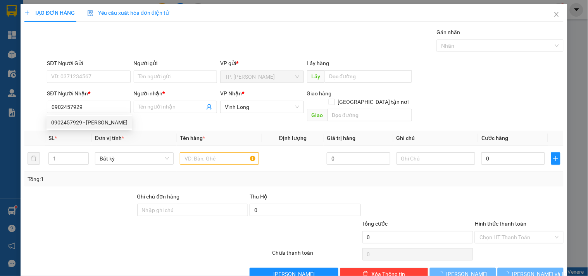
click at [100, 122] on div "0902457929 - [PERSON_NAME]" at bounding box center [89, 122] width 76 height 9
type input "[PERSON_NAME]"
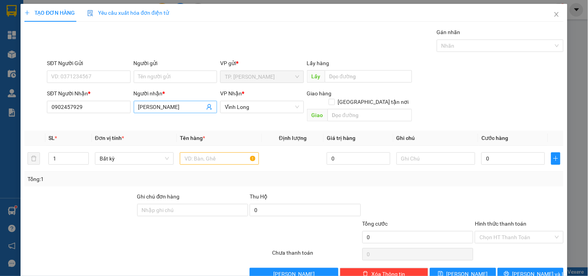
type input "0902457929"
click at [184, 107] on input "[PERSON_NAME]" at bounding box center [171, 107] width 66 height 9
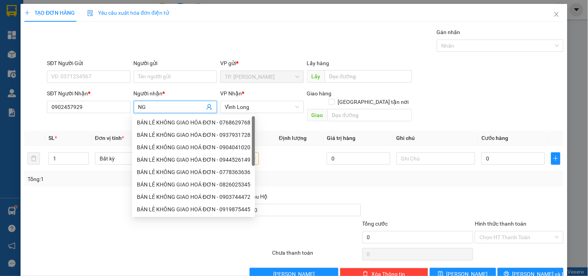
type input "N"
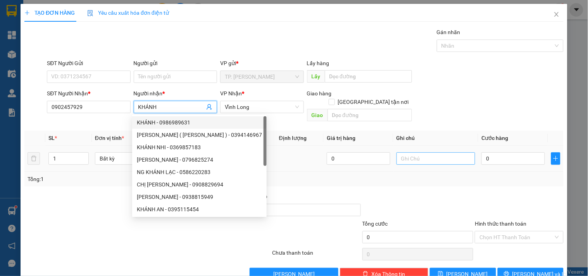
type input "KHÁNH"
click at [437, 153] on input "text" at bounding box center [435, 158] width 79 height 12
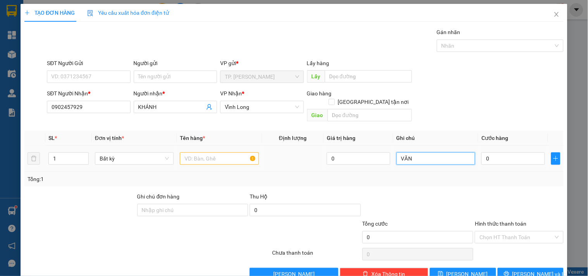
type input "VĂN"
click at [218, 152] on input "text" at bounding box center [219, 158] width 79 height 12
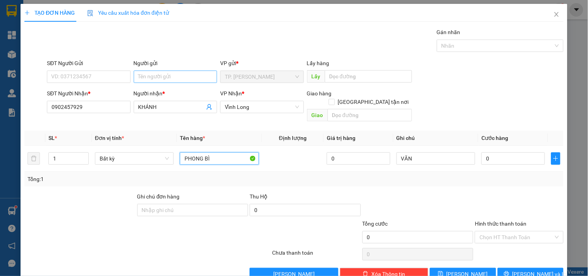
type input "PHONG BÌ"
click at [161, 76] on input "Người gửi" at bounding box center [175, 76] width 83 height 12
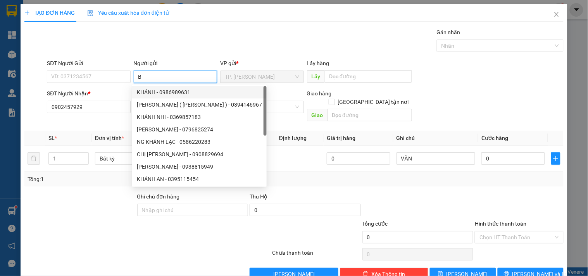
type input "BA"
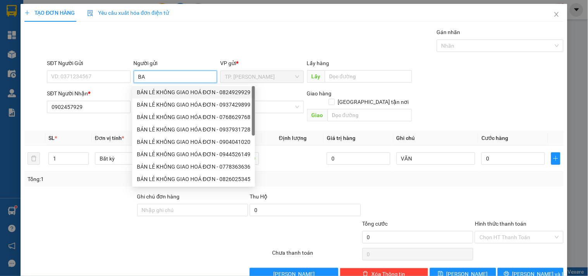
drag, startPoint x: 157, startPoint y: 92, endPoint x: 136, endPoint y: 83, distance: 22.4
click at [157, 92] on div "BÁN LẺ KHÔNG GIAO HOÁ ĐƠN - 0824929929" at bounding box center [193, 92] width 113 height 9
type input "0824929929"
type input "BÁN LẺ KHÔNG GIAO HOÁ ĐƠN"
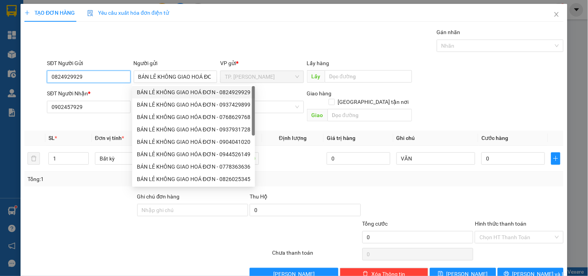
click at [121, 81] on input "0824929929" at bounding box center [88, 76] width 83 height 12
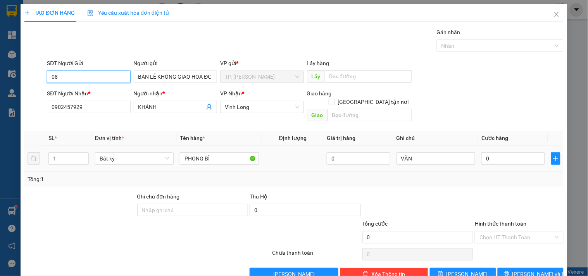
type input "0"
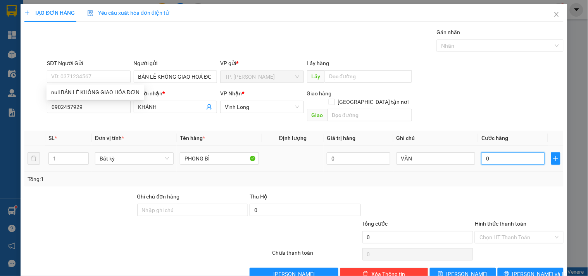
click at [495, 152] on input "0" at bounding box center [513, 158] width 64 height 12
type input "2"
type input "20"
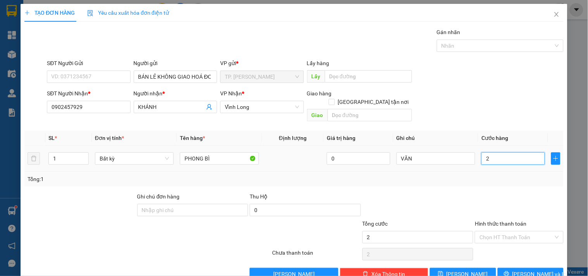
type input "20"
type input "20.000"
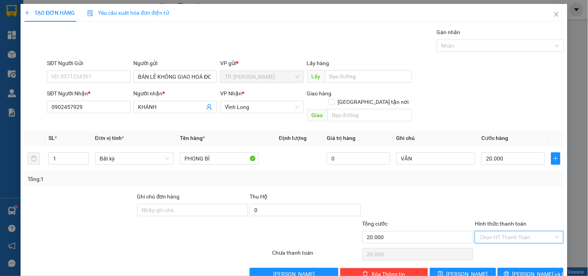
click at [483, 231] on input "Hình thức thanh toán" at bounding box center [516, 237] width 74 height 12
click at [489, 245] on div "Tại văn phòng" at bounding box center [514, 244] width 78 height 9
type input "0"
click at [534, 270] on span "[PERSON_NAME] và In" at bounding box center [539, 274] width 54 height 9
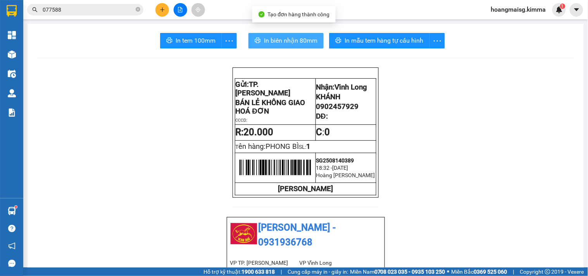
click at [284, 38] on span "In biên nhận 80mm" at bounding box center [290, 41] width 53 height 10
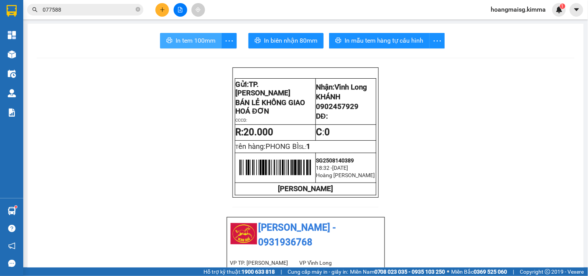
click at [202, 41] on span "In tem 100mm" at bounding box center [195, 41] width 40 height 10
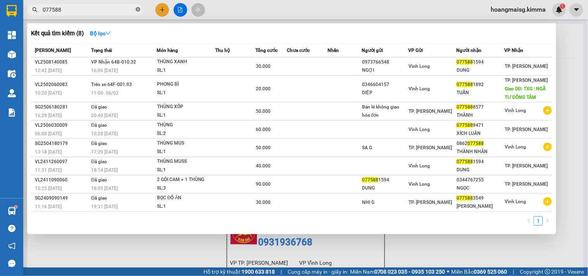
click at [138, 9] on icon "close-circle" at bounding box center [138, 9] width 5 height 5
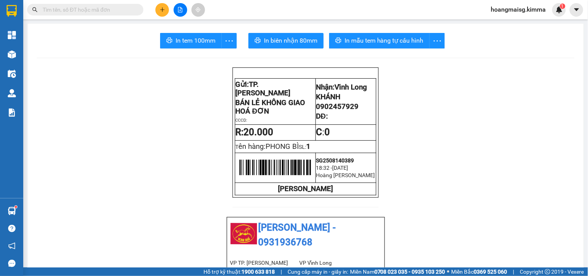
click at [158, 3] on div at bounding box center [180, 10] width 58 height 14
click at [160, 8] on icon "plus" at bounding box center [162, 9] width 5 height 5
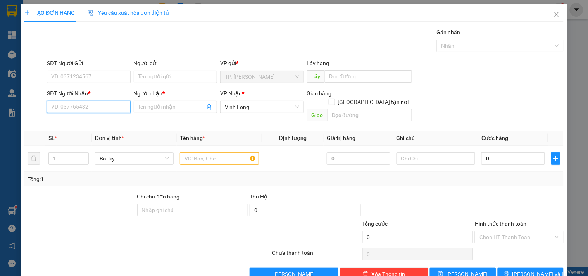
click at [82, 107] on input "SĐT Người Nhận *" at bounding box center [88, 107] width 83 height 12
click at [84, 121] on div "0939055485 - BV MẮT" at bounding box center [87, 122] width 73 height 9
type input "0939055485"
type input "BV MẮT"
type input "0939055485"
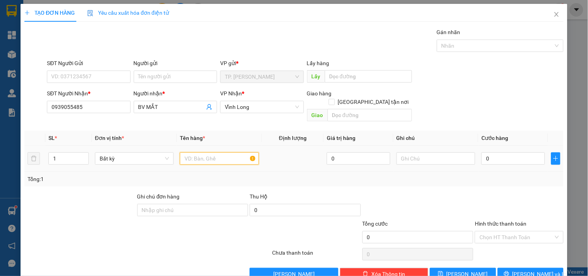
click at [211, 156] on input "text" at bounding box center [219, 158] width 79 height 12
type input "GÓI ĐEN"
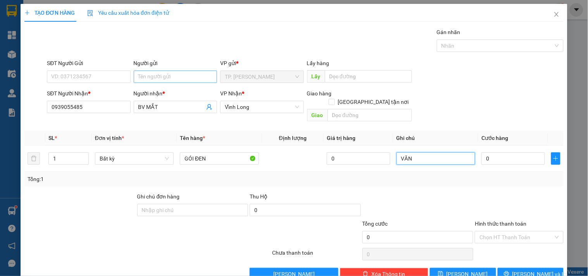
type input "VĂN"
click at [182, 78] on input "Người gửi" at bounding box center [175, 76] width 83 height 12
type input "B"
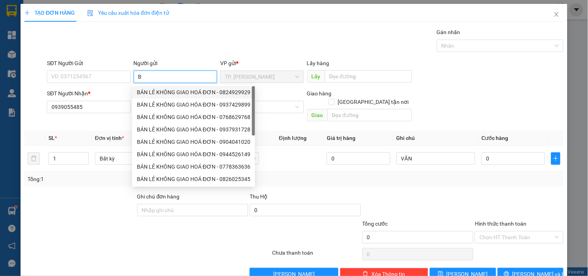
drag, startPoint x: 190, startPoint y: 89, endPoint x: 178, endPoint y: 90, distance: 11.6
click at [190, 90] on div "BÁN LẺ KHÔNG GIAO HOÁ ĐƠN - 0824929929" at bounding box center [193, 92] width 113 height 9
type input "0824929929"
type input "BÁN LẺ KHÔNG GIAO HOÁ ĐƠN"
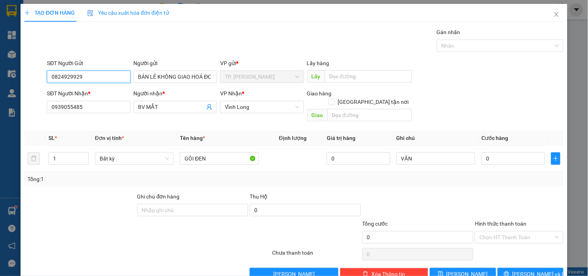
click at [101, 77] on input "0824929929" at bounding box center [88, 76] width 83 height 12
type input "0"
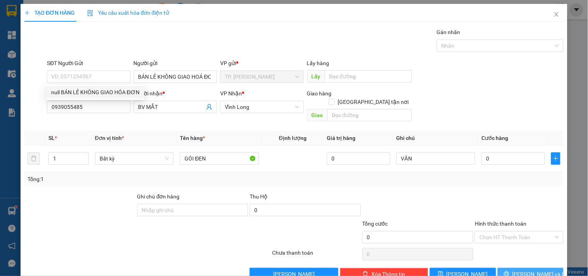
click at [518, 270] on span "[PERSON_NAME] và In" at bounding box center [539, 274] width 54 height 9
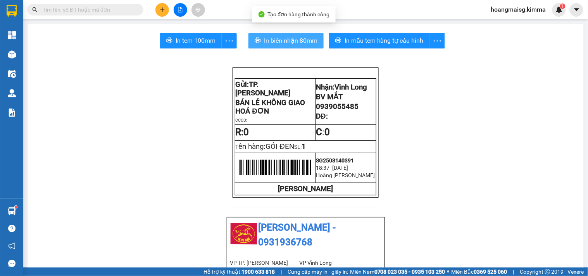
click at [266, 44] on span "In biên nhận 80mm" at bounding box center [290, 41] width 53 height 10
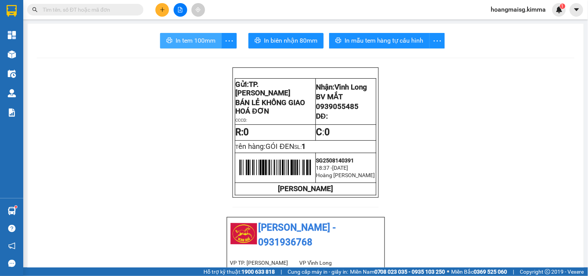
click at [177, 36] on span "In tem 100mm" at bounding box center [195, 41] width 40 height 10
click at [160, 13] on button at bounding box center [162, 10] width 14 height 14
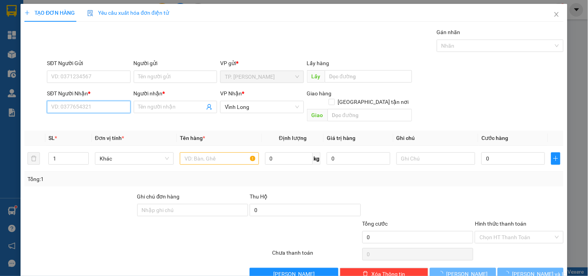
click at [77, 106] on input "SĐT Người Nhận *" at bounding box center [88, 107] width 83 height 12
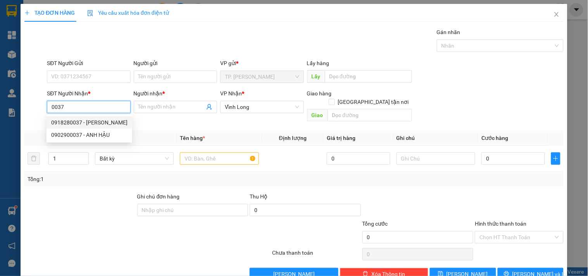
click at [103, 124] on div "0918280037 - [PERSON_NAME]" at bounding box center [89, 122] width 76 height 9
type input "0918280037"
type input "[PERSON_NAME]"
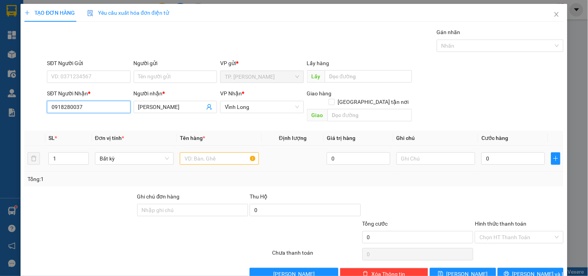
type input "0918280037"
click at [213, 152] on input "text" at bounding box center [219, 158] width 79 height 12
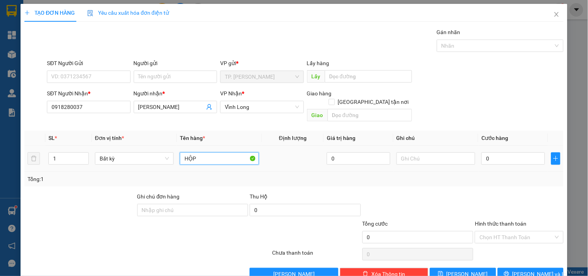
type input "HỘP"
type input "VĂN"
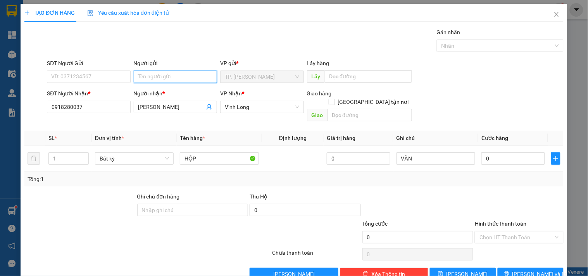
type input "B"
click at [178, 77] on input "B" at bounding box center [175, 76] width 83 height 12
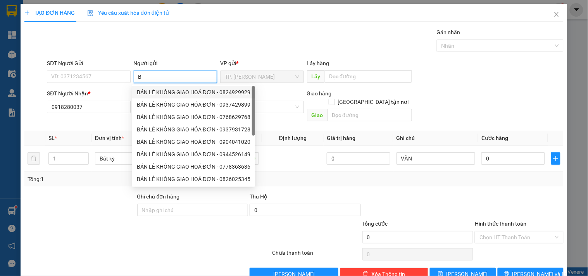
click at [170, 93] on div "BÁN LẺ KHÔNG GIAO HOÁ ĐƠN - 0824929929" at bounding box center [193, 92] width 113 height 9
type input "0824929929"
type input "BÁN LẺ KHÔNG GIAO HOÁ ĐƠN"
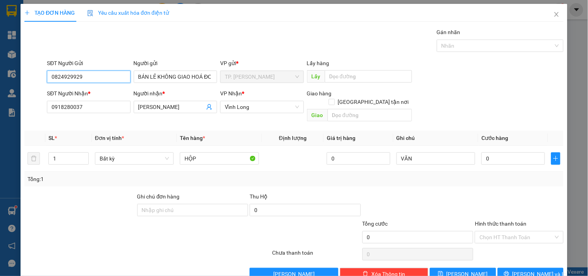
click at [103, 76] on input "0824929929" at bounding box center [88, 76] width 83 height 12
type input "0"
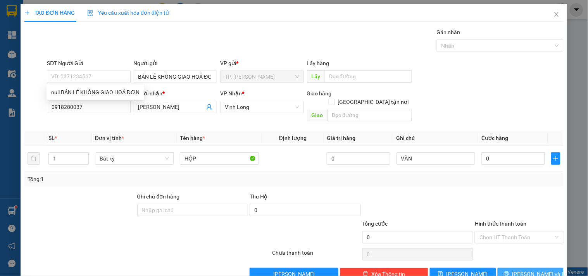
click at [516, 269] on button "[PERSON_NAME] và In" at bounding box center [530, 274] width 66 height 12
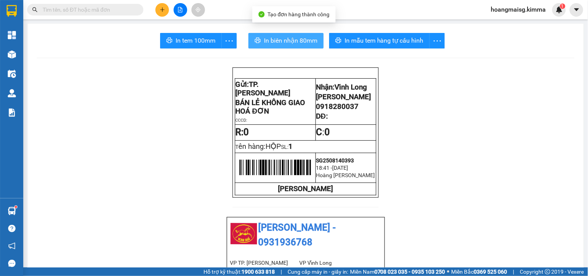
click at [292, 38] on span "In biên nhận 80mm" at bounding box center [290, 41] width 53 height 10
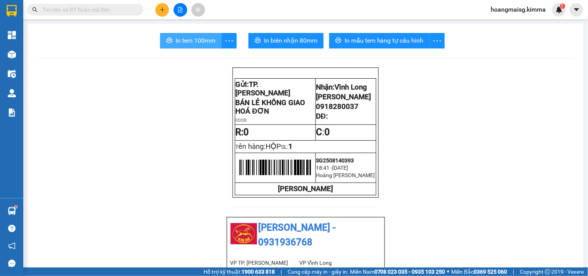
click at [206, 39] on span "In tem 100mm" at bounding box center [195, 41] width 40 height 10
click at [161, 9] on icon "plus" at bounding box center [162, 9] width 5 height 5
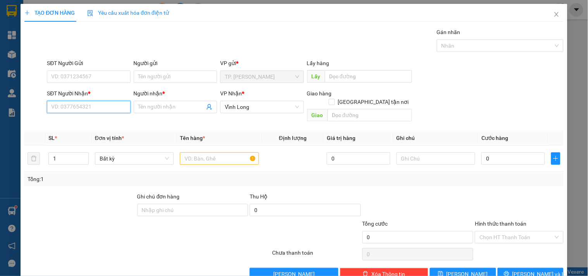
click at [108, 109] on input "SĐT Người Nhận *" at bounding box center [88, 107] width 83 height 12
type input "8"
click at [93, 136] on div "0906998010 - QUYÊN" at bounding box center [89, 135] width 76 height 9
type input "0906998010"
type input "QUYÊN"
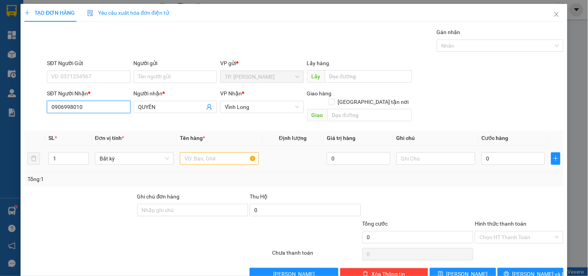
type input "0906998010"
click at [192, 152] on input "text" at bounding box center [219, 158] width 79 height 12
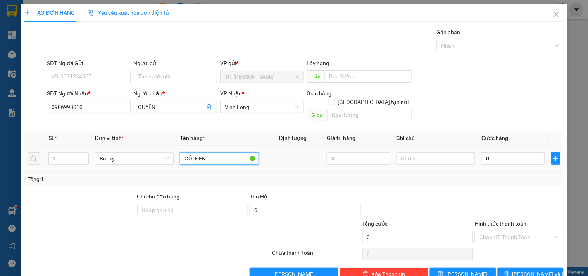
type input "GÓI ĐEN"
type input "VĂN"
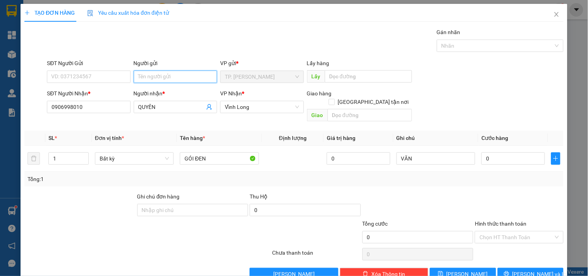
click at [159, 74] on input "Người gửi" at bounding box center [175, 76] width 83 height 12
type input "B"
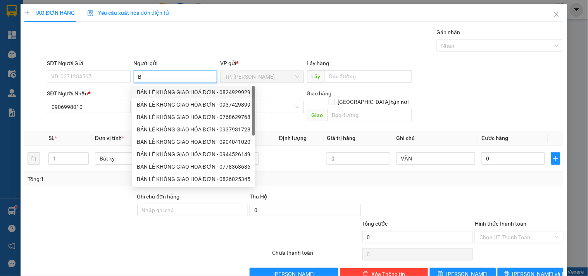
click at [165, 94] on div "BÁN LẺ KHÔNG GIAO HOÁ ĐƠN - 0824929929" at bounding box center [193, 92] width 113 height 9
type input "0824929929"
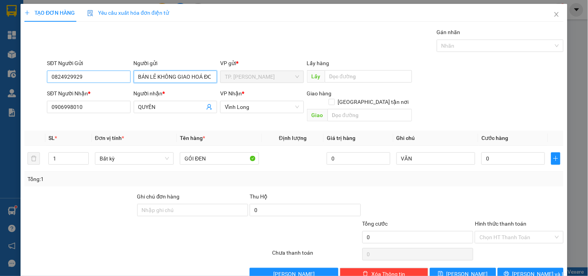
type input "BÁN LẺ KHÔNG GIAO HOÁ ĐƠN"
click at [121, 76] on input "0824929929" at bounding box center [88, 76] width 83 height 12
type input "0"
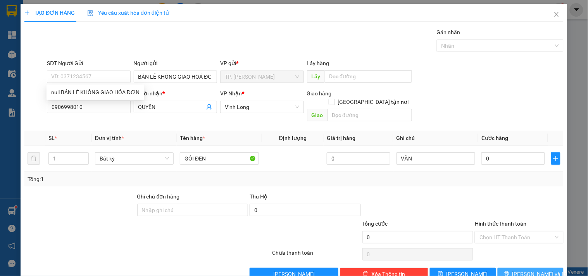
click at [526, 270] on span "[PERSON_NAME] và In" at bounding box center [539, 274] width 54 height 9
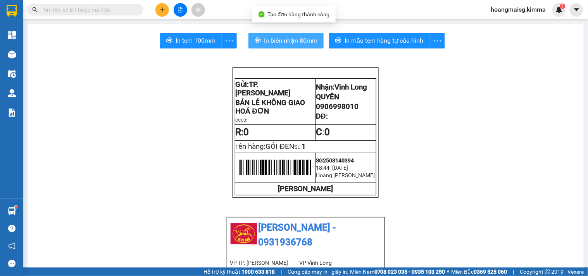
click at [292, 40] on span "In biên nhận 80mm" at bounding box center [290, 41] width 53 height 10
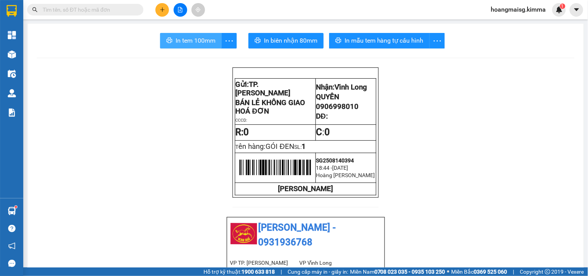
click at [179, 40] on span "In tem 100mm" at bounding box center [195, 41] width 40 height 10
